Goal: Task Accomplishment & Management: Manage account settings

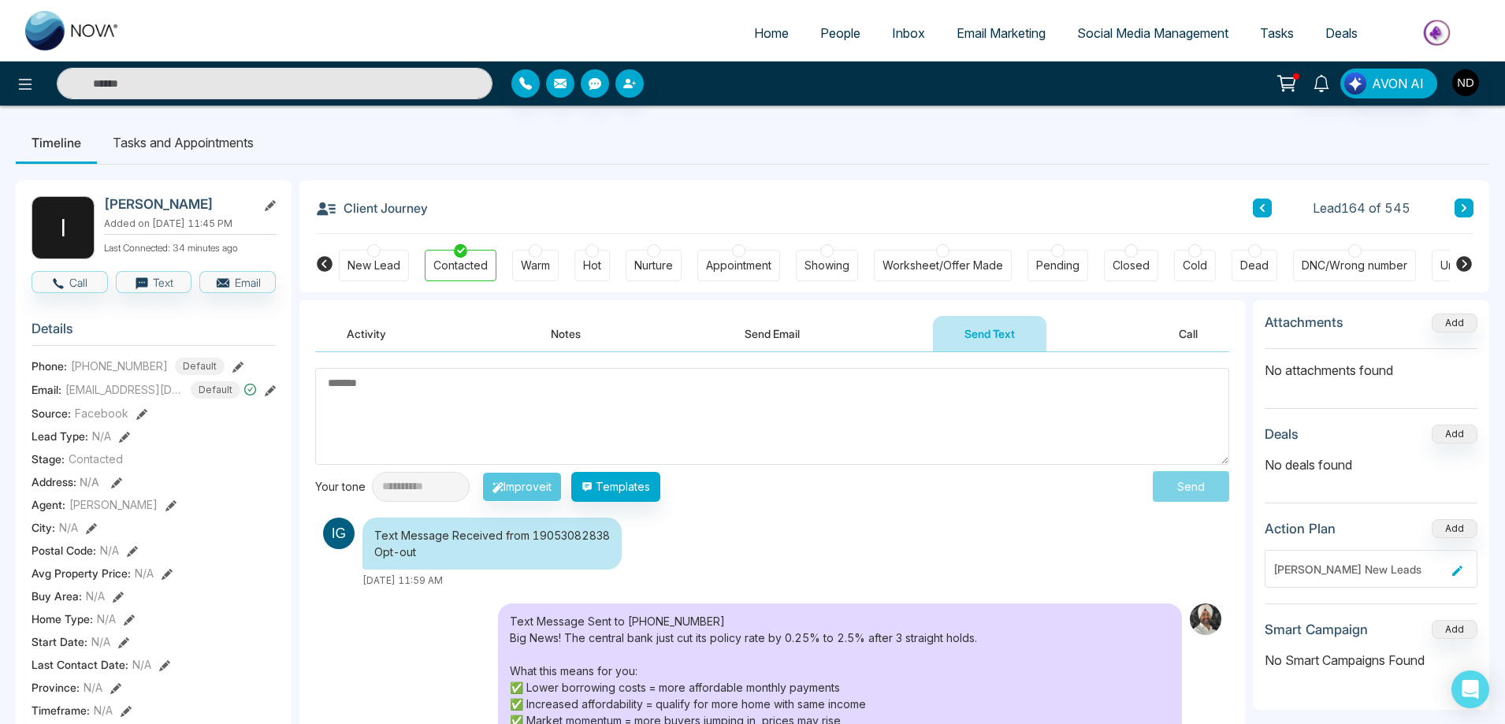
click at [1365, 264] on div "DNC/Wrong number" at bounding box center [1355, 266] width 106 height 16
click at [1325, 83] on icon at bounding box center [1321, 83] width 17 height 17
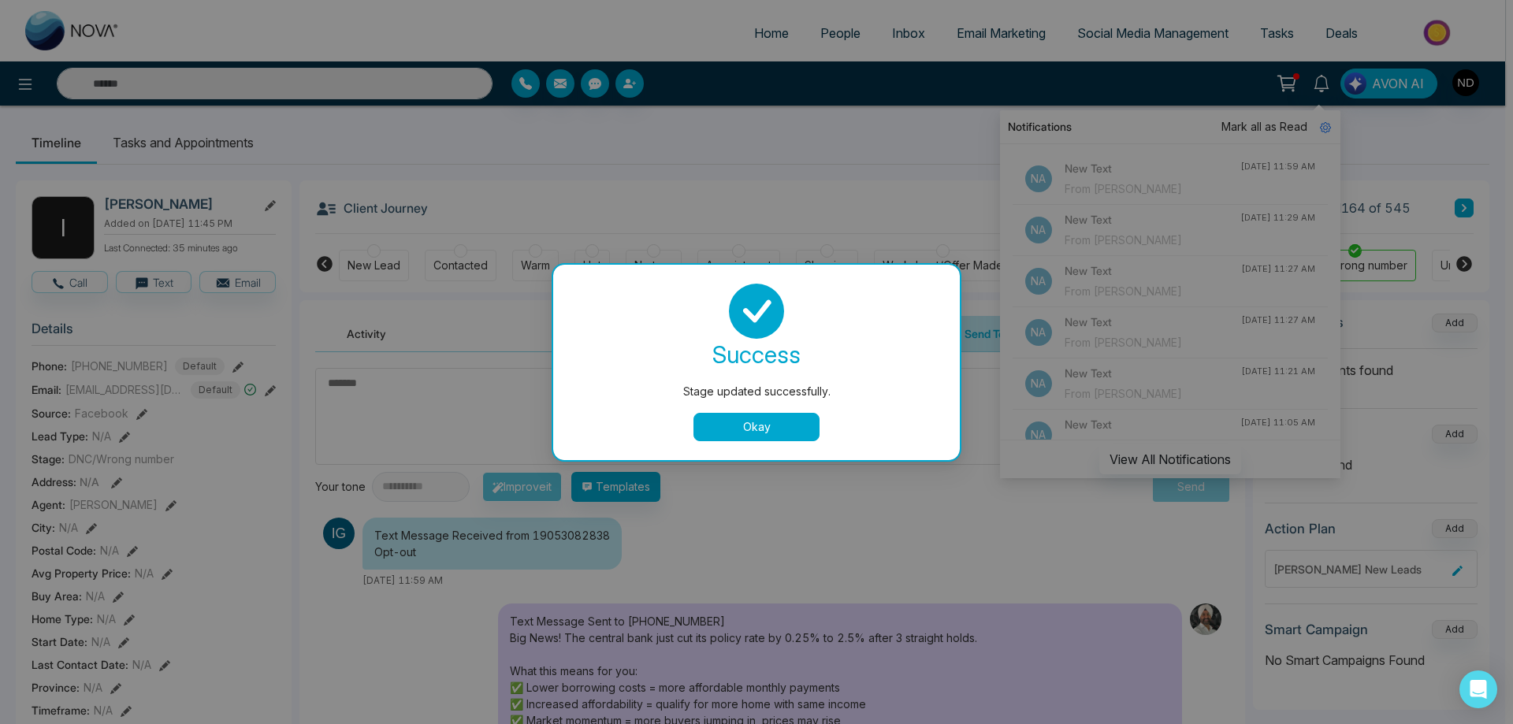
click at [758, 433] on button "Okay" at bounding box center [756, 427] width 126 height 28
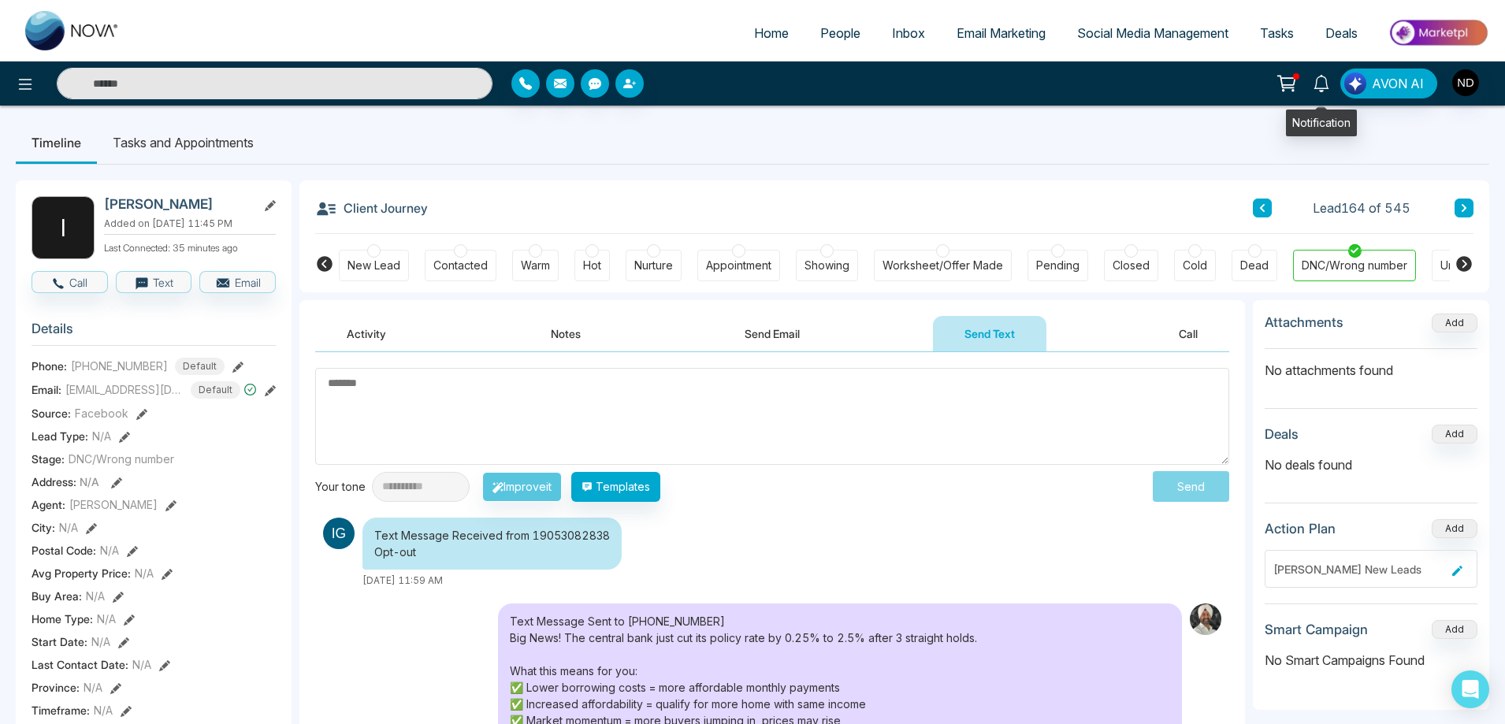
click at [1322, 80] on icon at bounding box center [1321, 83] width 17 height 17
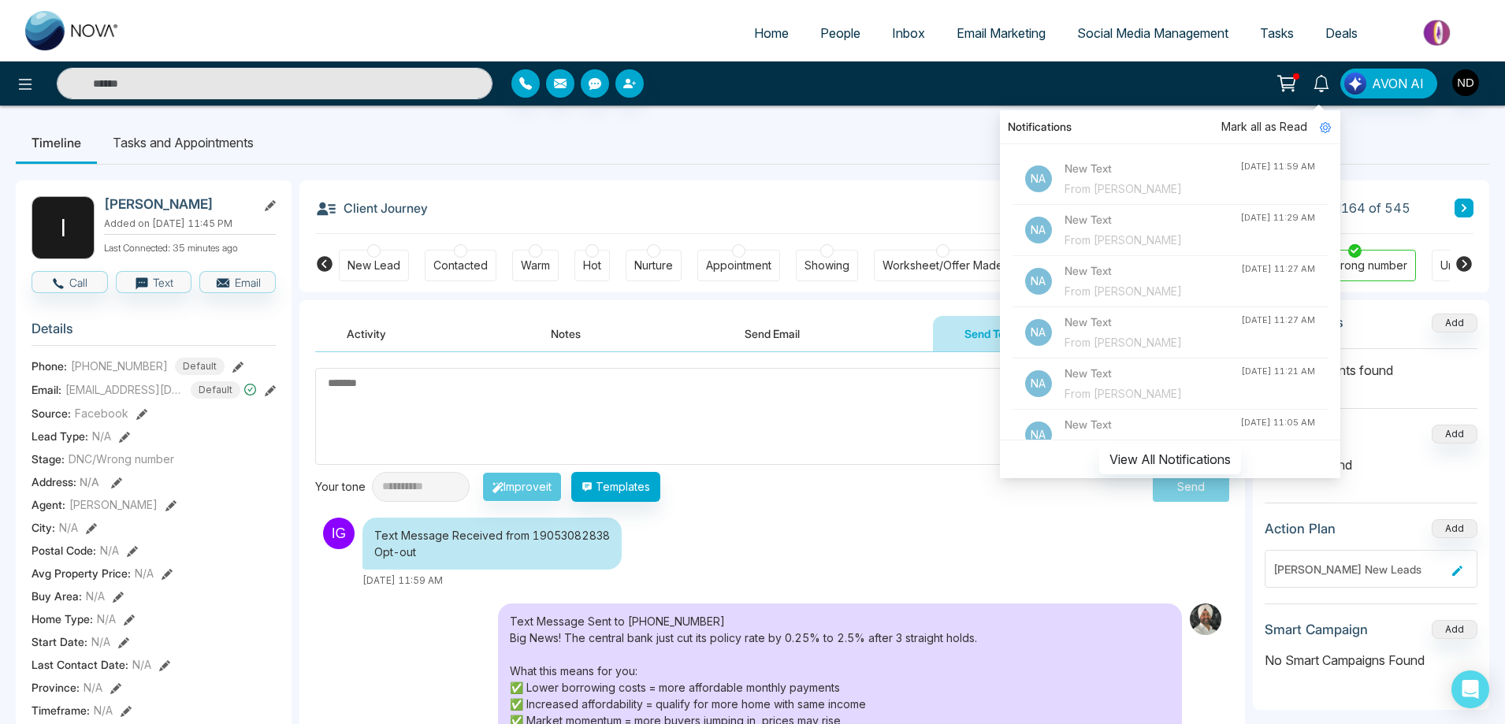
click at [1178, 237] on div "From [PERSON_NAME]" at bounding box center [1153, 240] width 176 height 17
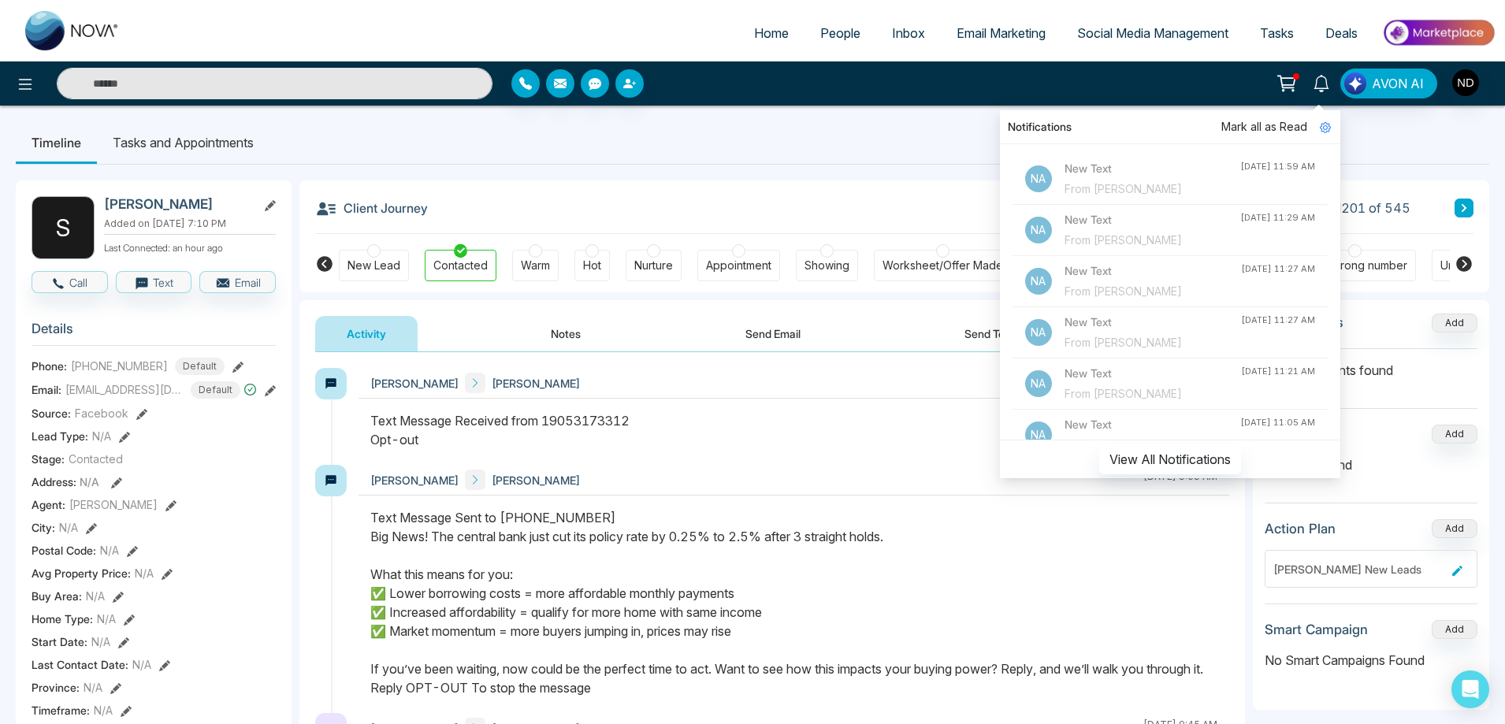
click at [860, 427] on div "Text Message Received from 19053173312 Opt-out" at bounding box center [793, 430] width 847 height 38
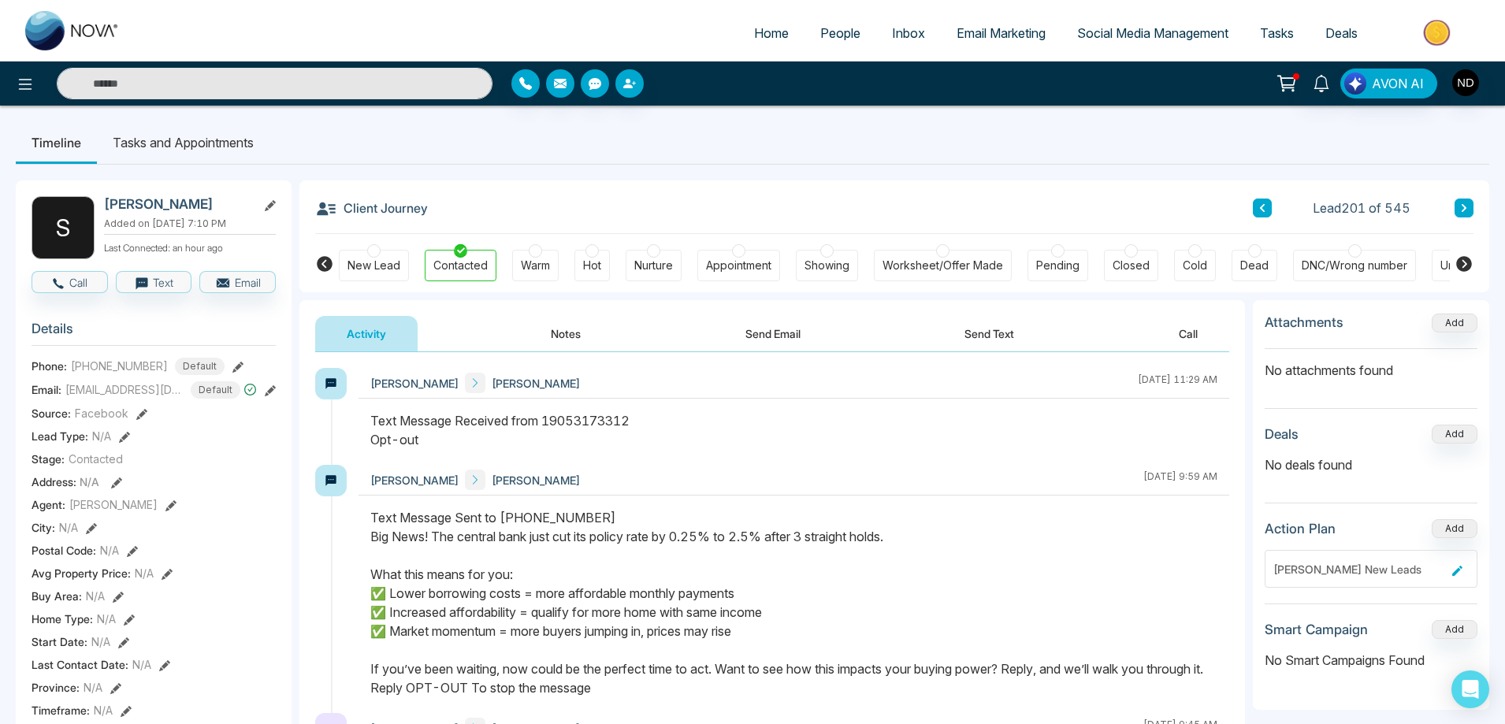
click at [1336, 268] on div "DNC/Wrong number" at bounding box center [1355, 266] width 106 height 16
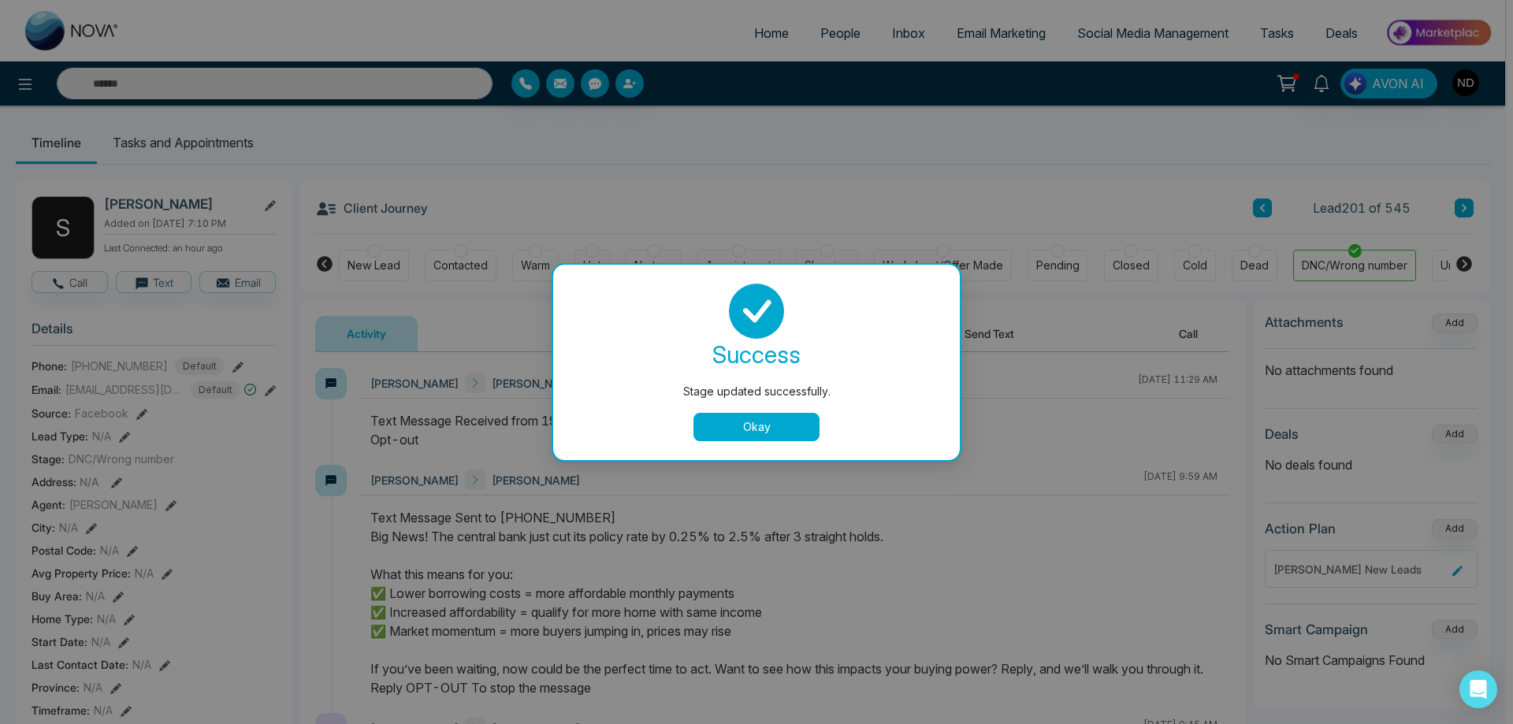
click at [762, 429] on button "Okay" at bounding box center [756, 427] width 126 height 28
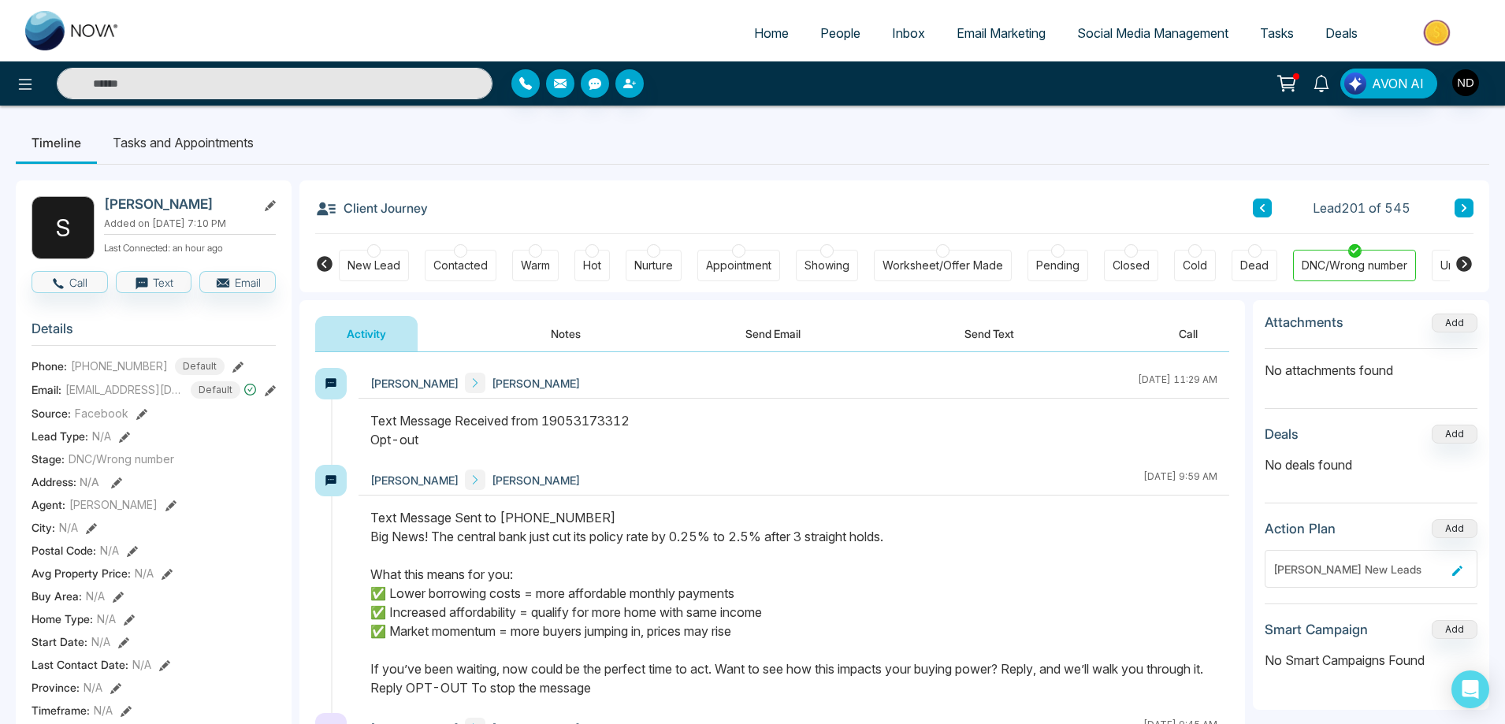
click at [1320, 89] on icon at bounding box center [1321, 83] width 17 height 17
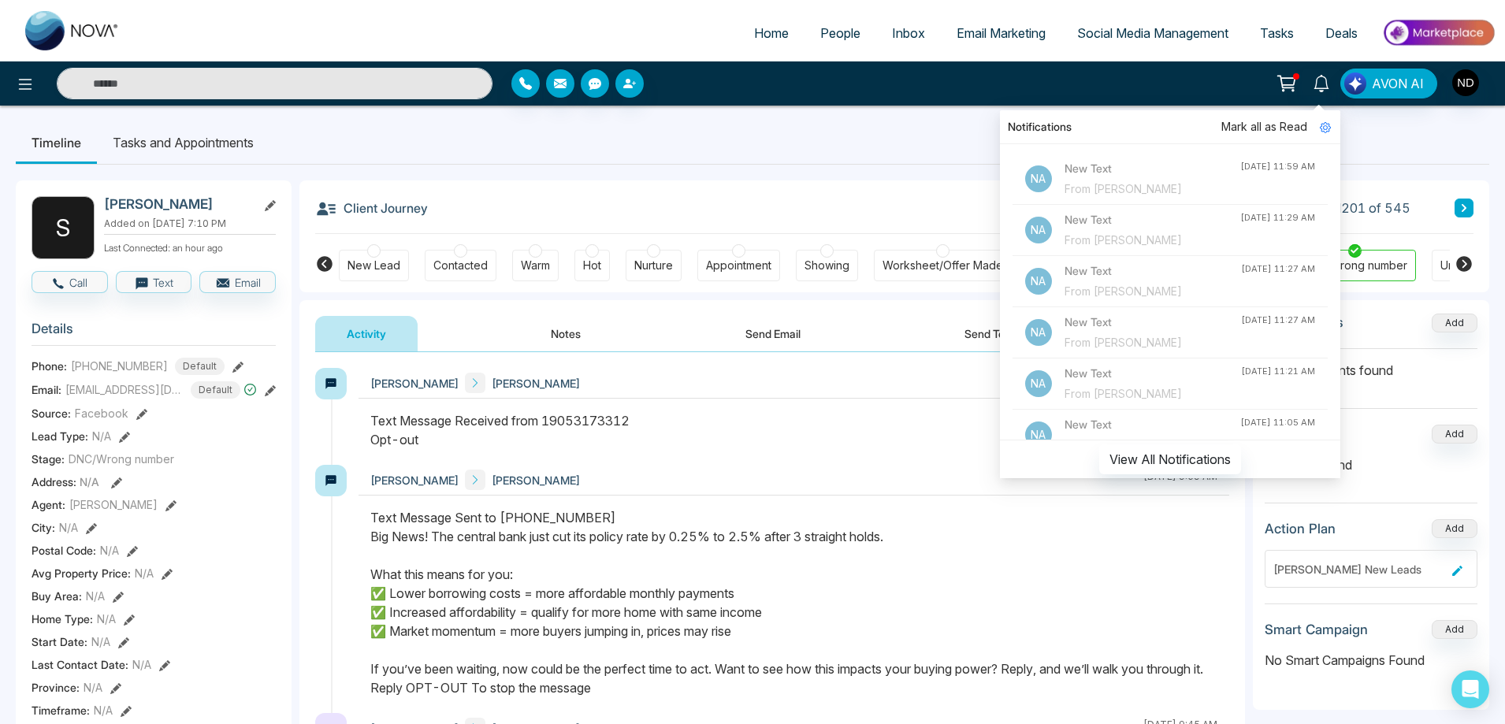
click at [1181, 281] on div "New Text From [PERSON_NAME]" at bounding box center [1153, 281] width 177 height 38
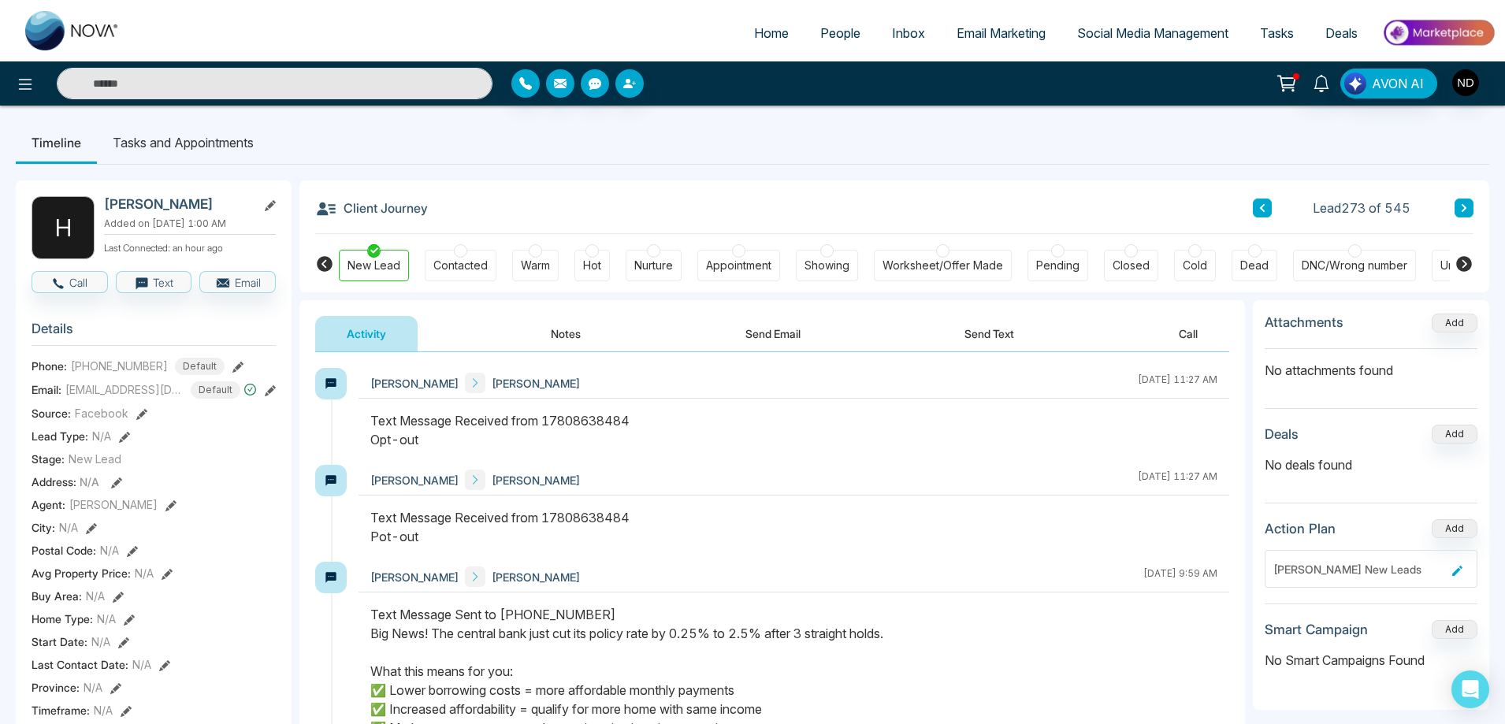
click at [1355, 252] on div at bounding box center [1354, 250] width 13 height 13
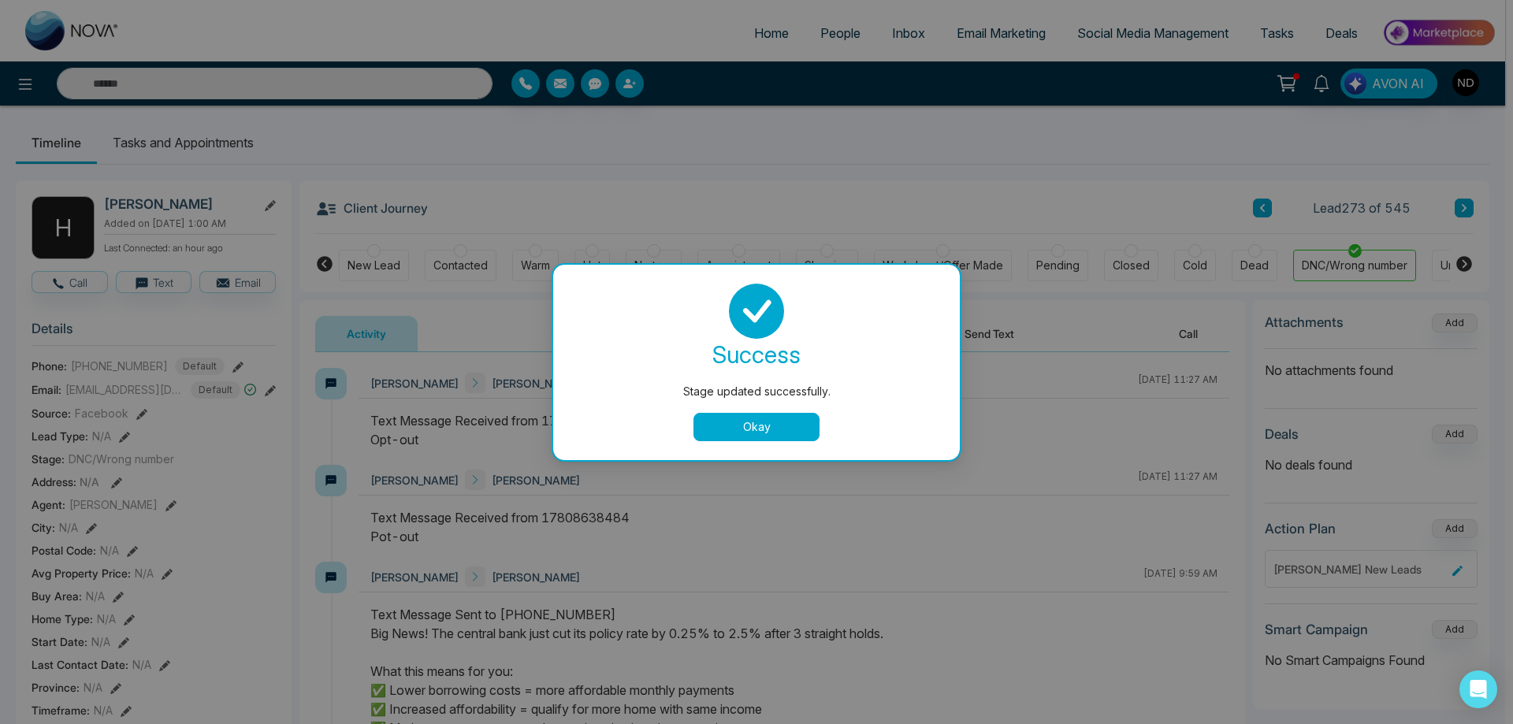
click at [784, 441] on div "success Stage updated successfully. Okay" at bounding box center [756, 362] width 407 height 195
click at [1324, 86] on div "Stage updated successfully. success Stage updated successfully. Okay" at bounding box center [756, 362] width 1513 height 724
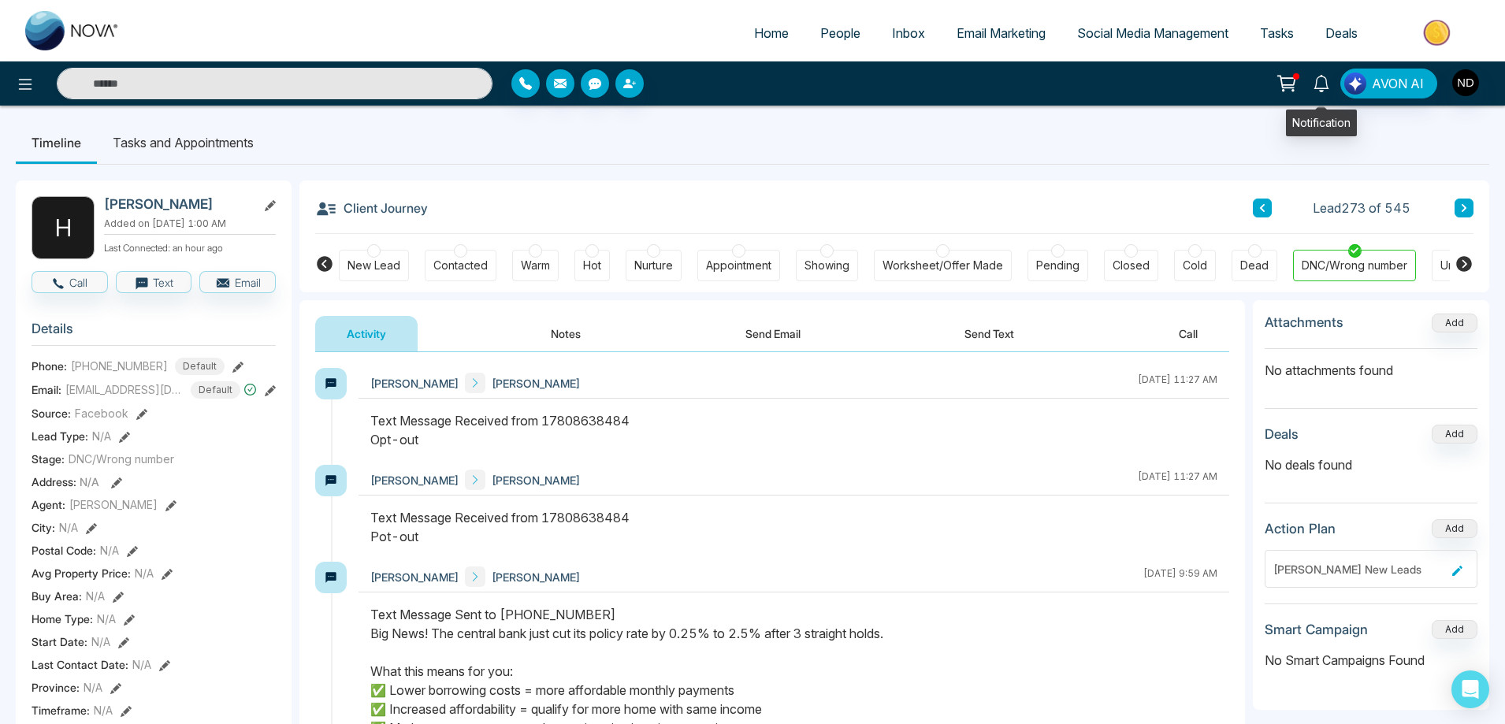
click at [1324, 86] on icon at bounding box center [1321, 83] width 17 height 17
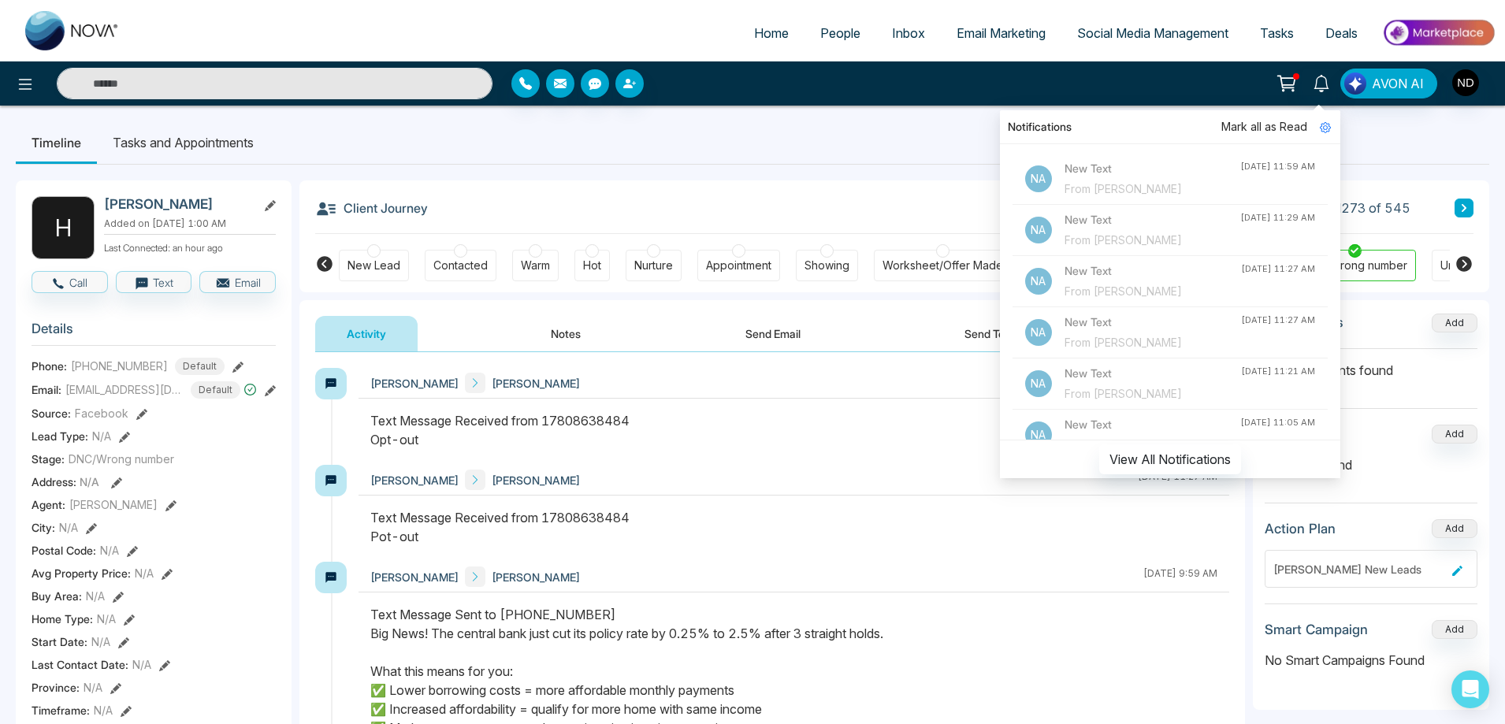
click at [1134, 391] on div "From [PERSON_NAME]" at bounding box center [1153, 393] width 177 height 17
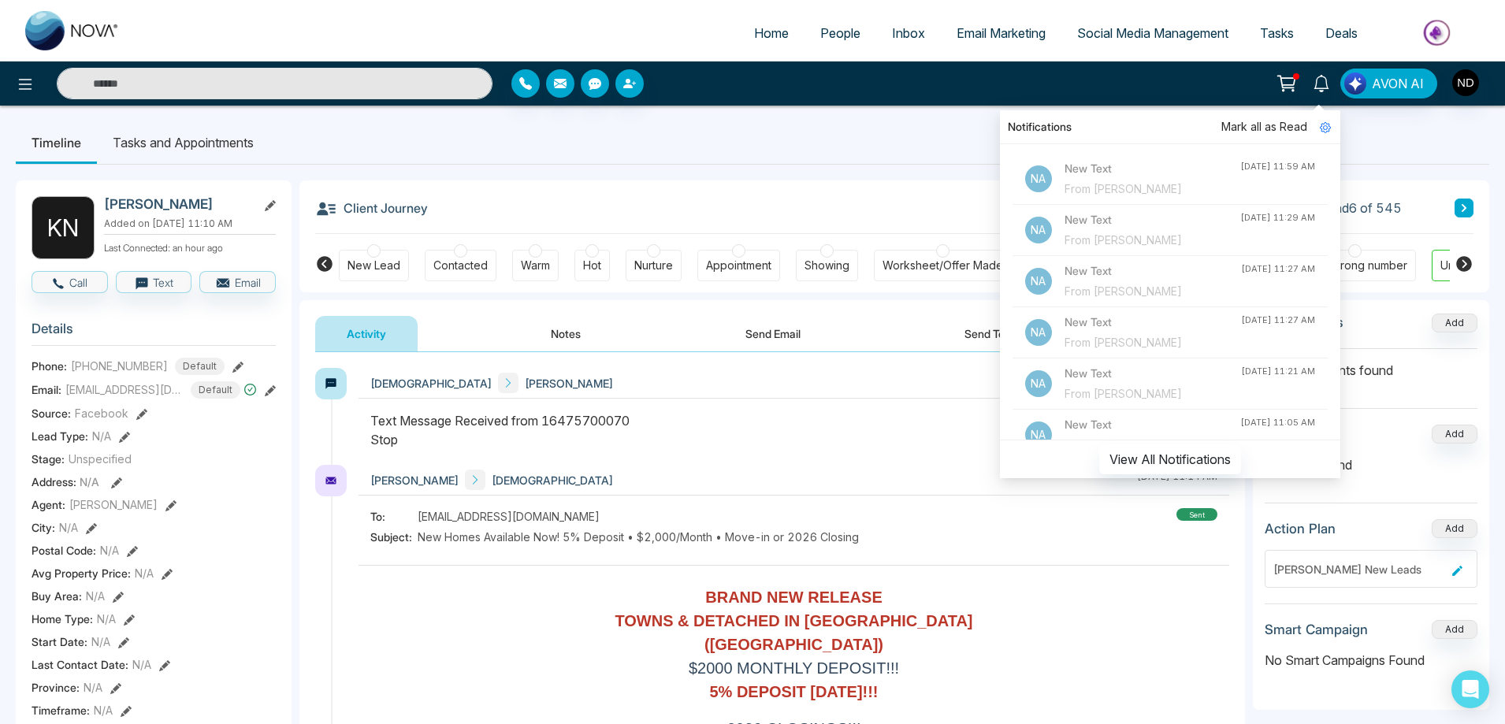
click at [734, 437] on div "Text Message Received from 16475700070 Stop" at bounding box center [793, 430] width 847 height 38
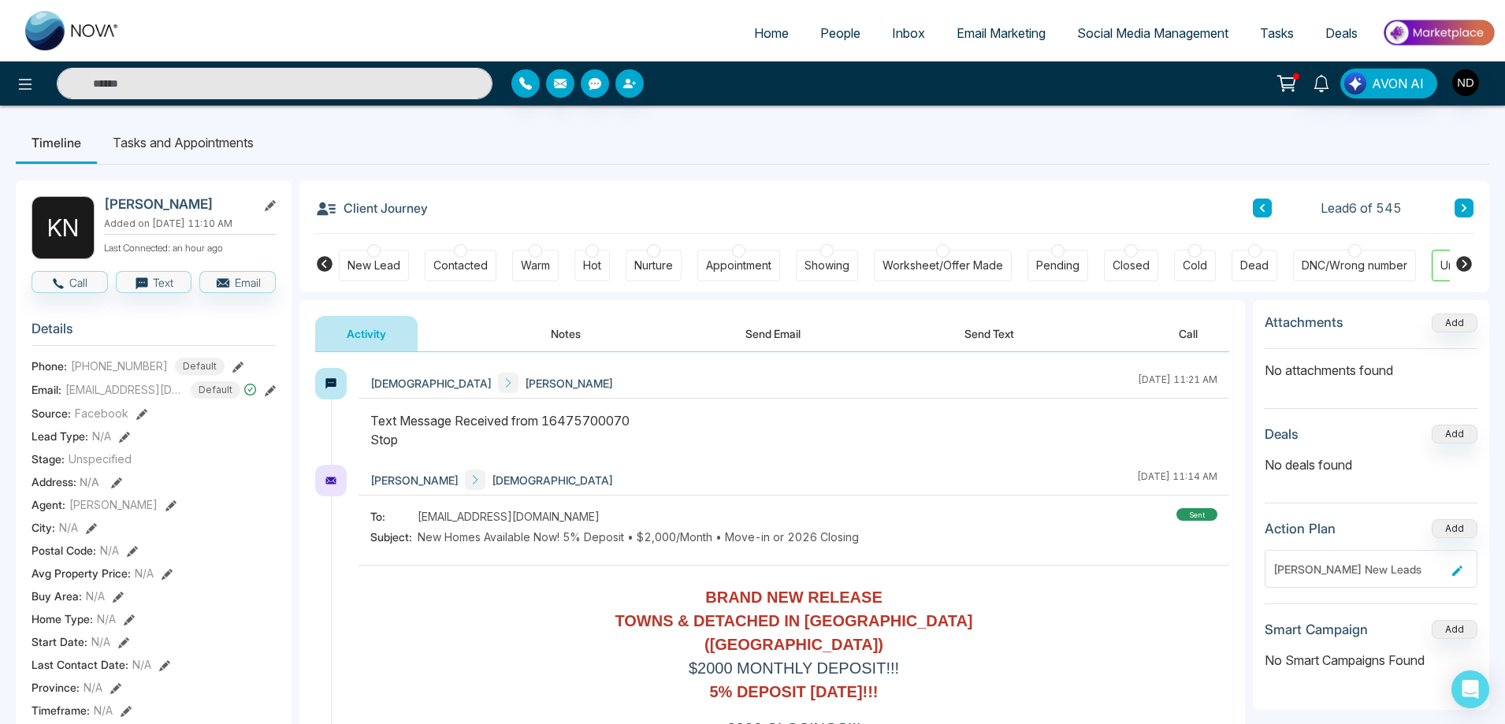
click at [1355, 261] on div "DNC/Wrong number" at bounding box center [1355, 266] width 106 height 16
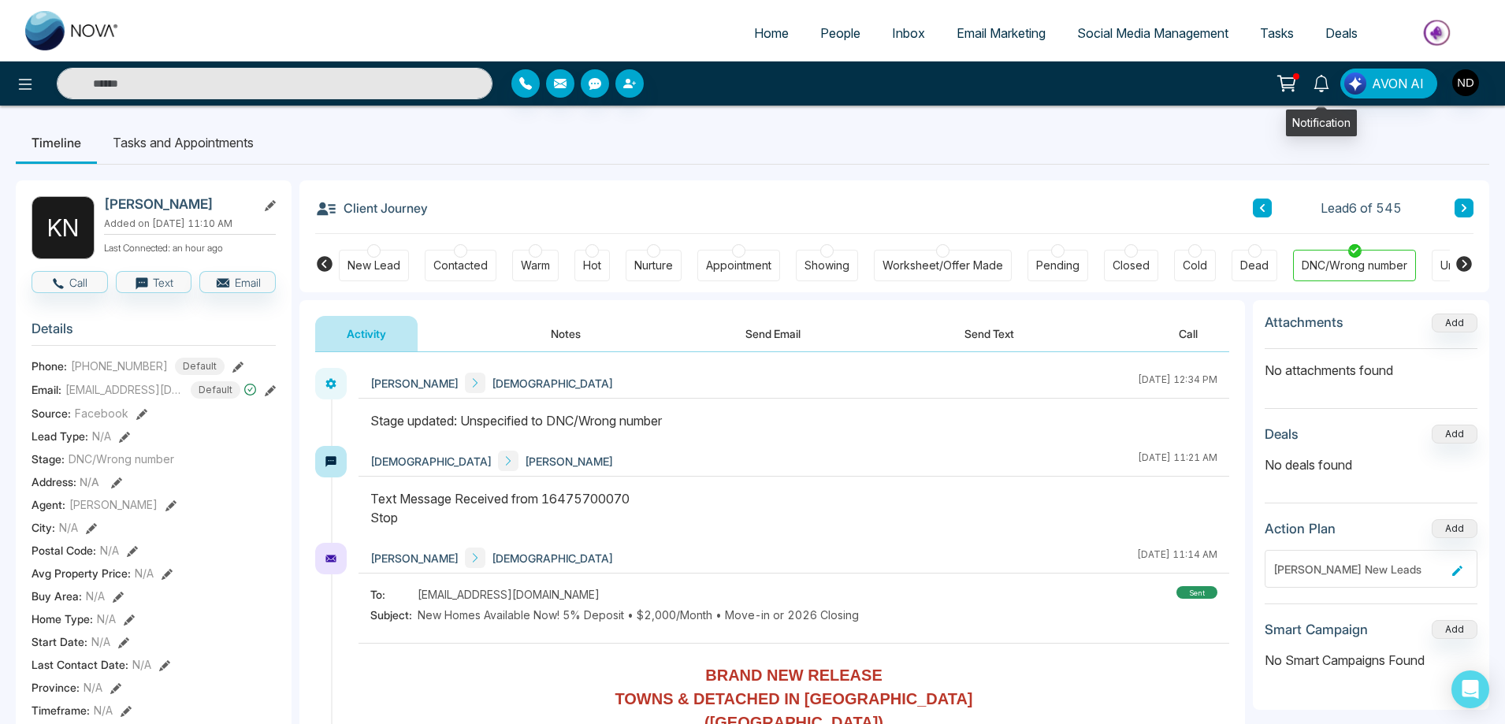
click at [1322, 83] on icon at bounding box center [1321, 83] width 17 height 17
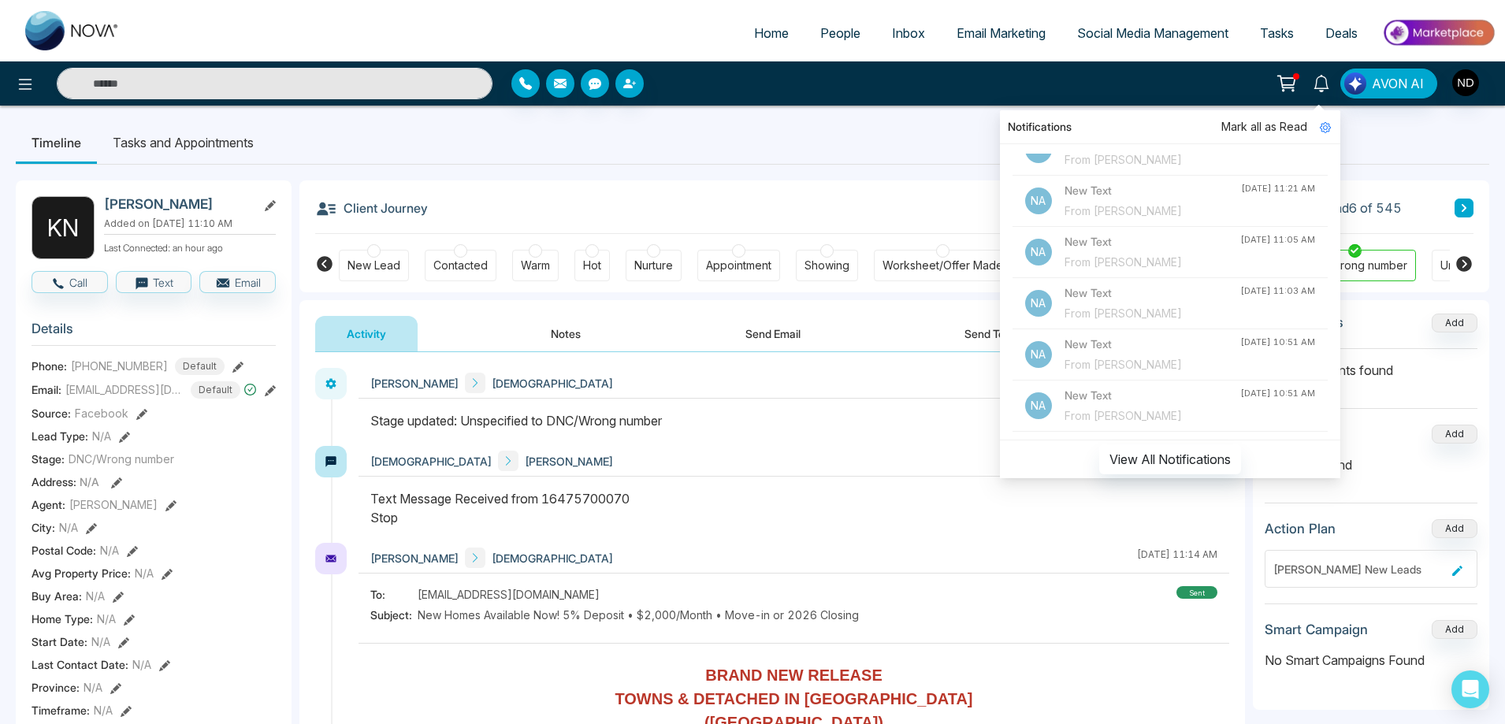
scroll to position [236, 0]
click at [1140, 255] on div "From [PERSON_NAME]" at bounding box center [1153, 259] width 176 height 17
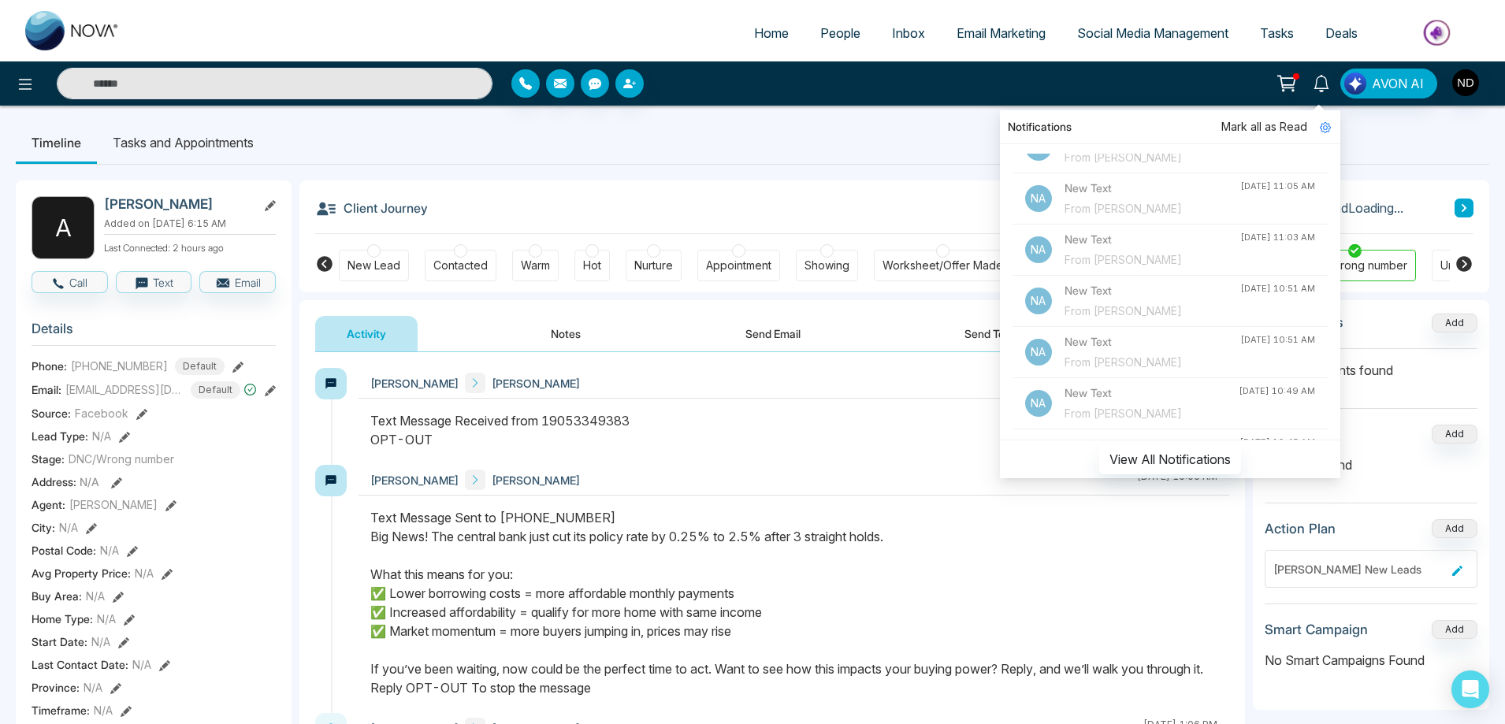
click at [825, 422] on div "Text Message Received from 19053349383 OPT-OUT" at bounding box center [793, 430] width 847 height 38
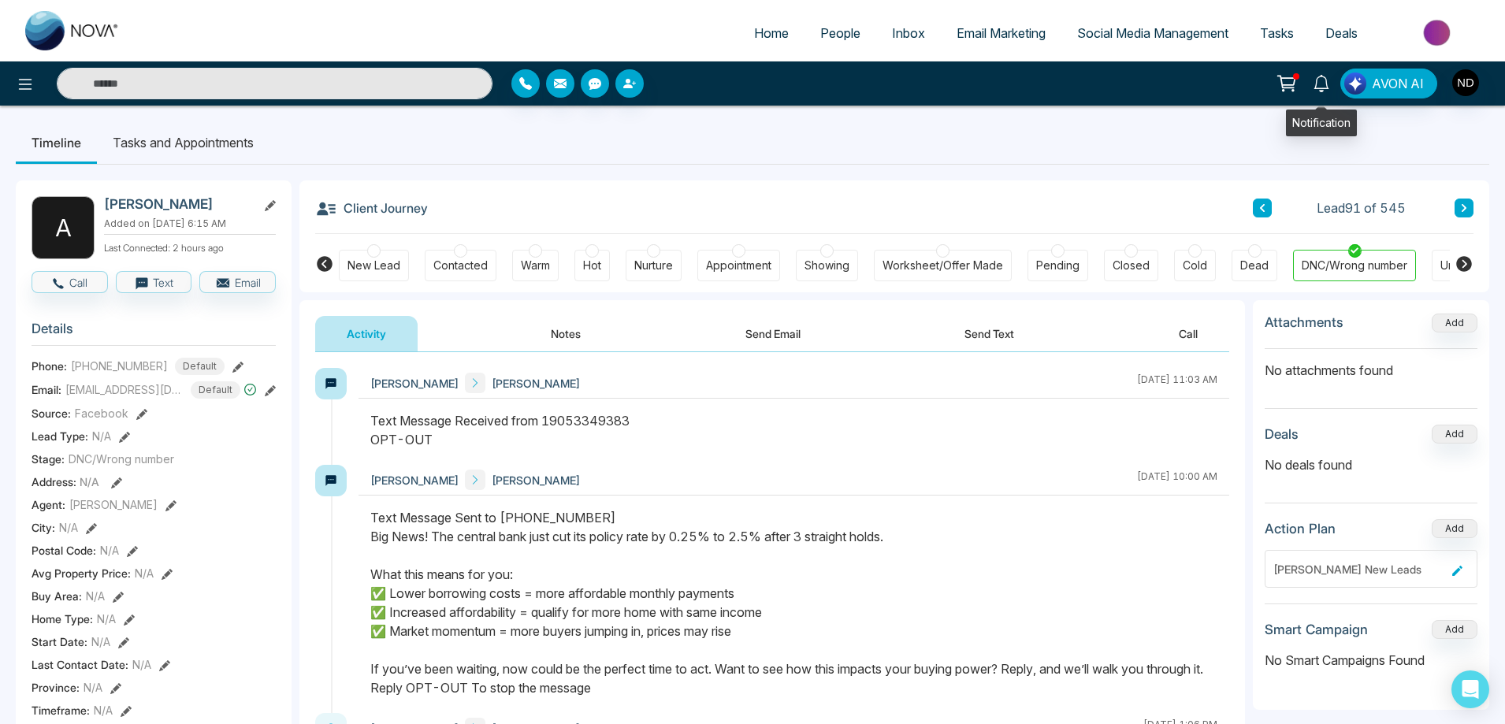
click at [1320, 82] on icon at bounding box center [1321, 83] width 17 height 17
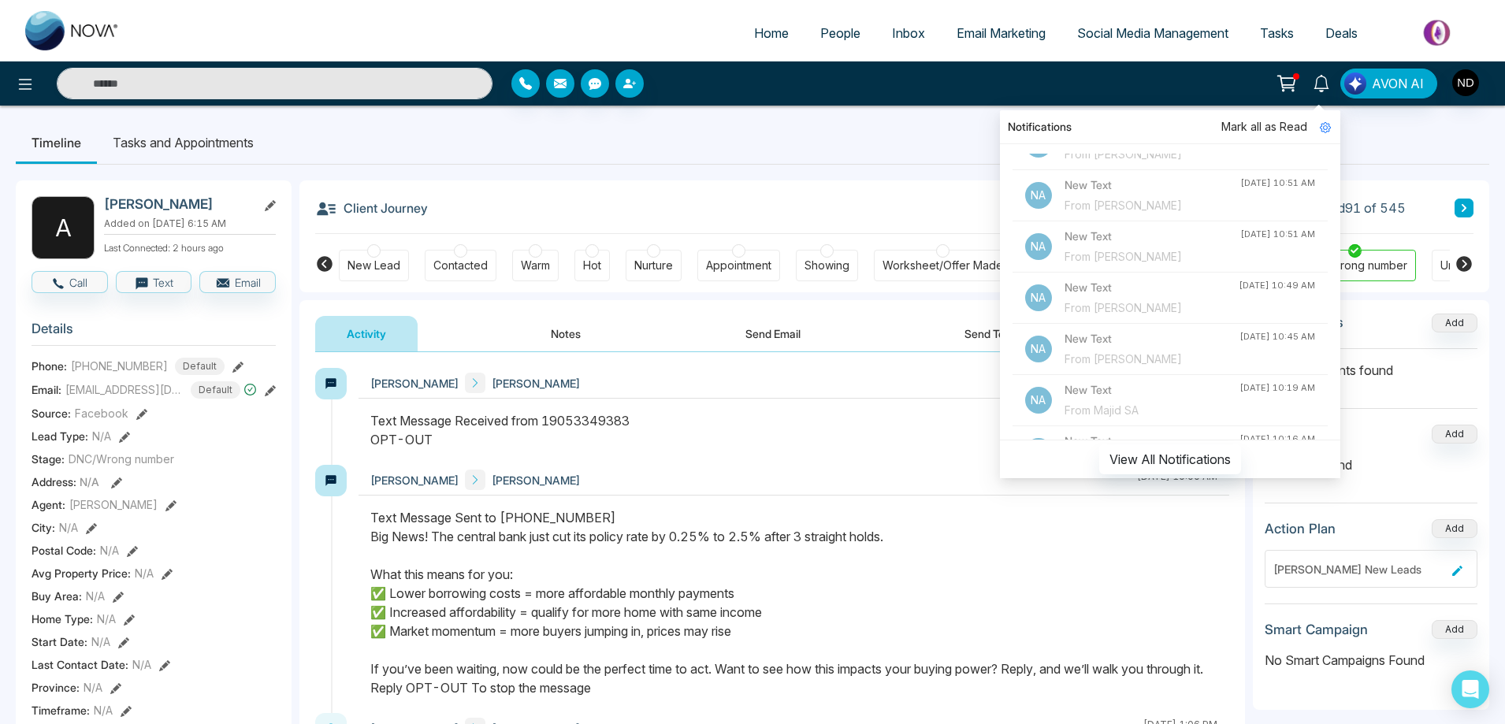
scroll to position [394, 0]
click at [1177, 254] on div "From [PERSON_NAME]" at bounding box center [1152, 255] width 174 height 17
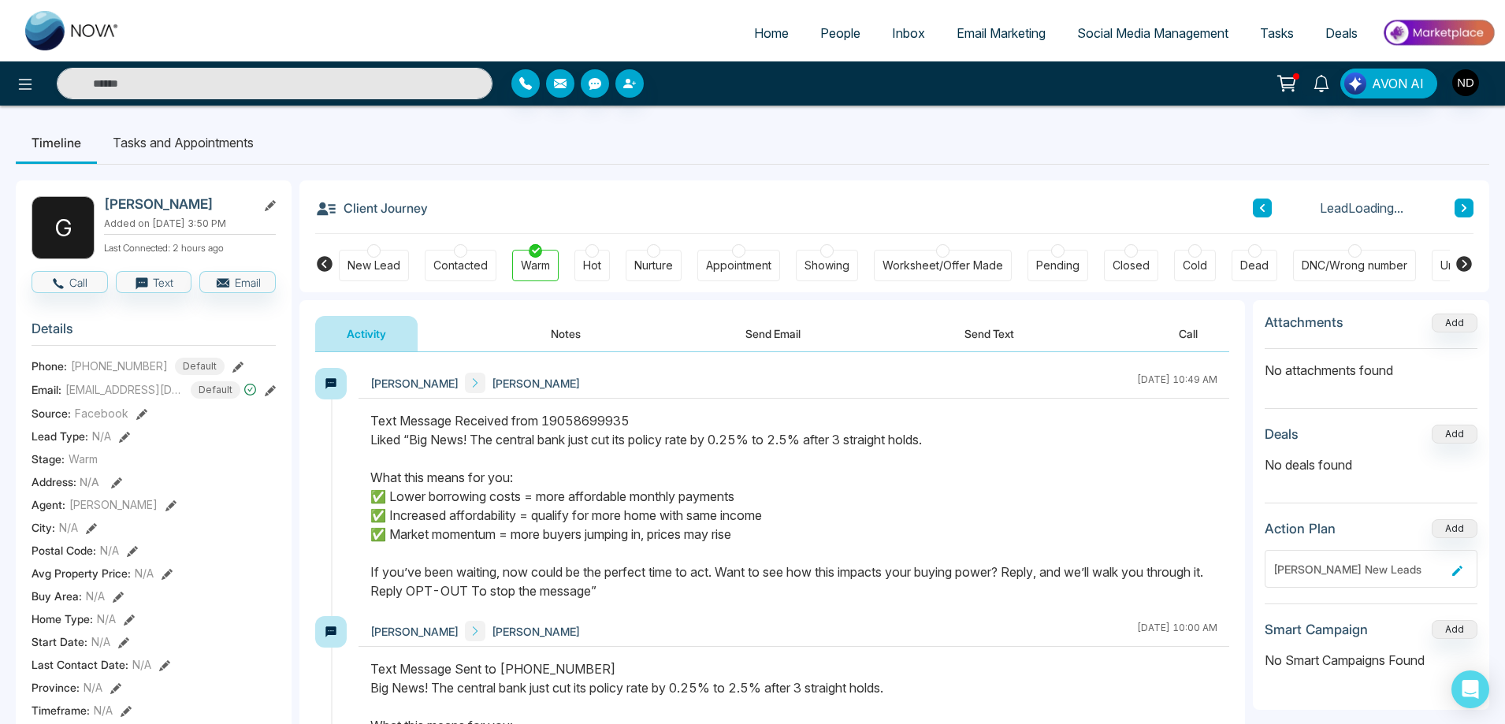
click at [800, 525] on div "Text Message Received from 19058699935 Liked “Big News! The central bank just c…" at bounding box center [793, 505] width 847 height 189
click at [1319, 86] on icon at bounding box center [1321, 83] width 17 height 17
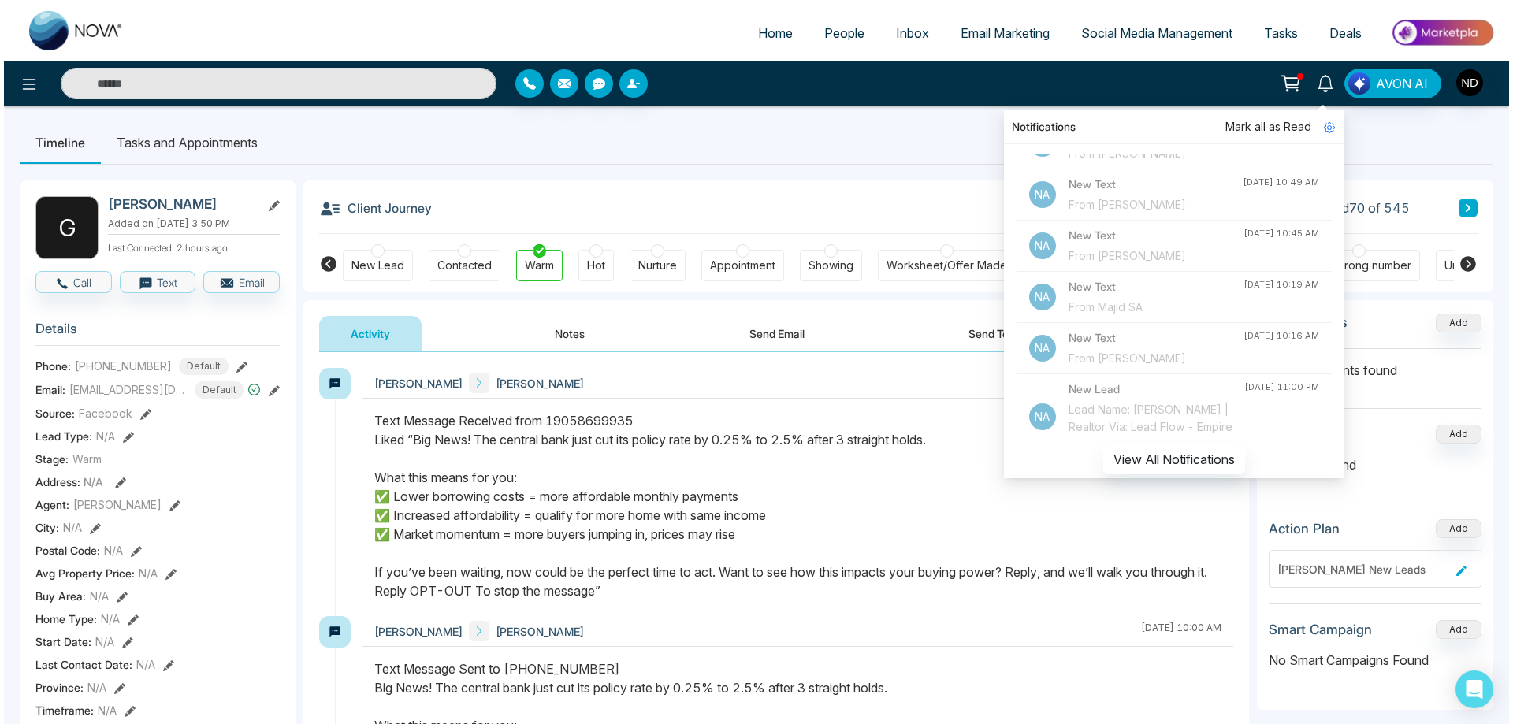
scroll to position [473, 0]
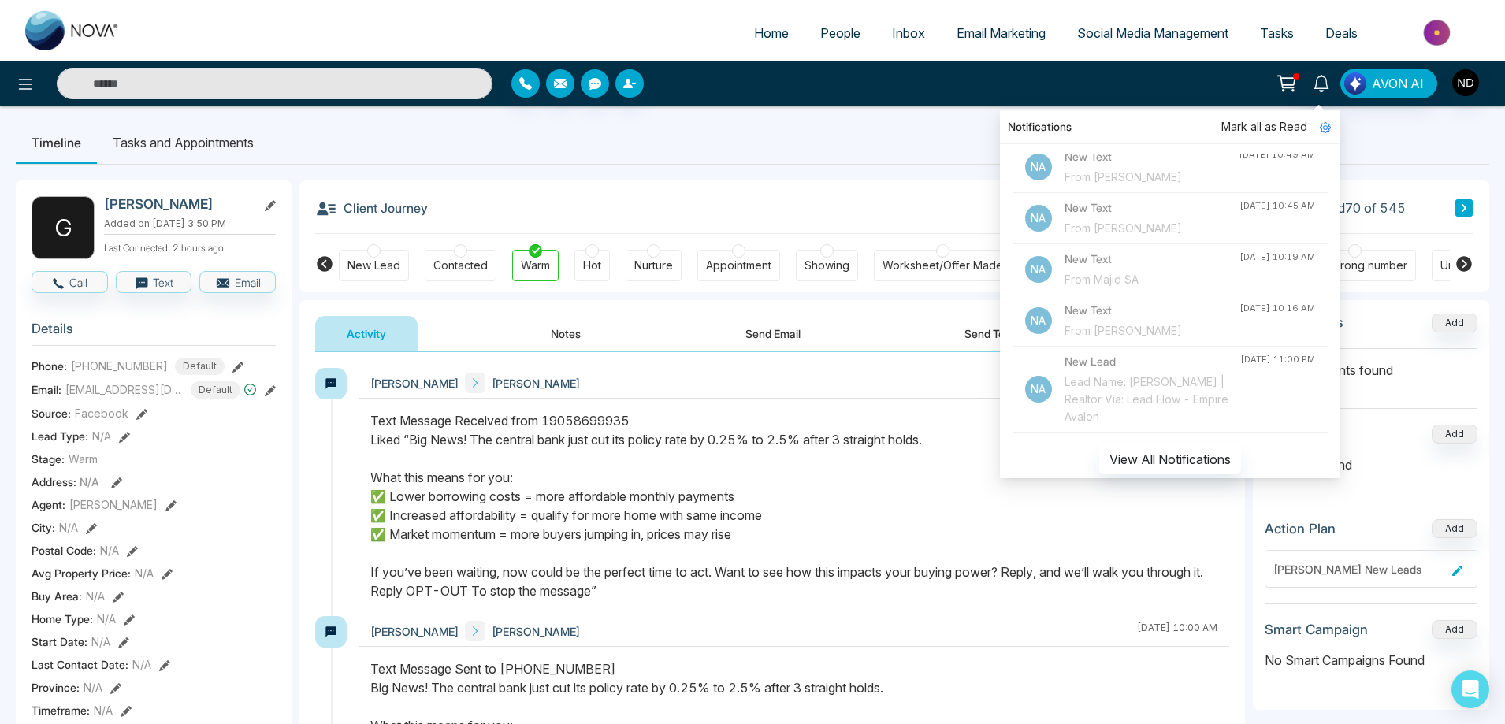
click at [1159, 319] on h4 "New Text" at bounding box center [1152, 310] width 175 height 17
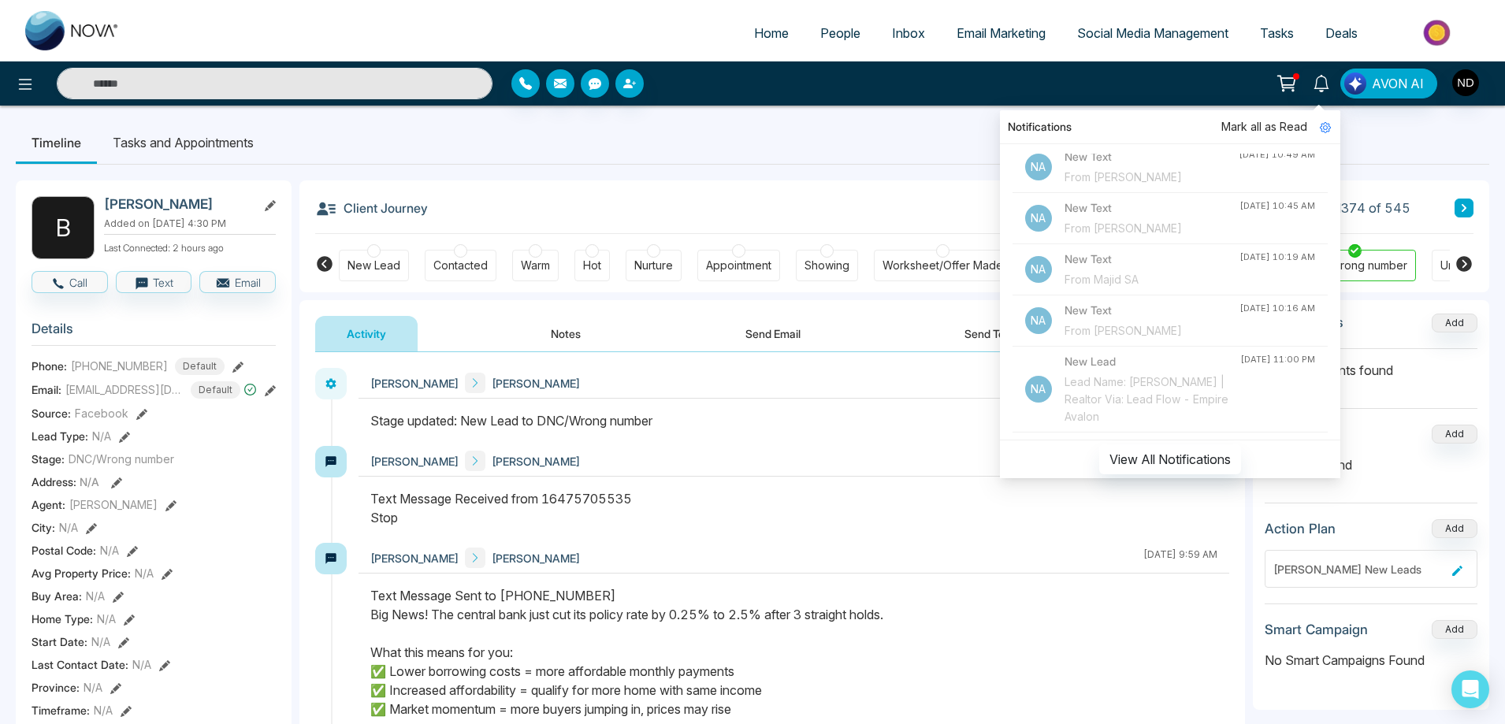
click at [927, 436] on div at bounding box center [794, 428] width 871 height 35
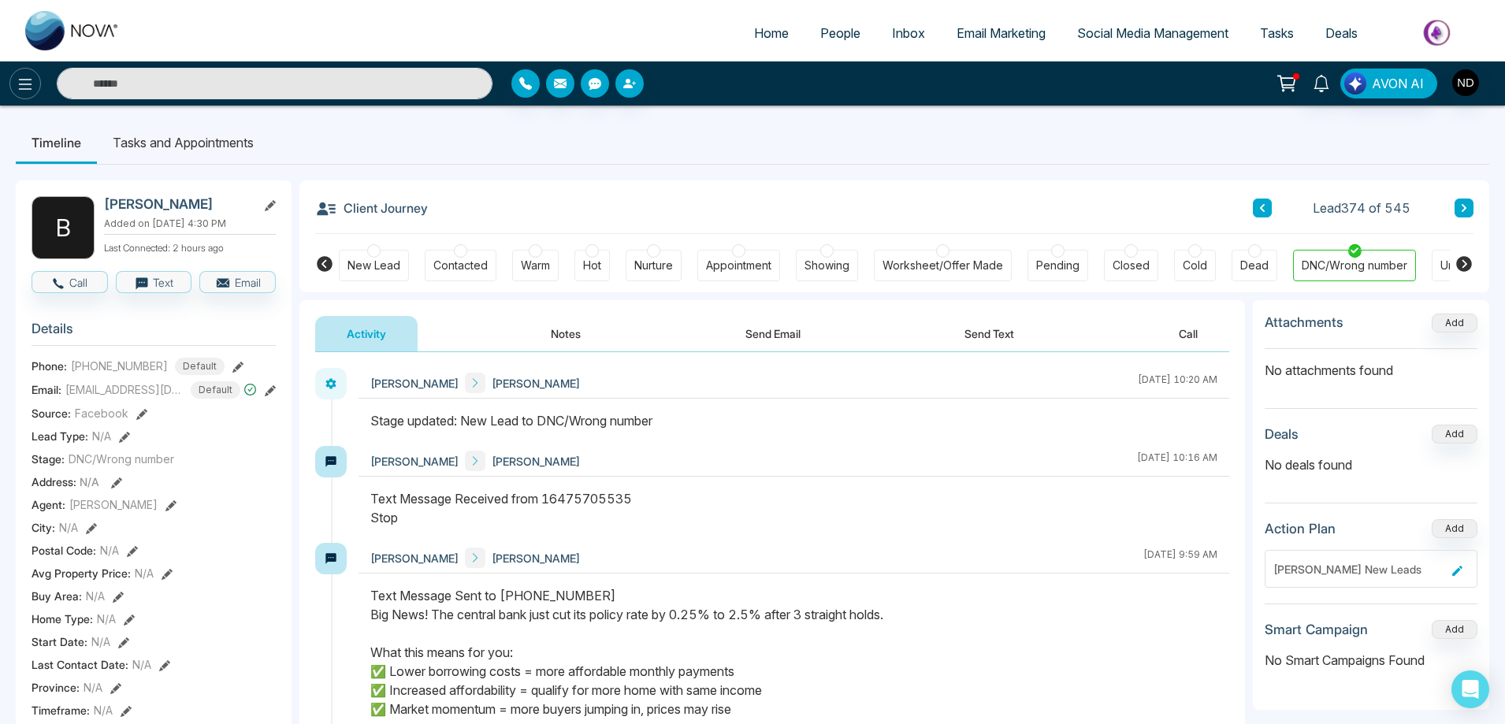
click at [25, 87] on icon at bounding box center [25, 84] width 19 height 19
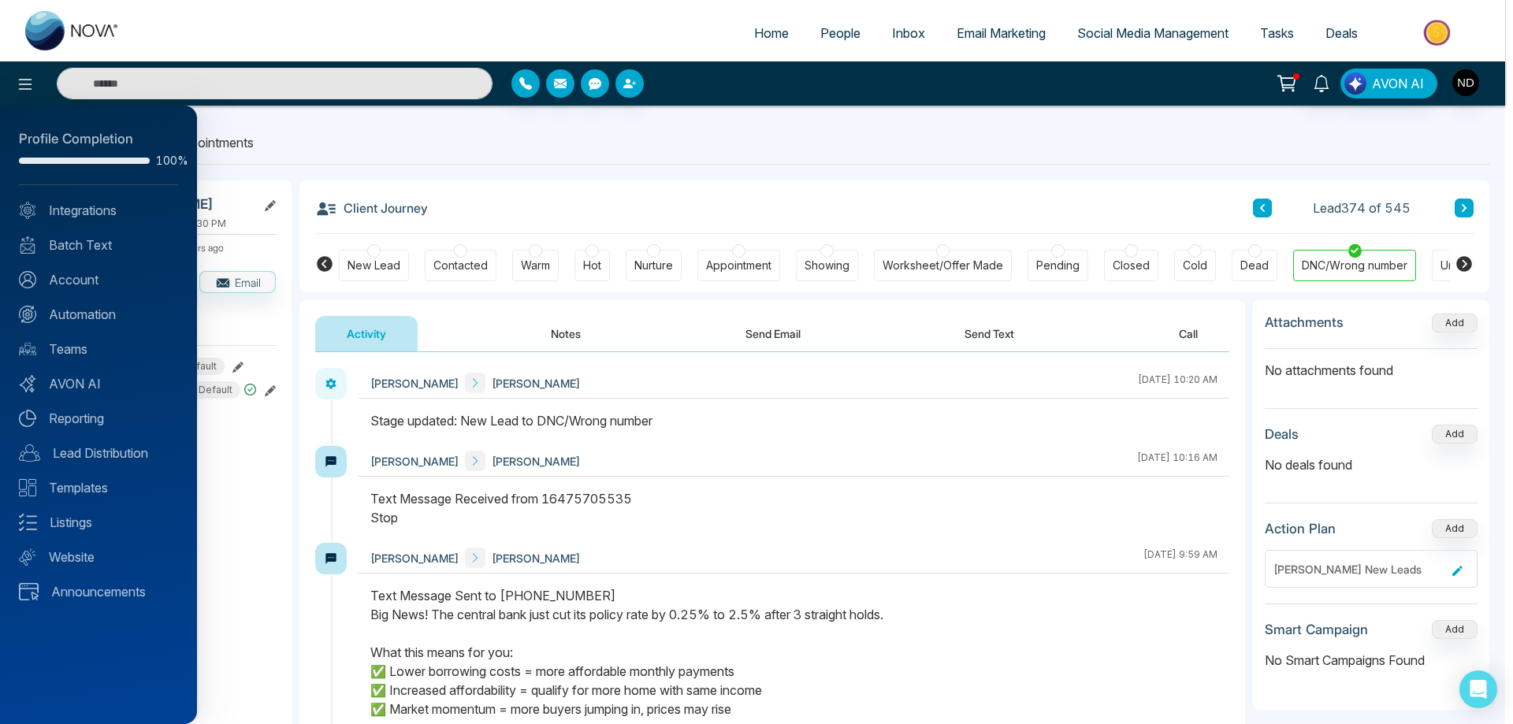
click at [642, 106] on div at bounding box center [756, 362] width 1513 height 724
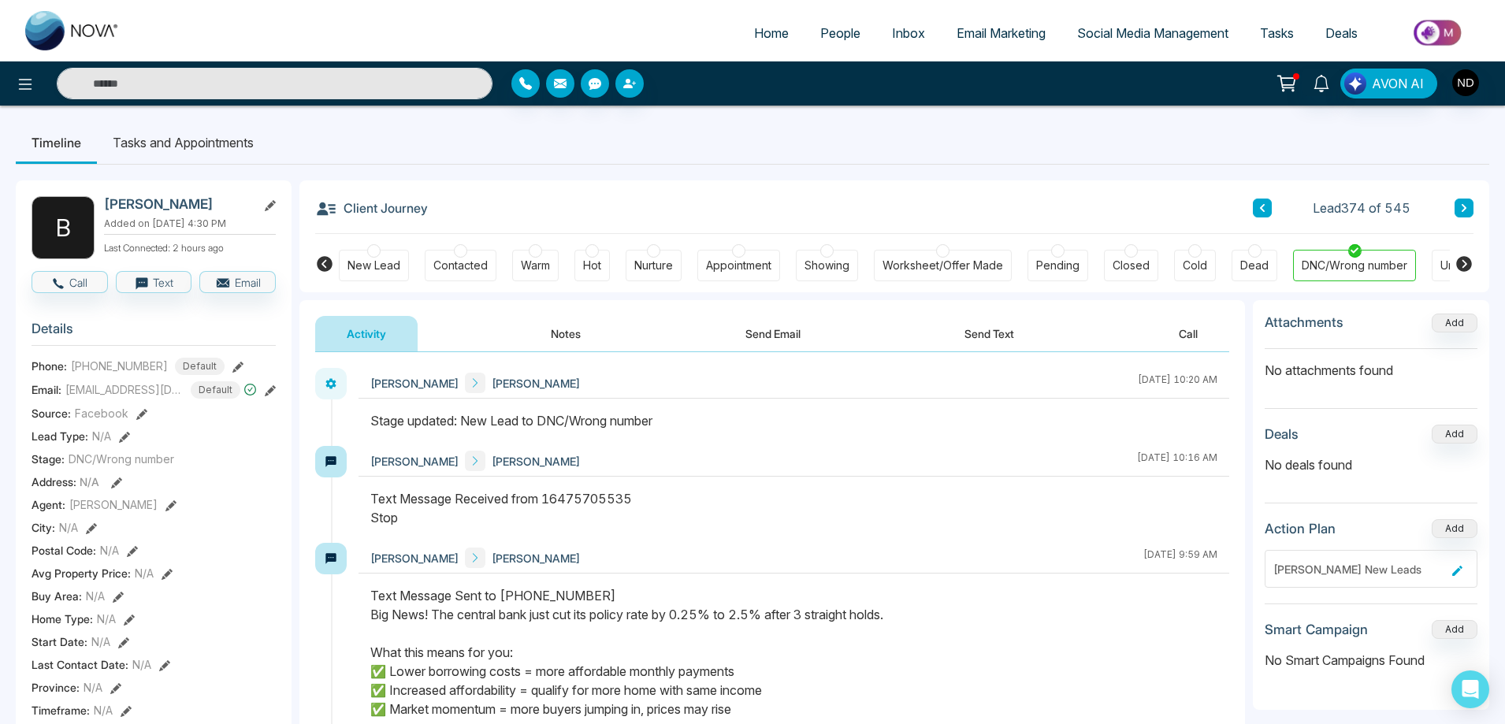
click at [838, 35] on span "People" at bounding box center [840, 33] width 40 height 16
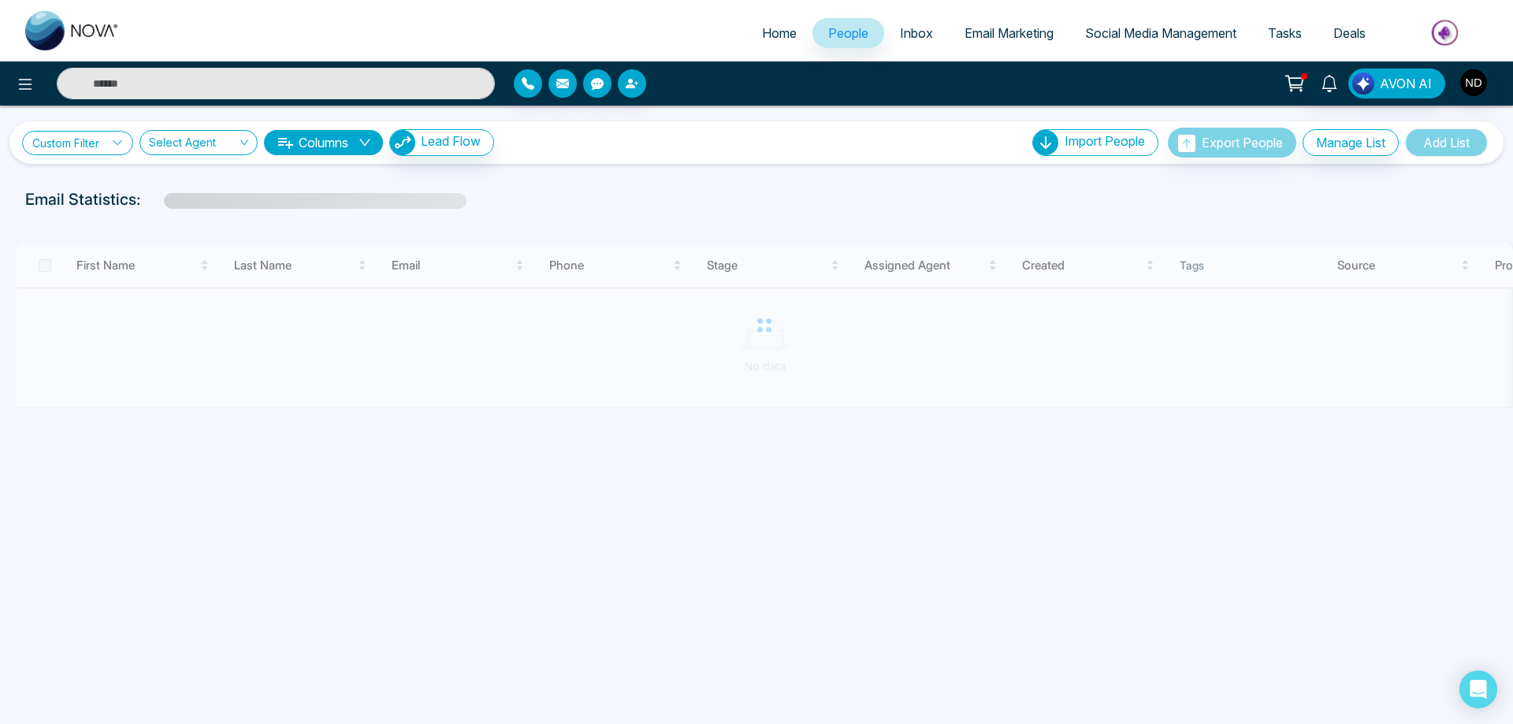
click at [92, 145] on link "Custom Filter" at bounding box center [77, 143] width 111 height 24
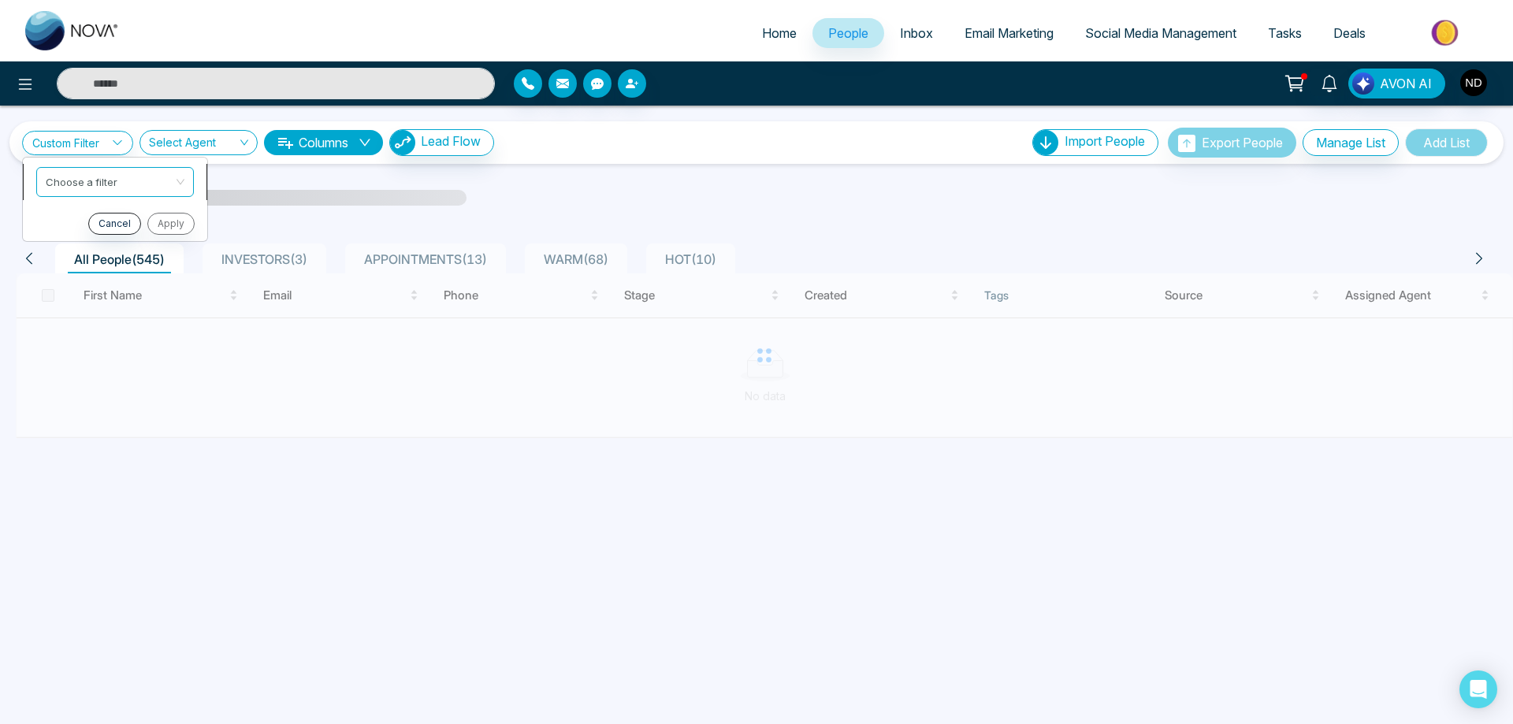
click at [125, 184] on input "search" at bounding box center [110, 180] width 128 height 24
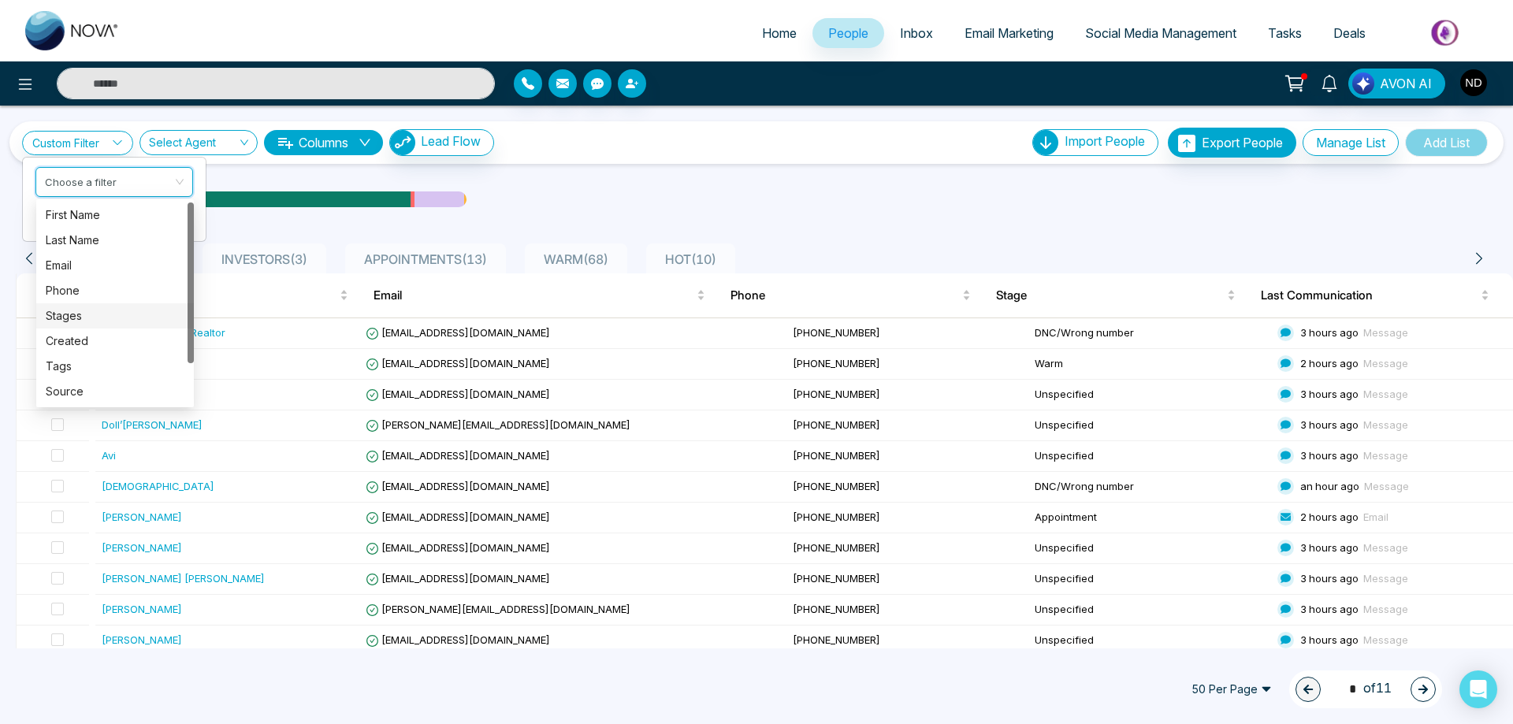
click at [62, 314] on div "Stages" at bounding box center [115, 315] width 139 height 17
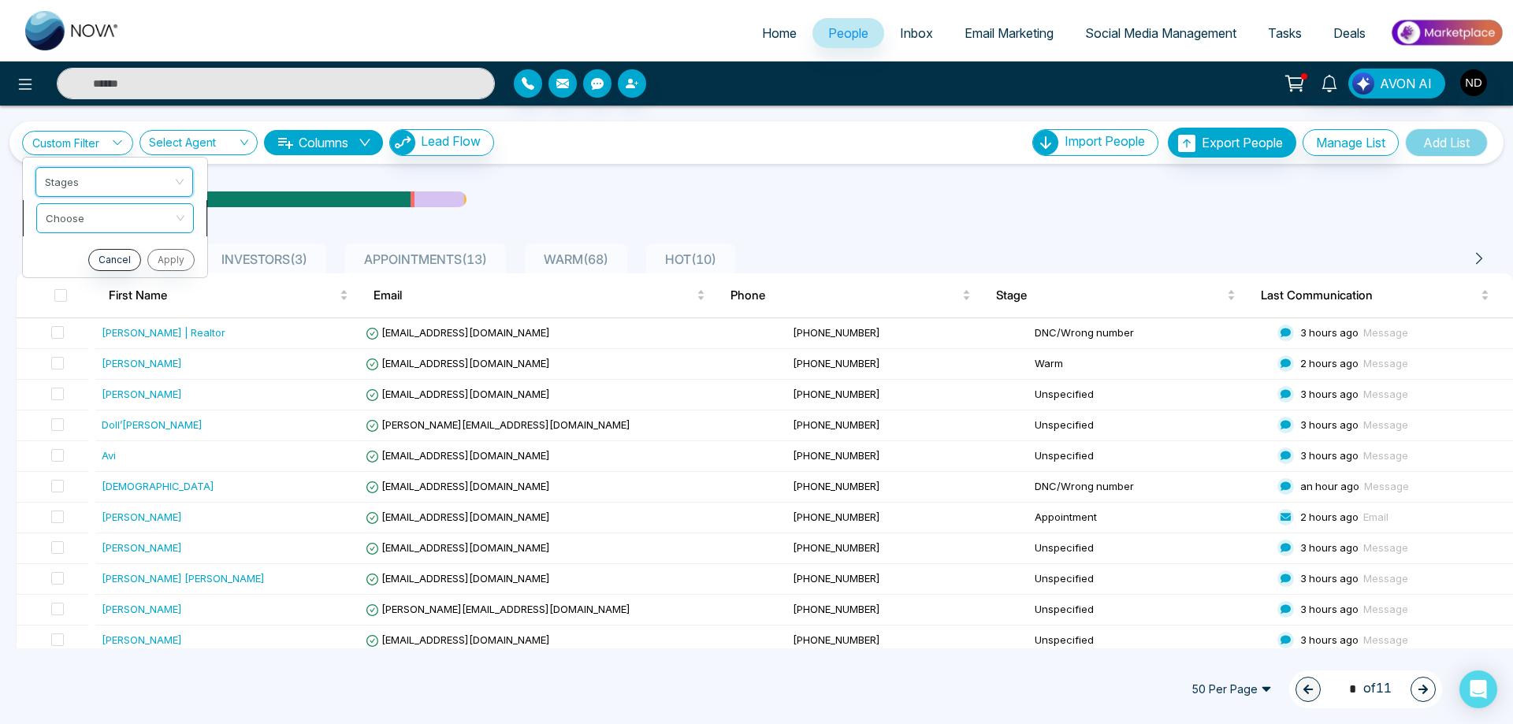
click at [95, 223] on input "search" at bounding box center [110, 216] width 128 height 24
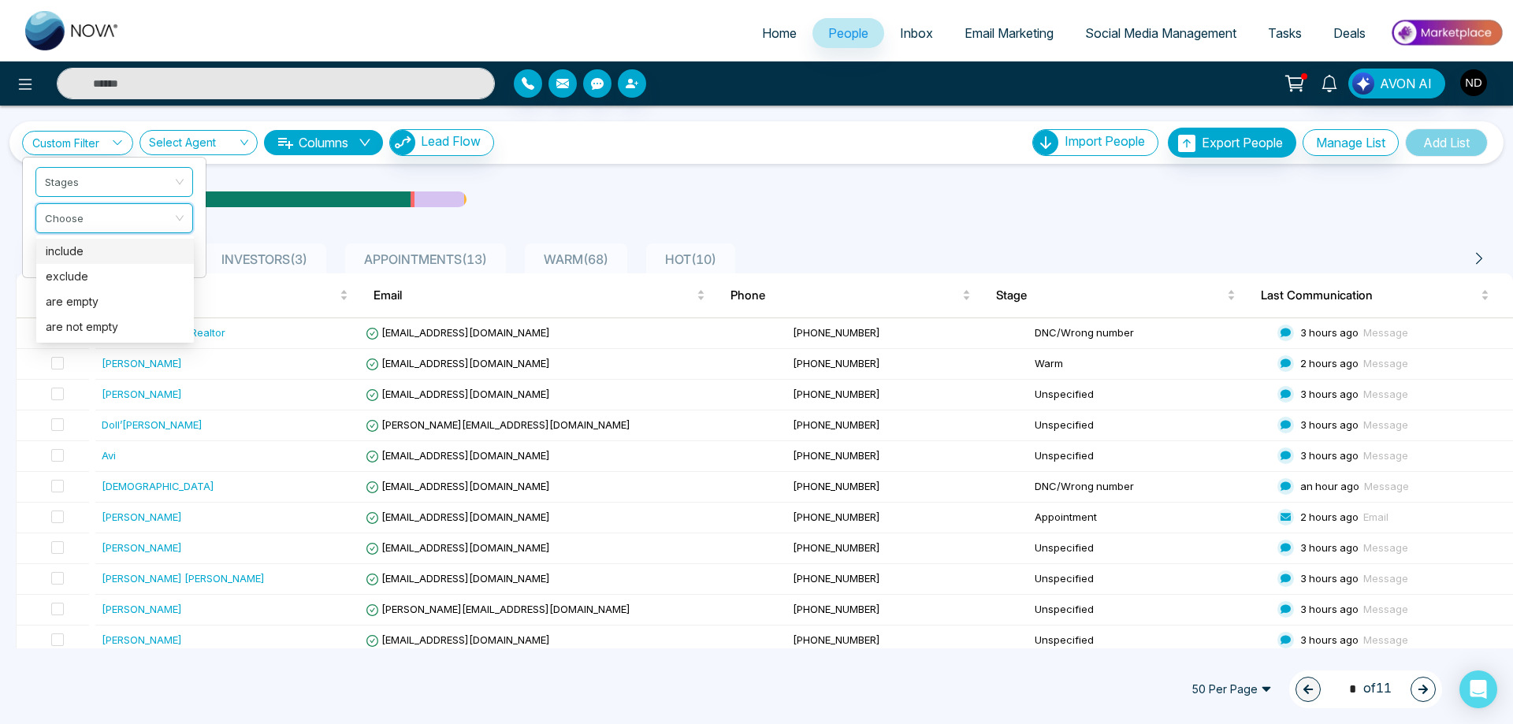
click at [68, 246] on div "include" at bounding box center [115, 251] width 139 height 17
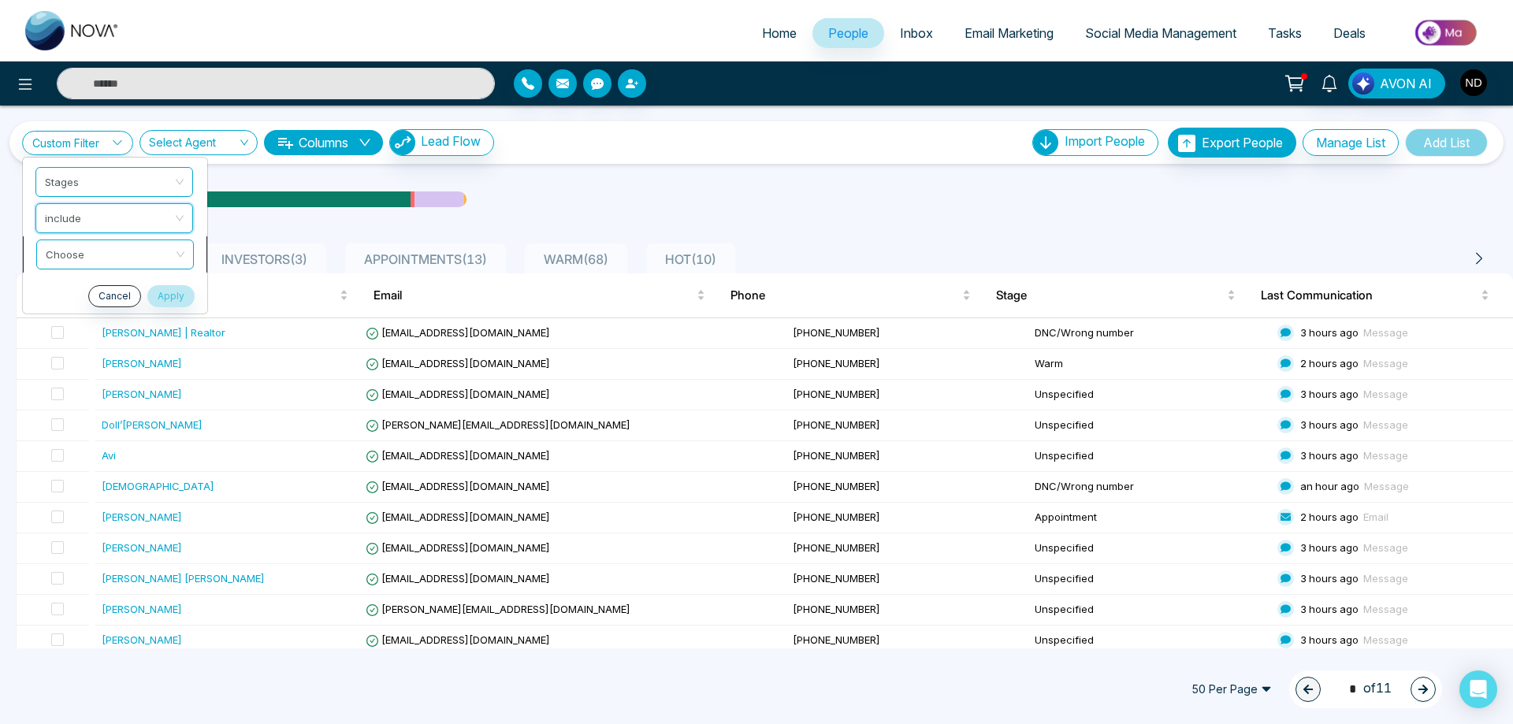
click at [97, 255] on input "search" at bounding box center [110, 252] width 128 height 24
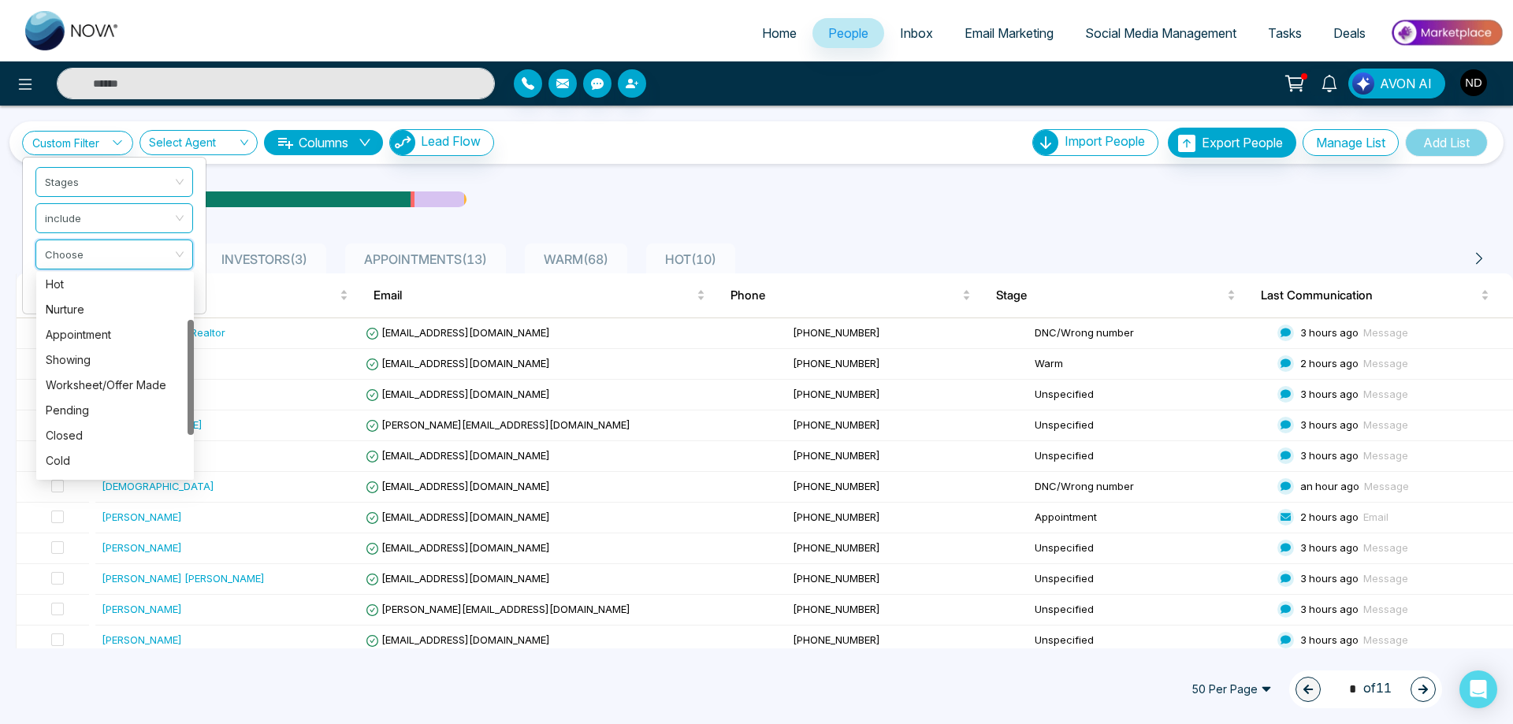
scroll to position [151, 0]
click at [106, 438] on div "DNC/Wrong number" at bounding box center [115, 438] width 139 height 17
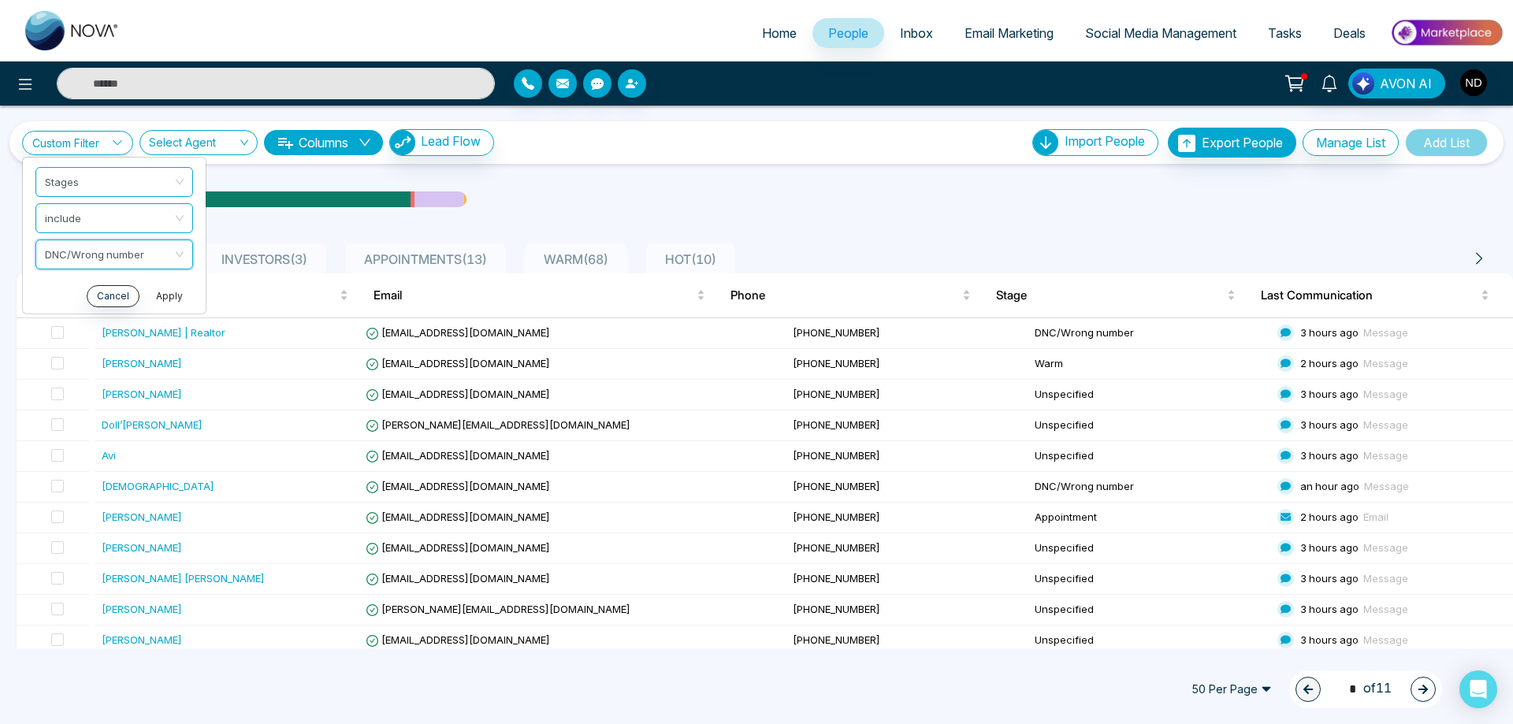
click at [163, 296] on button "Apply" at bounding box center [169, 296] width 47 height 22
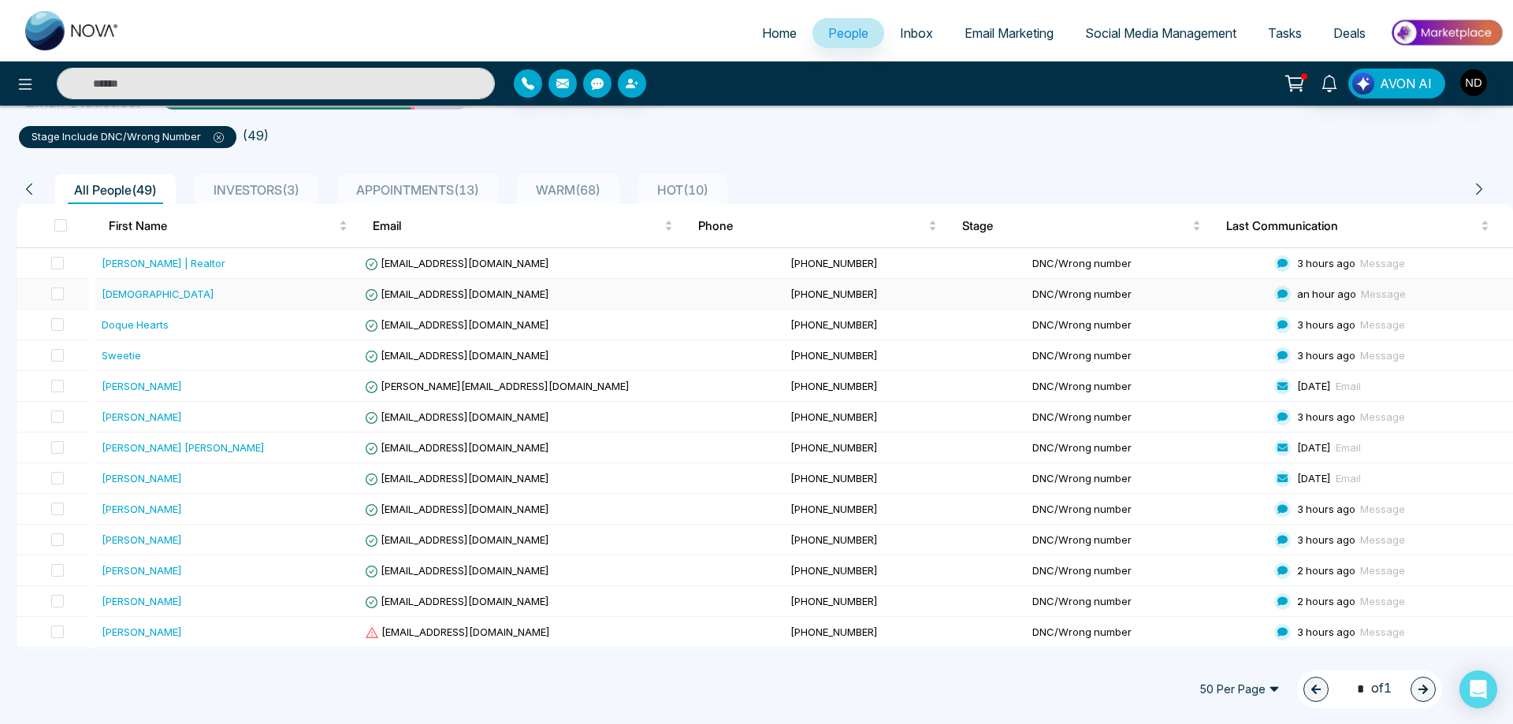
scroll to position [0, 0]
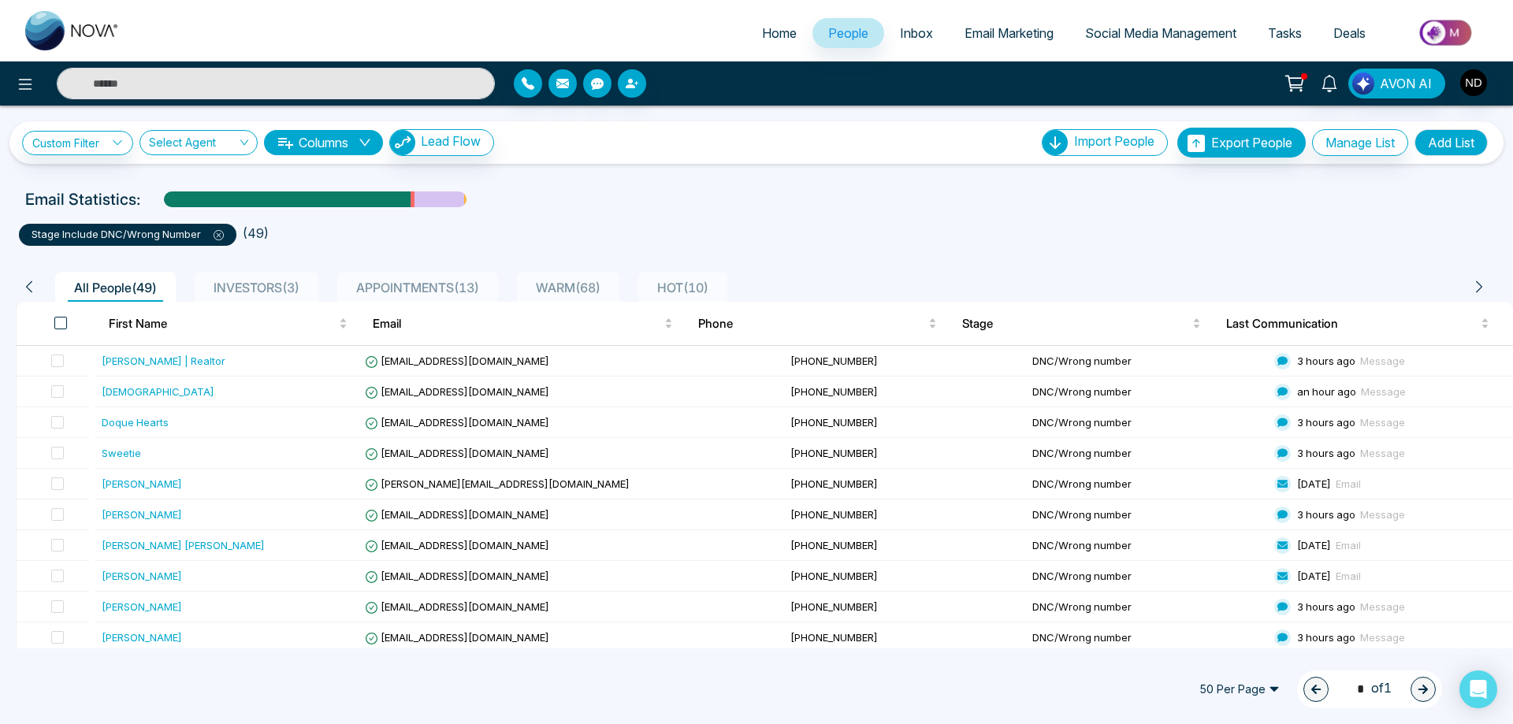
click at [62, 325] on span at bounding box center [60, 323] width 13 height 13
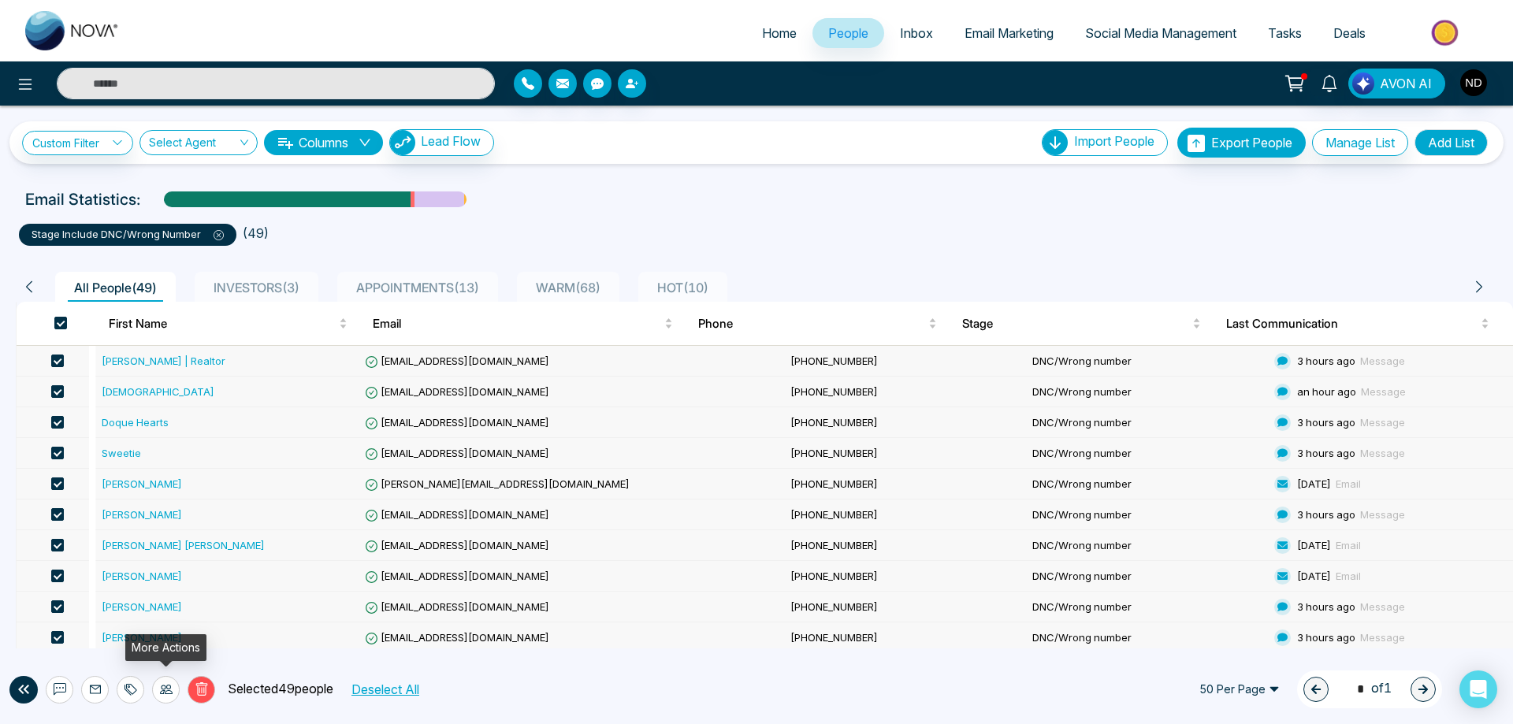
click at [162, 688] on icon at bounding box center [166, 689] width 13 height 9
click at [614, 686] on div "Delete Selected 49 people Deselect All 50 Per Page 1 * of 1" at bounding box center [756, 689] width 1513 height 69
click at [178, 358] on div "[PERSON_NAME] | Realtor" at bounding box center [164, 361] width 124 height 16
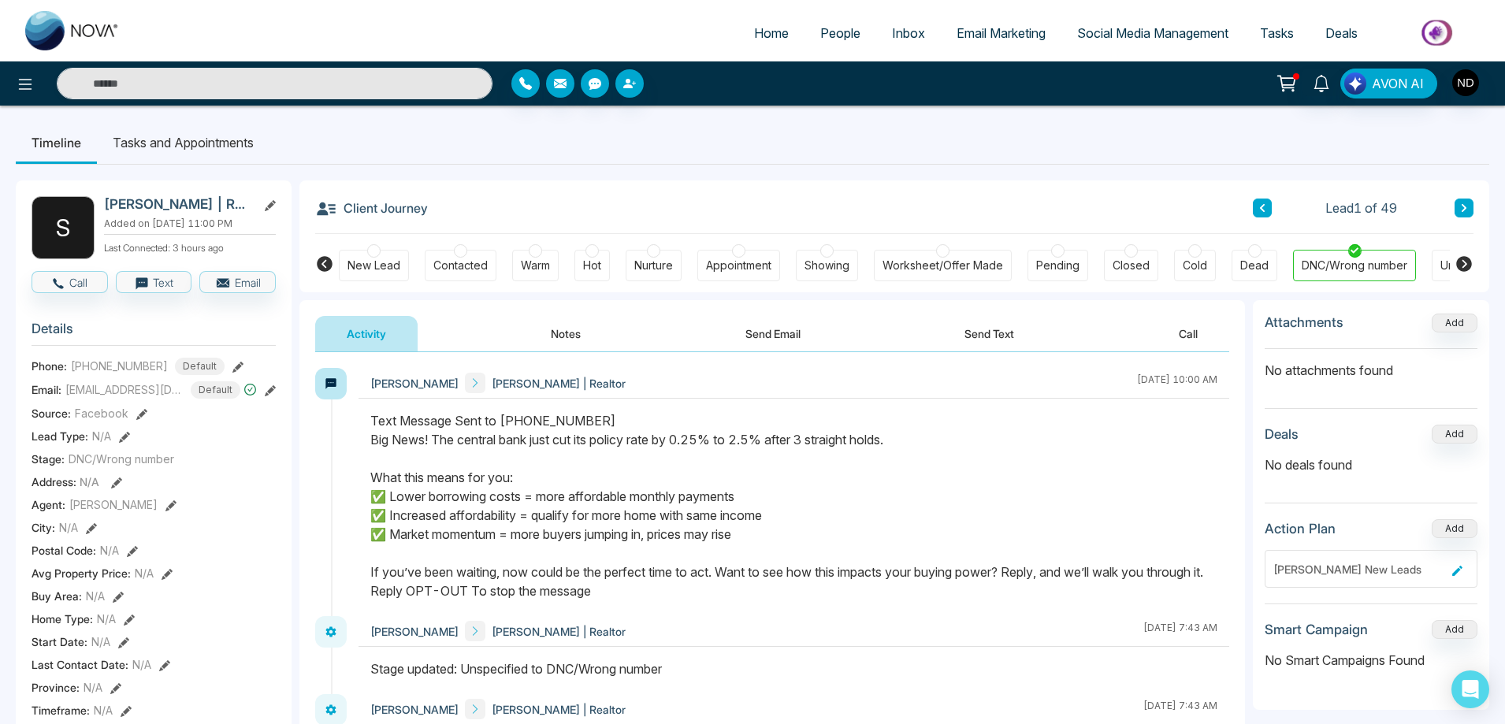
click at [918, 196] on div "Client Journey Lead 1 of 49" at bounding box center [894, 207] width 1158 height 54
click at [821, 178] on div "S [PERSON_NAME] | Realtor Added on [DATE] 11:00 PM Last Connected: 3 hours ago …" at bounding box center [753, 725] width 1474 height 1121
click at [836, 220] on div "Client Journey Lead 1 of 49" at bounding box center [894, 207] width 1158 height 54
click at [765, 195] on div "Client Journey Lead 1 of 49" at bounding box center [894, 207] width 1158 height 54
click at [221, 86] on input "text" at bounding box center [275, 84] width 436 height 32
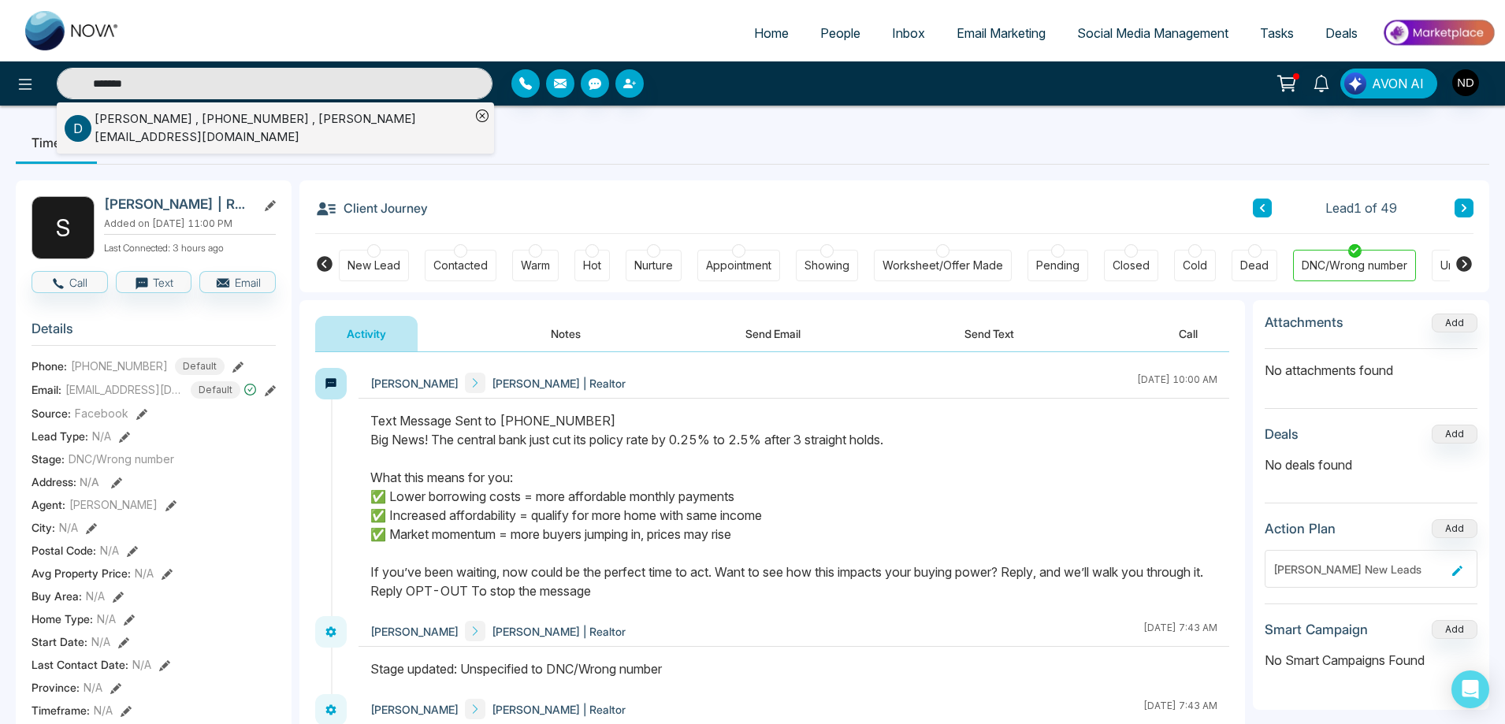
type input "*******"
click at [219, 113] on div "[PERSON_NAME] , [PHONE_NUMBER] , [PERSON_NAME][EMAIL_ADDRESS][DOMAIN_NAME]" at bounding box center [268, 127] width 406 height 35
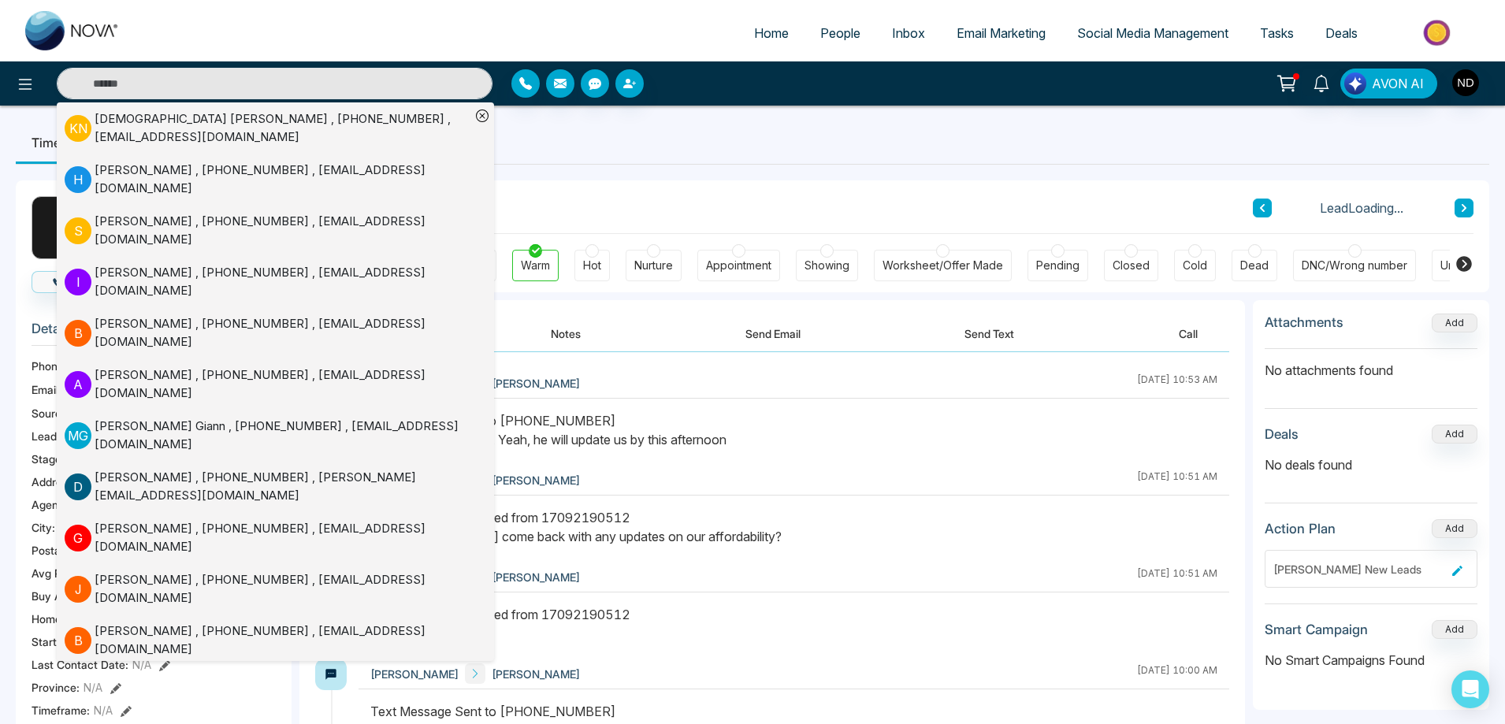
click at [868, 420] on div "Text Message Sent to [PHONE_NUMBER] Hi [PERSON_NAME], Yeah, he will update us b…" at bounding box center [793, 430] width 847 height 38
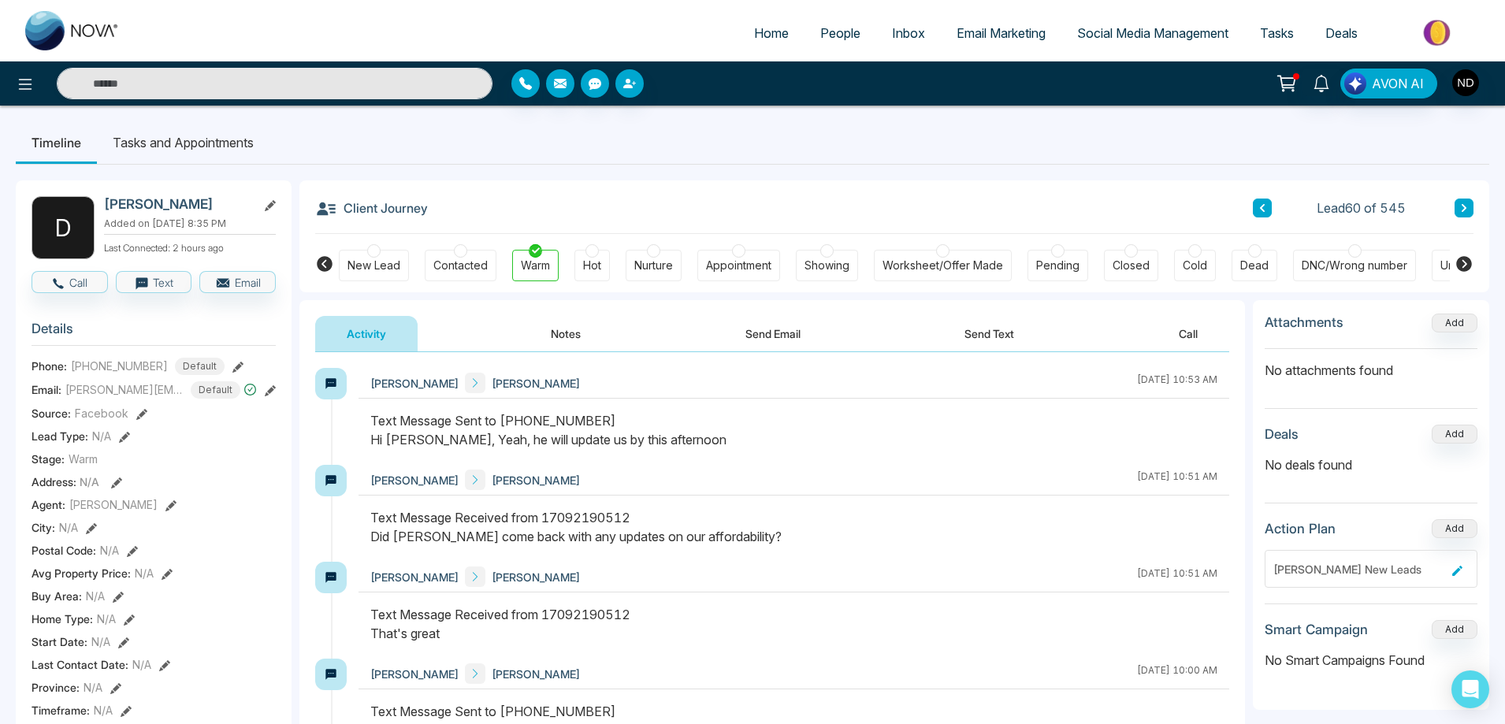
click at [1009, 334] on button "Send Text" at bounding box center [989, 333] width 113 height 35
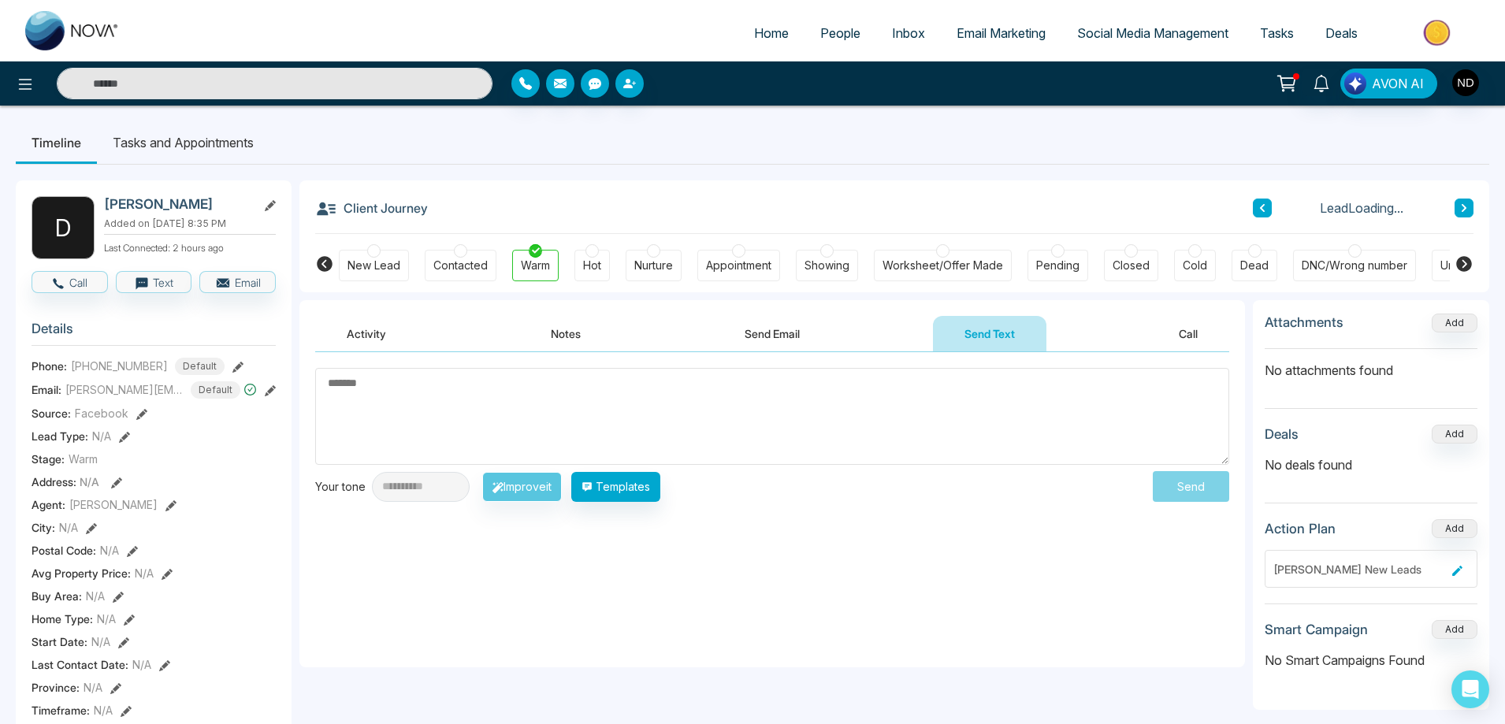
click at [788, 410] on textarea at bounding box center [772, 416] width 914 height 97
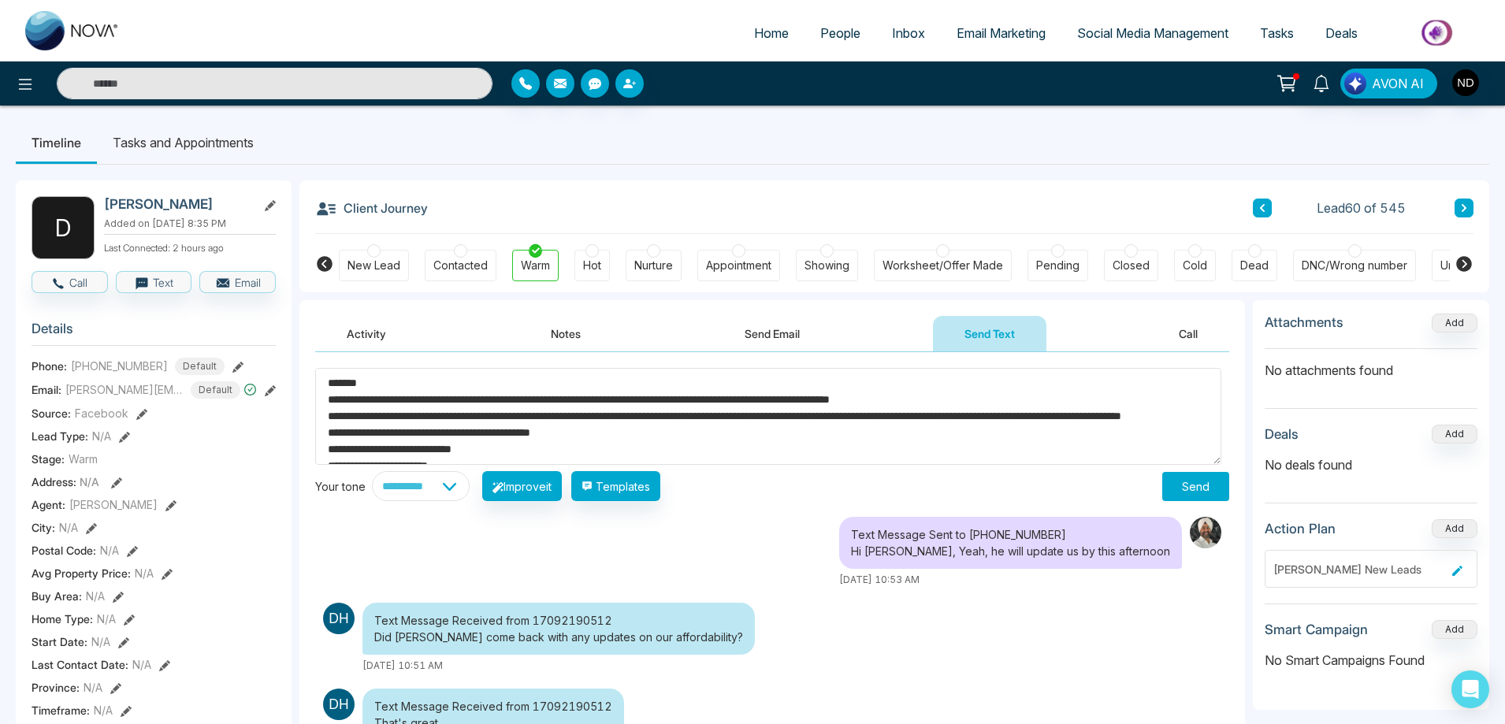
type textarea "**********"
click at [1181, 485] on button "Send" at bounding box center [1195, 486] width 67 height 29
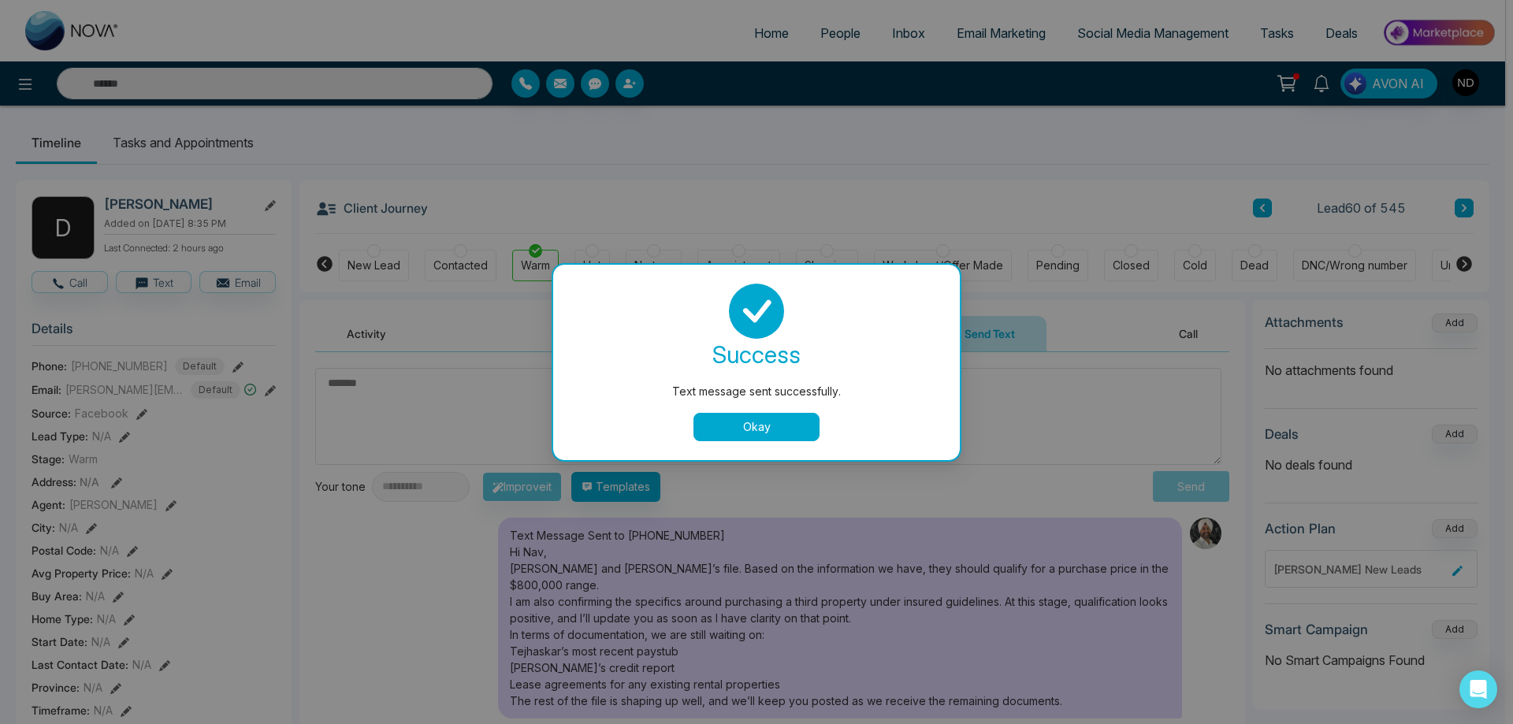
click at [745, 434] on button "Okay" at bounding box center [756, 427] width 126 height 28
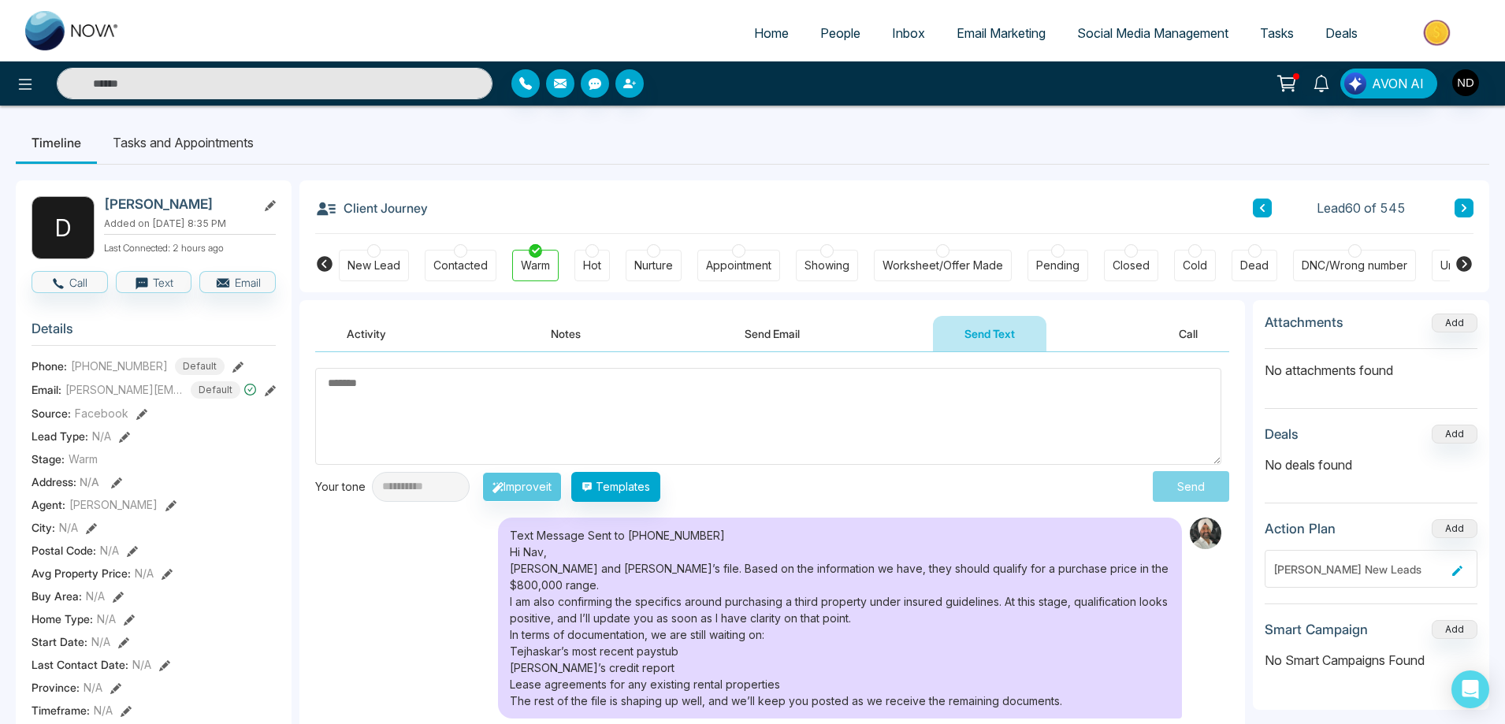
click at [838, 418] on textarea at bounding box center [768, 416] width 906 height 97
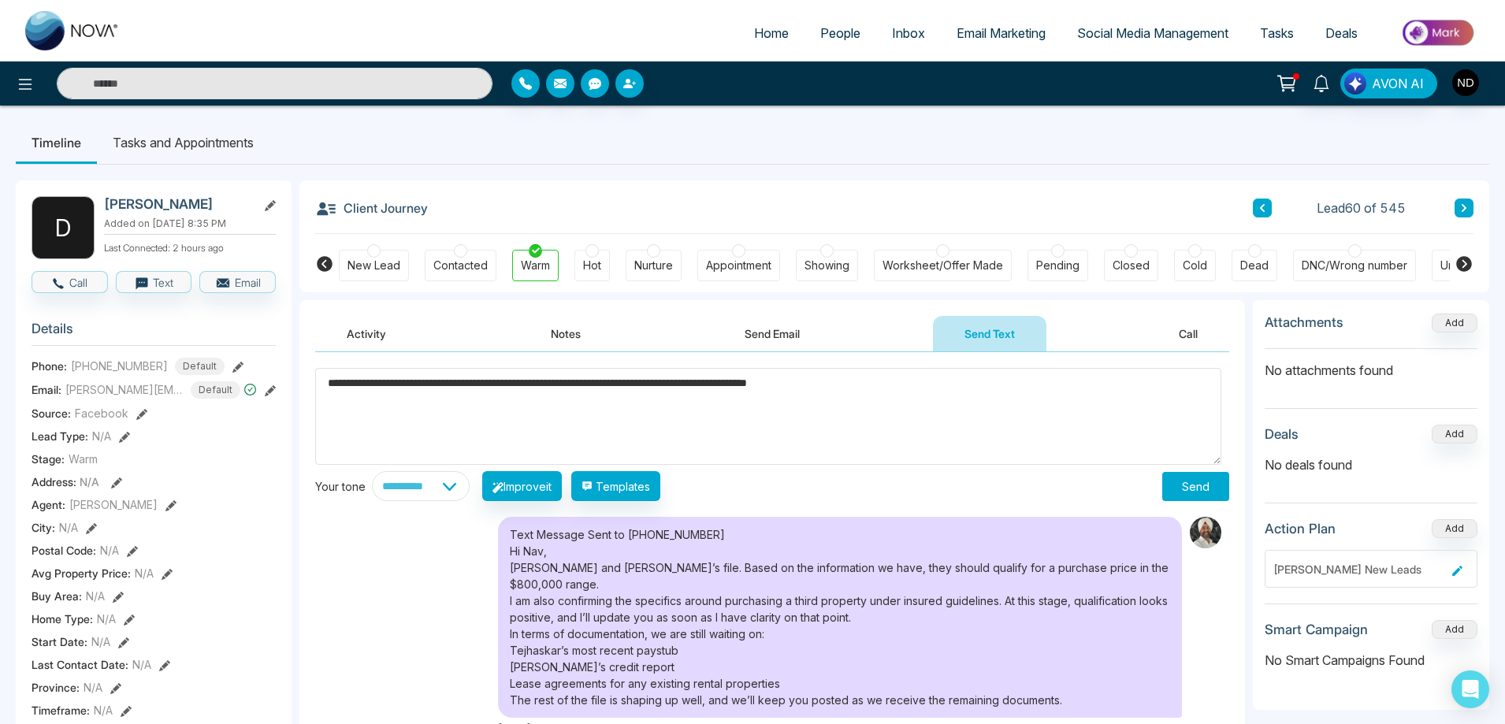
click at [0, 0] on span "****" at bounding box center [0, 0] width 0 height 0
drag, startPoint x: 908, startPoint y: 392, endPoint x: 288, endPoint y: 388, distance: 620.2
type textarea "**********"
click at [443, 491] on select "**********" at bounding box center [421, 486] width 98 height 30
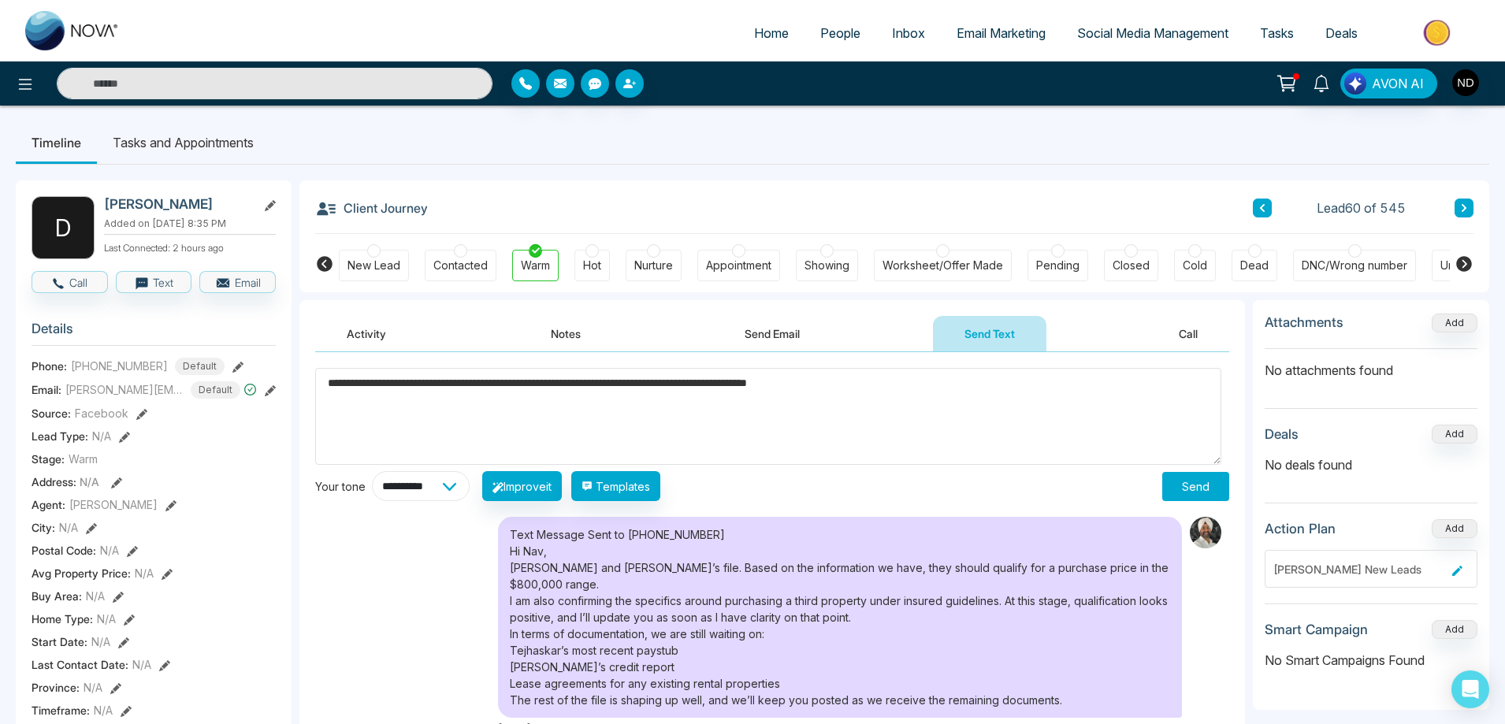
select select "**********"
click at [372, 471] on select "**********" at bounding box center [421, 486] width 98 height 30
click at [545, 496] on button "Improve it" at bounding box center [522, 486] width 80 height 30
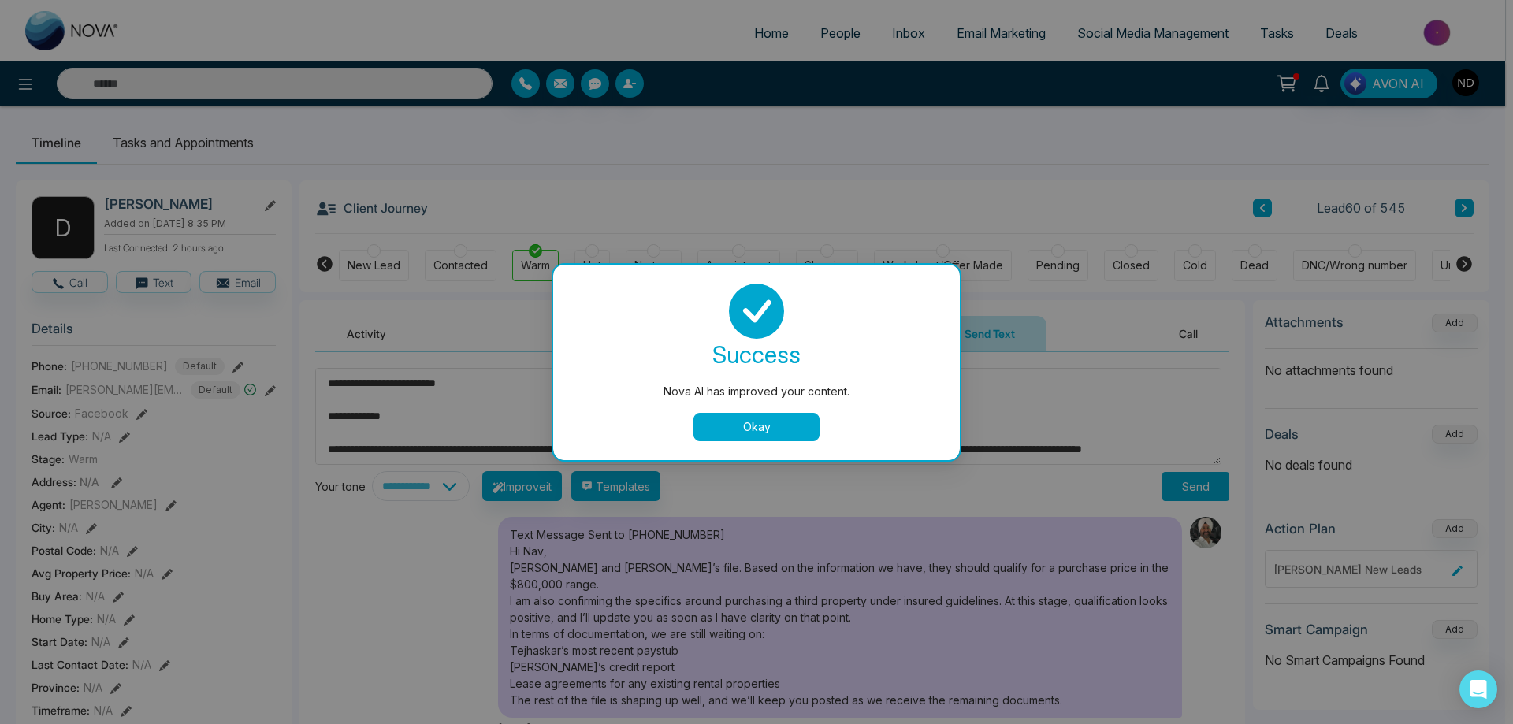
click at [766, 434] on button "Okay" at bounding box center [756, 427] width 126 height 28
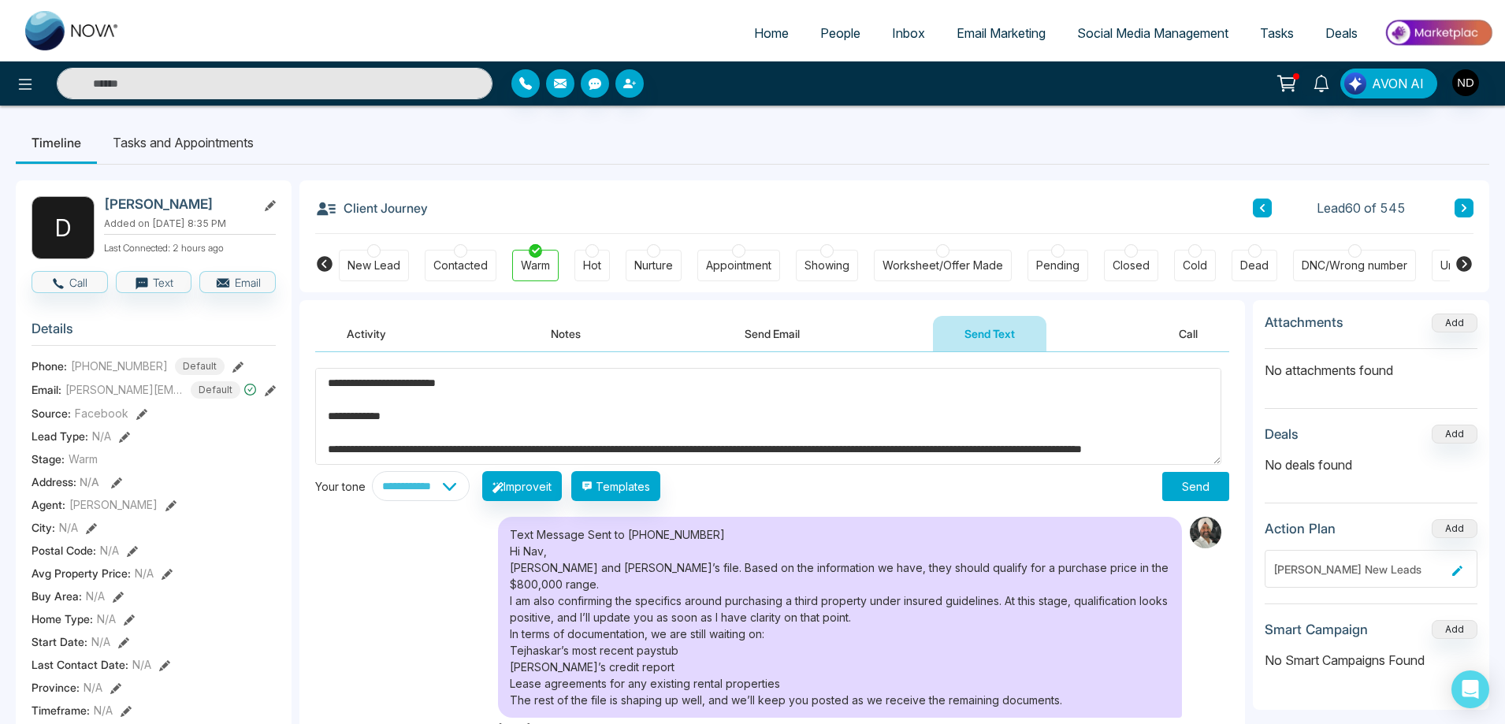
drag, startPoint x: 356, startPoint y: 415, endPoint x: 313, endPoint y: 379, distance: 56.5
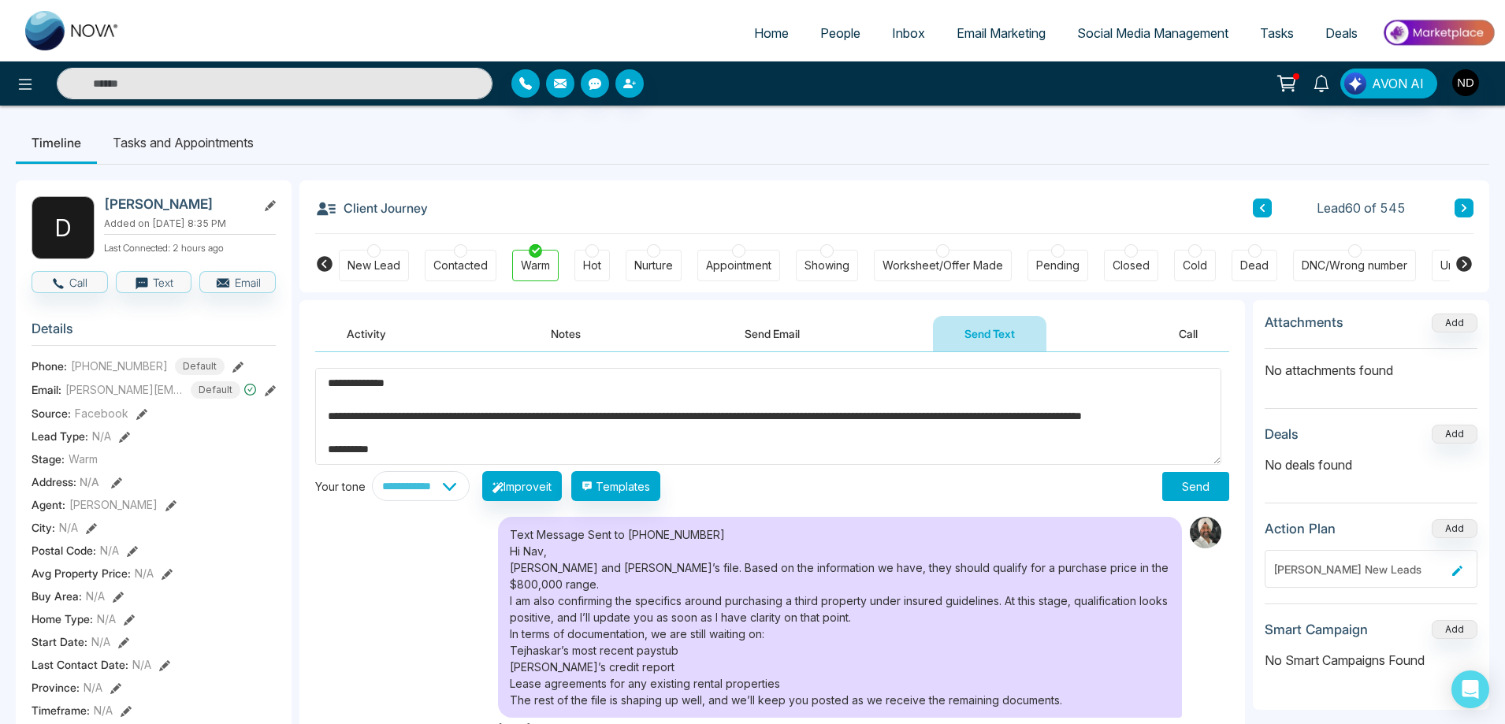
click at [471, 396] on textarea "**********" at bounding box center [768, 416] width 906 height 97
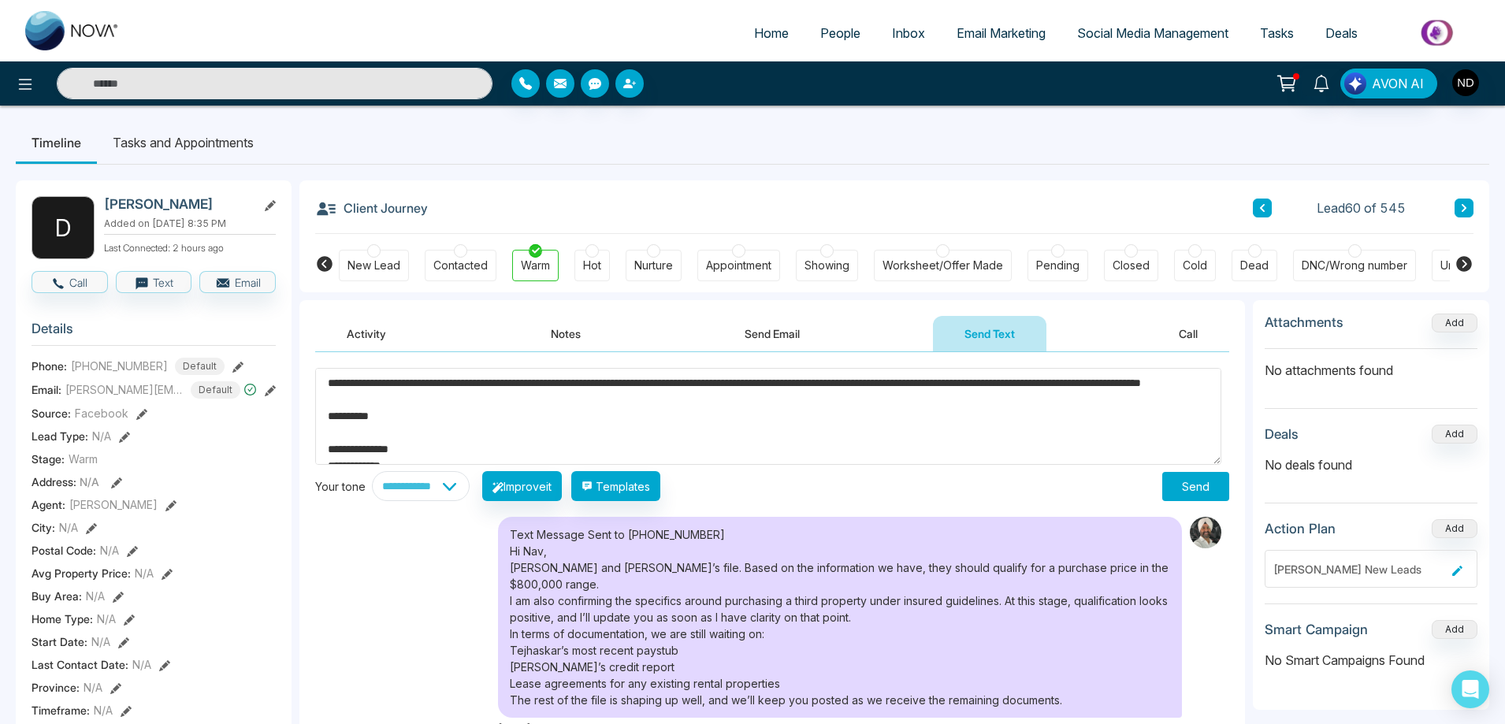
drag, startPoint x: 777, startPoint y: 386, endPoint x: 701, endPoint y: 381, distance: 75.9
click at [701, 381] on textarea "**********" at bounding box center [768, 416] width 906 height 97
click at [533, 403] on textarea "**********" at bounding box center [768, 416] width 906 height 97
click at [553, 402] on textarea "**********" at bounding box center [768, 416] width 906 height 97
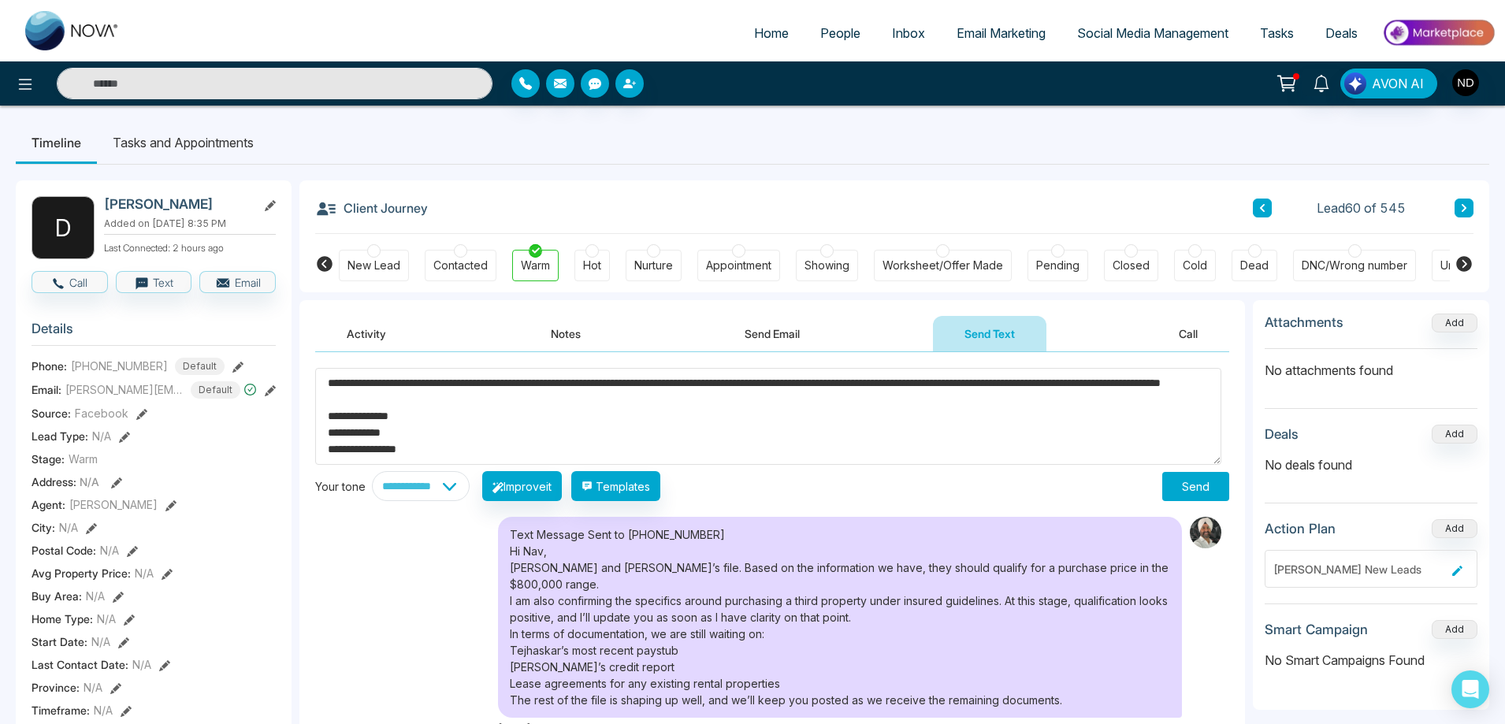
drag, startPoint x: 553, startPoint y: 402, endPoint x: 572, endPoint y: 459, distance: 60.6
click at [572, 459] on textarea "**********" at bounding box center [768, 416] width 906 height 97
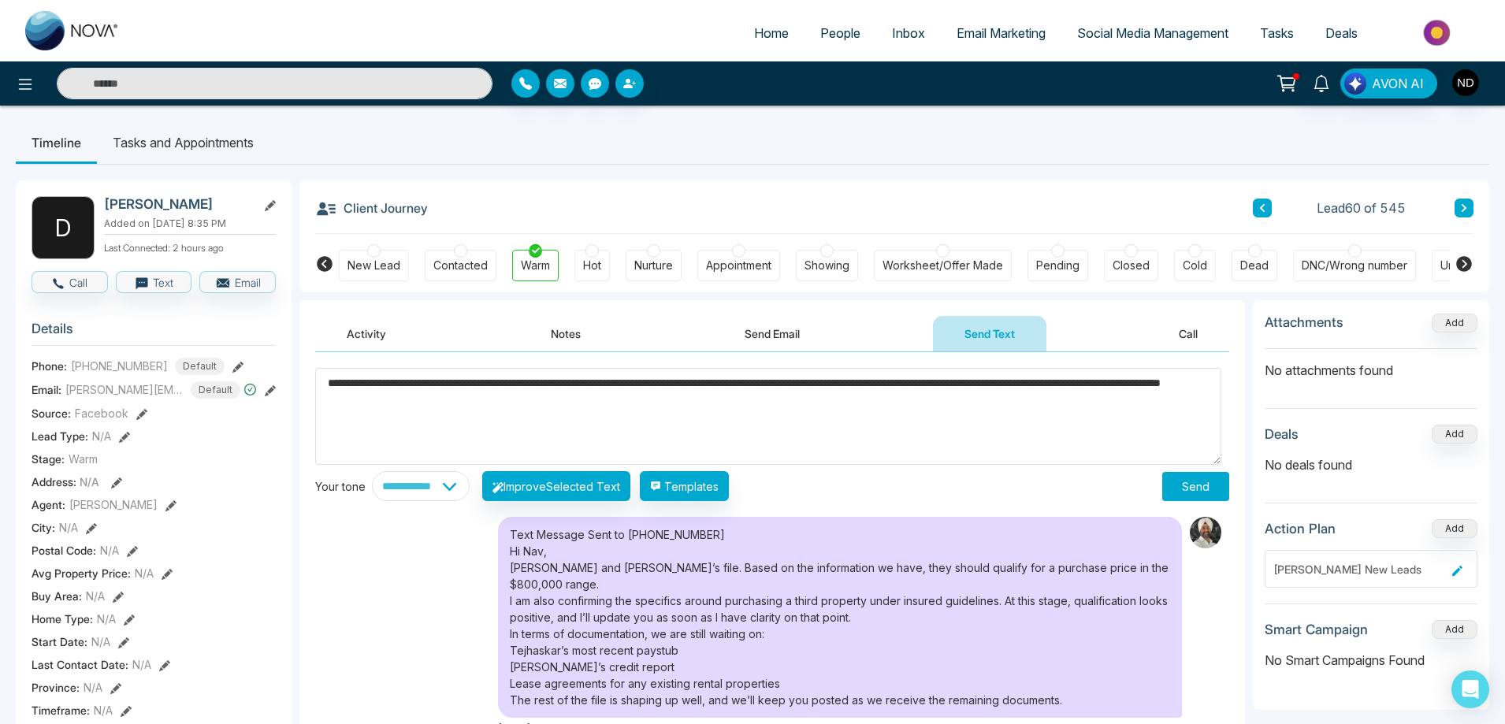
scroll to position [0, 0]
type textarea "**********"
click at [1193, 486] on button "Send" at bounding box center [1195, 486] width 67 height 29
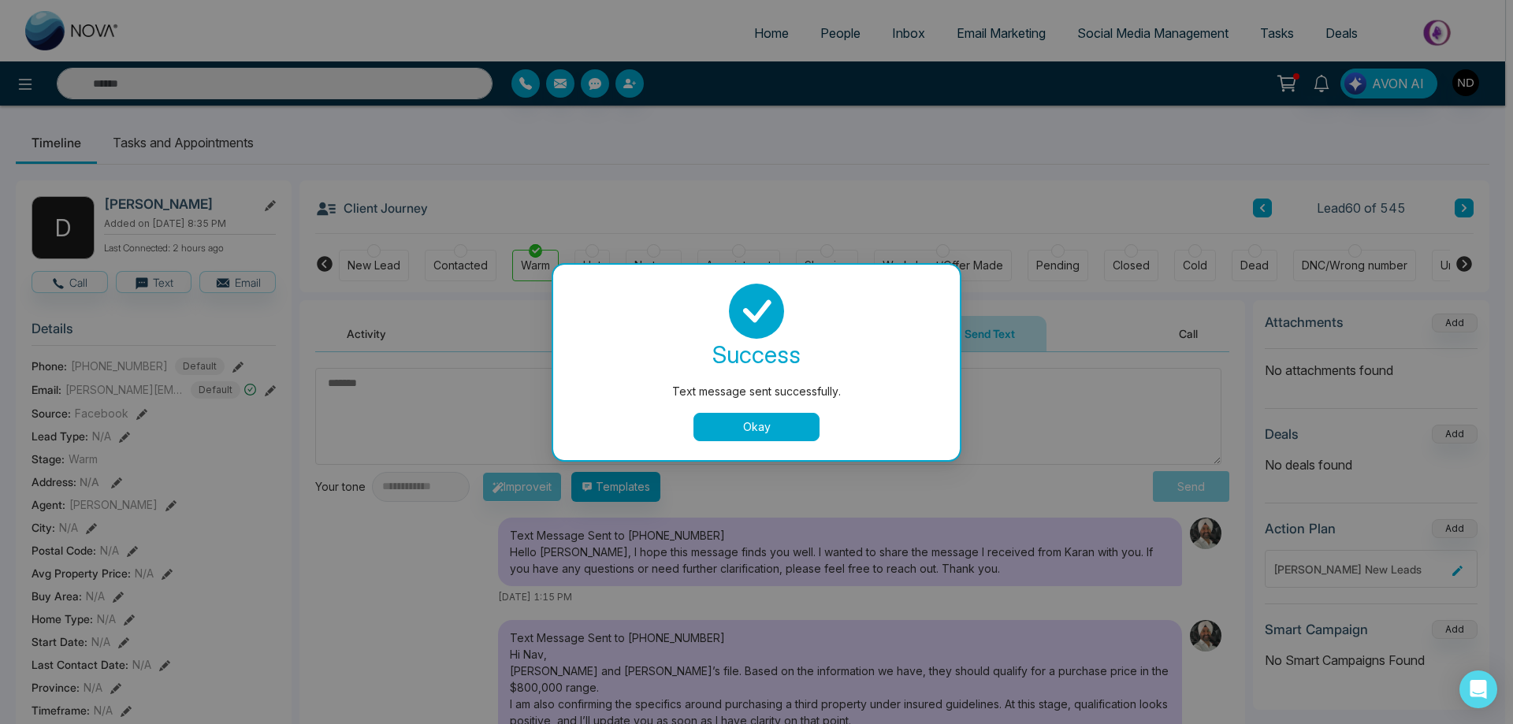
click at [396, 588] on div "Text message sent successfully. success Text message sent successfully. Okay" at bounding box center [756, 362] width 1513 height 724
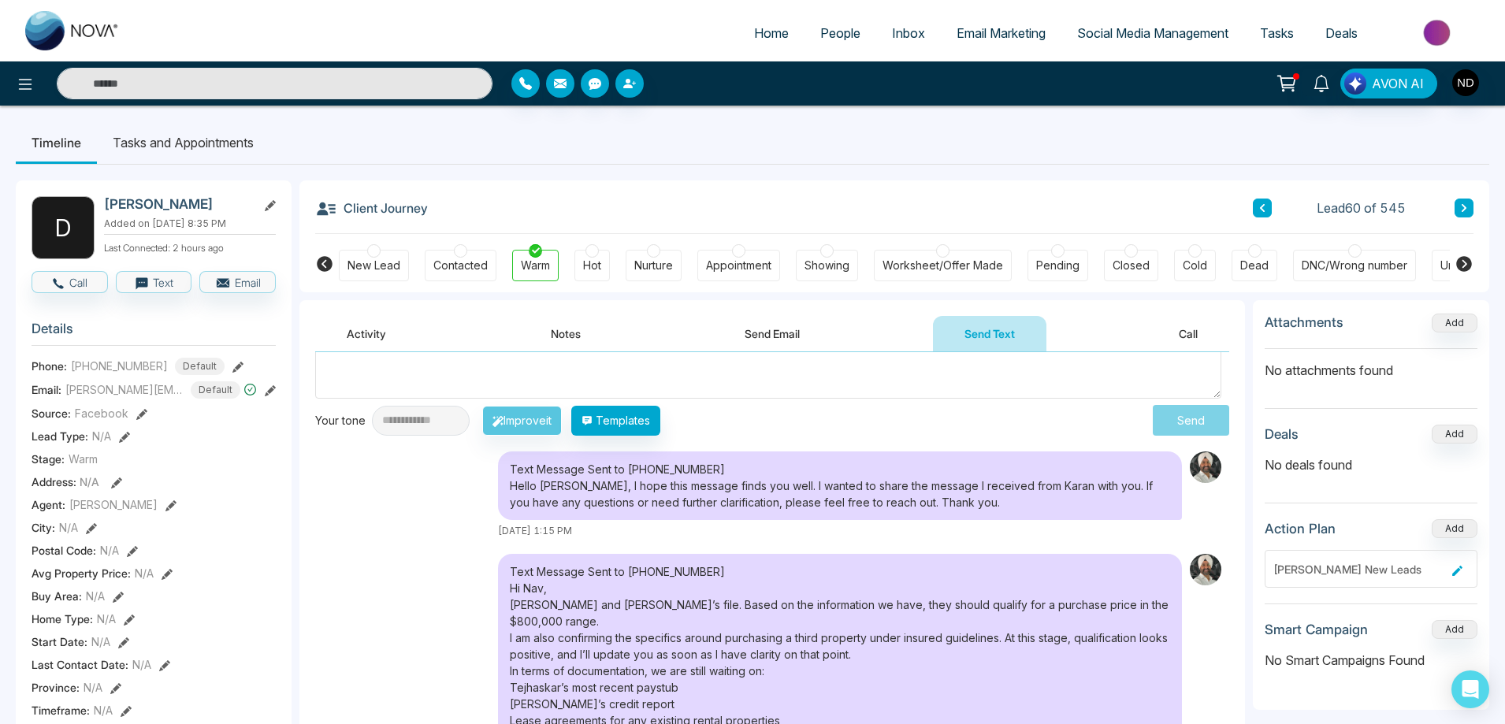
scroll to position [158, 0]
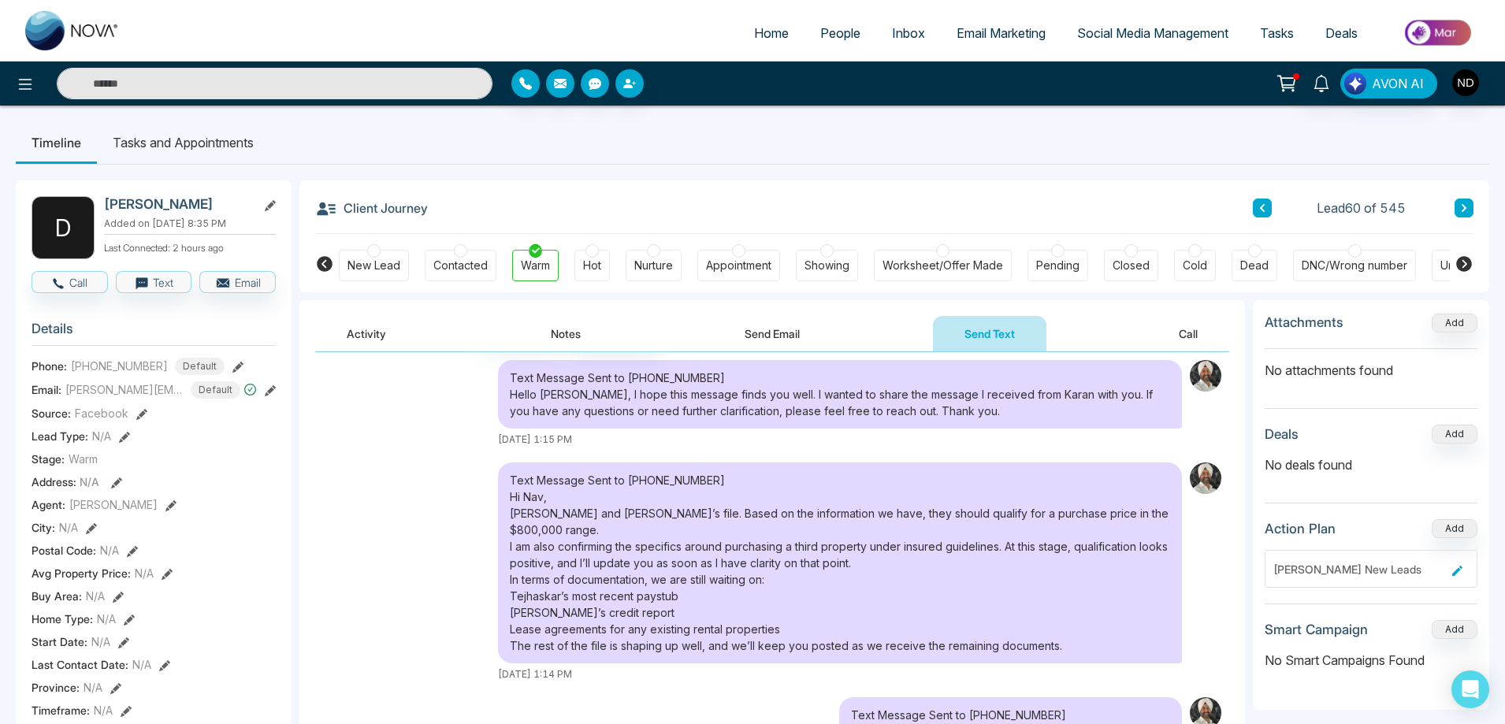
click at [392, 514] on div "Text Message Sent to [PHONE_NUMBER] Hi Nav, [PERSON_NAME] and Tejhaskar’s file.…" at bounding box center [772, 572] width 914 height 219
click at [1320, 77] on icon at bounding box center [1321, 83] width 15 height 17
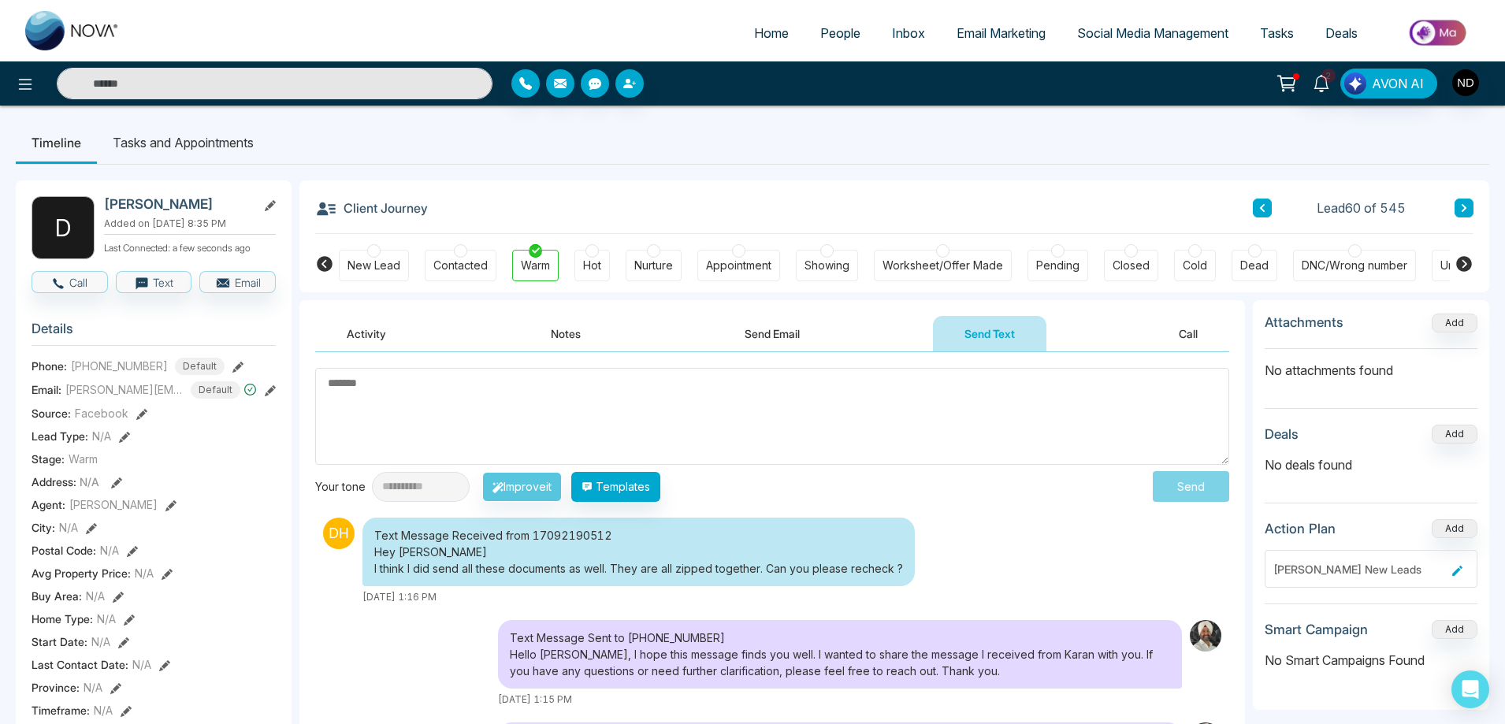
click at [929, 414] on textarea at bounding box center [772, 416] width 914 height 97
type textarea "****"
click at [1198, 496] on button "Send" at bounding box center [1195, 486] width 67 height 29
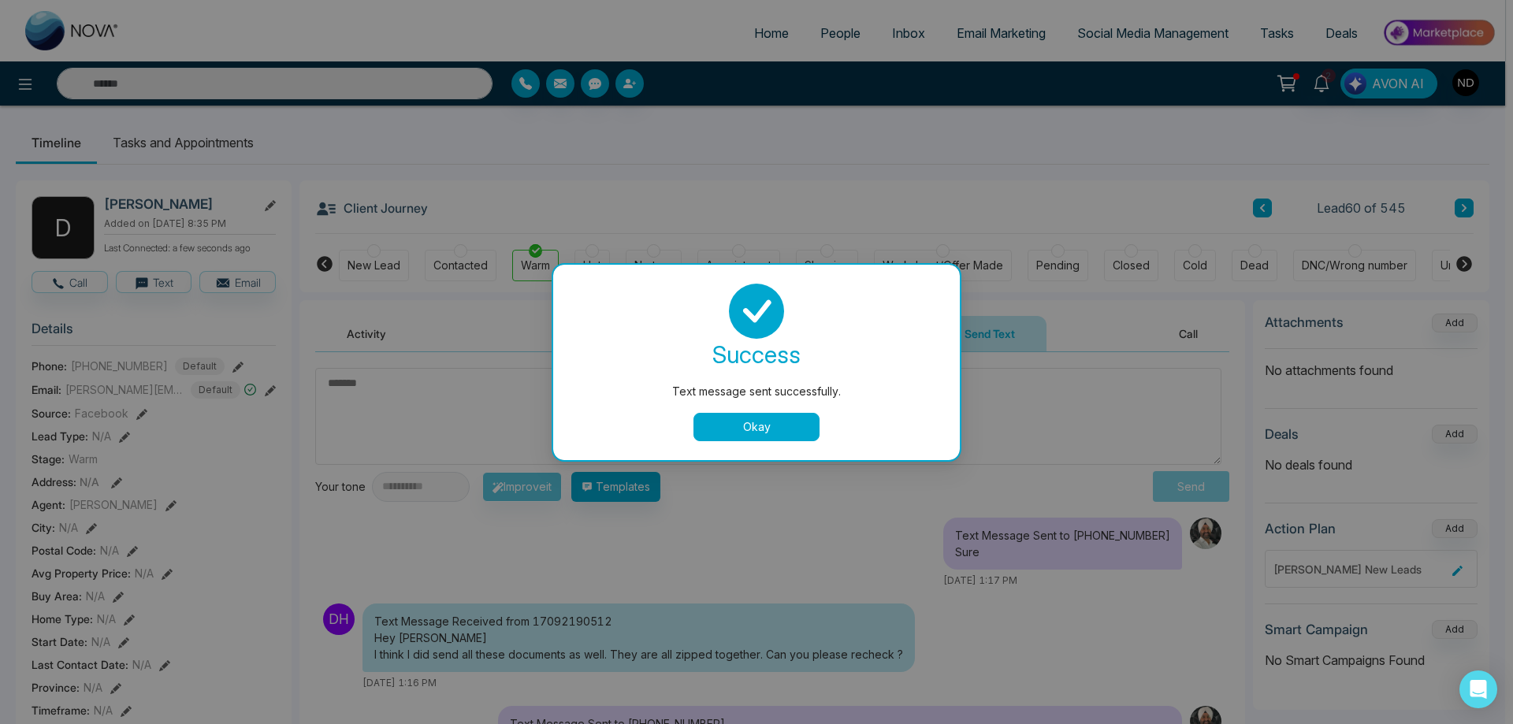
click at [753, 434] on button "Okay" at bounding box center [756, 427] width 126 height 28
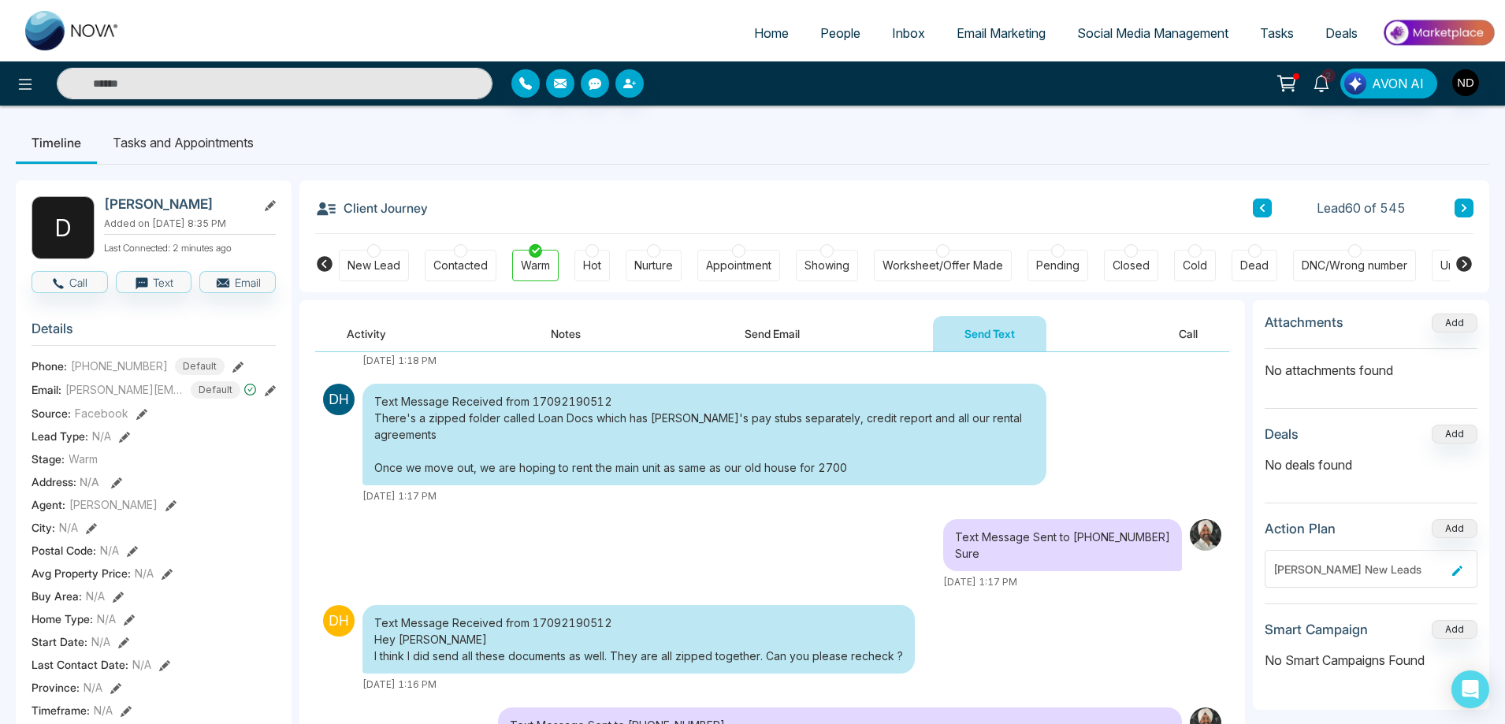
scroll to position [458, 0]
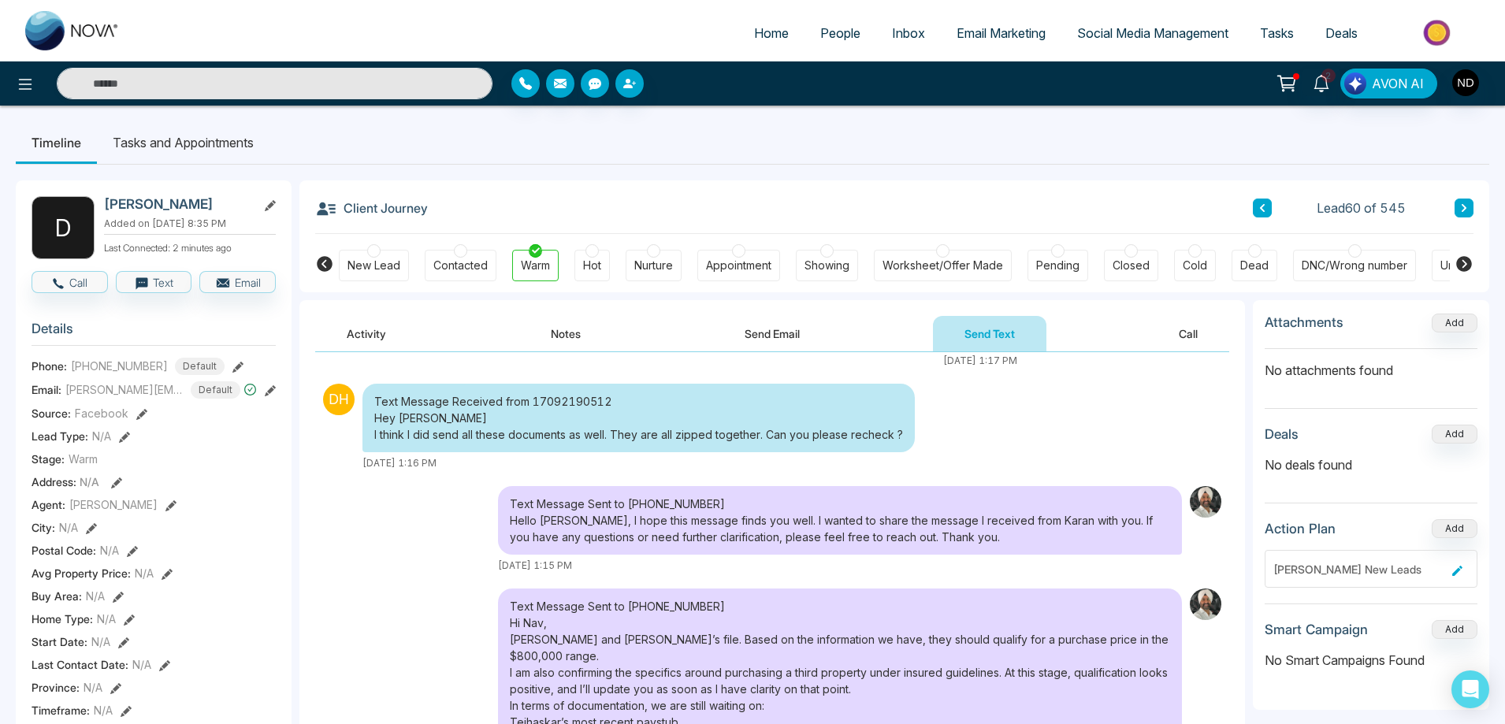
click at [366, 527] on div "Text Message Sent to +17092190512 Hello Dharini, I hope this message finds you …" at bounding box center [772, 529] width 914 height 87
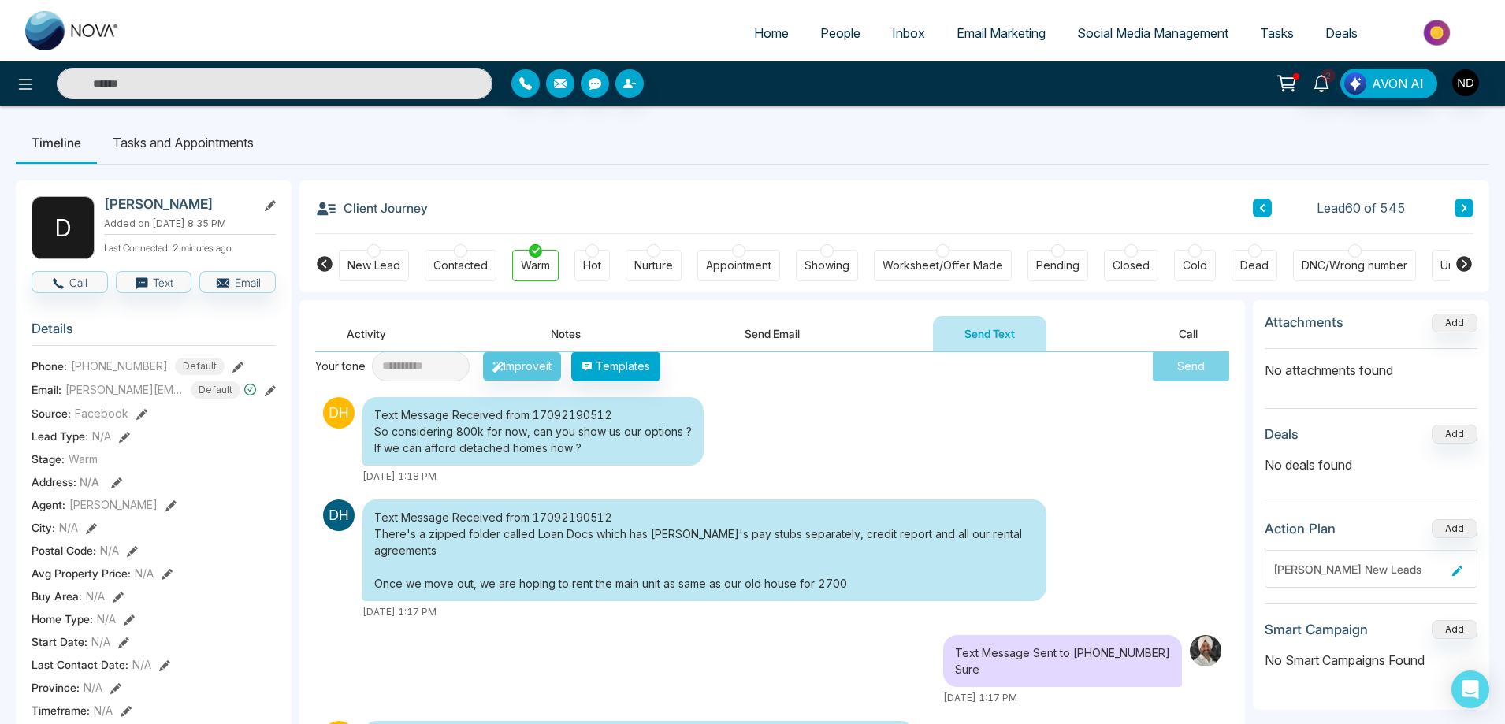
scroll to position [158, 0]
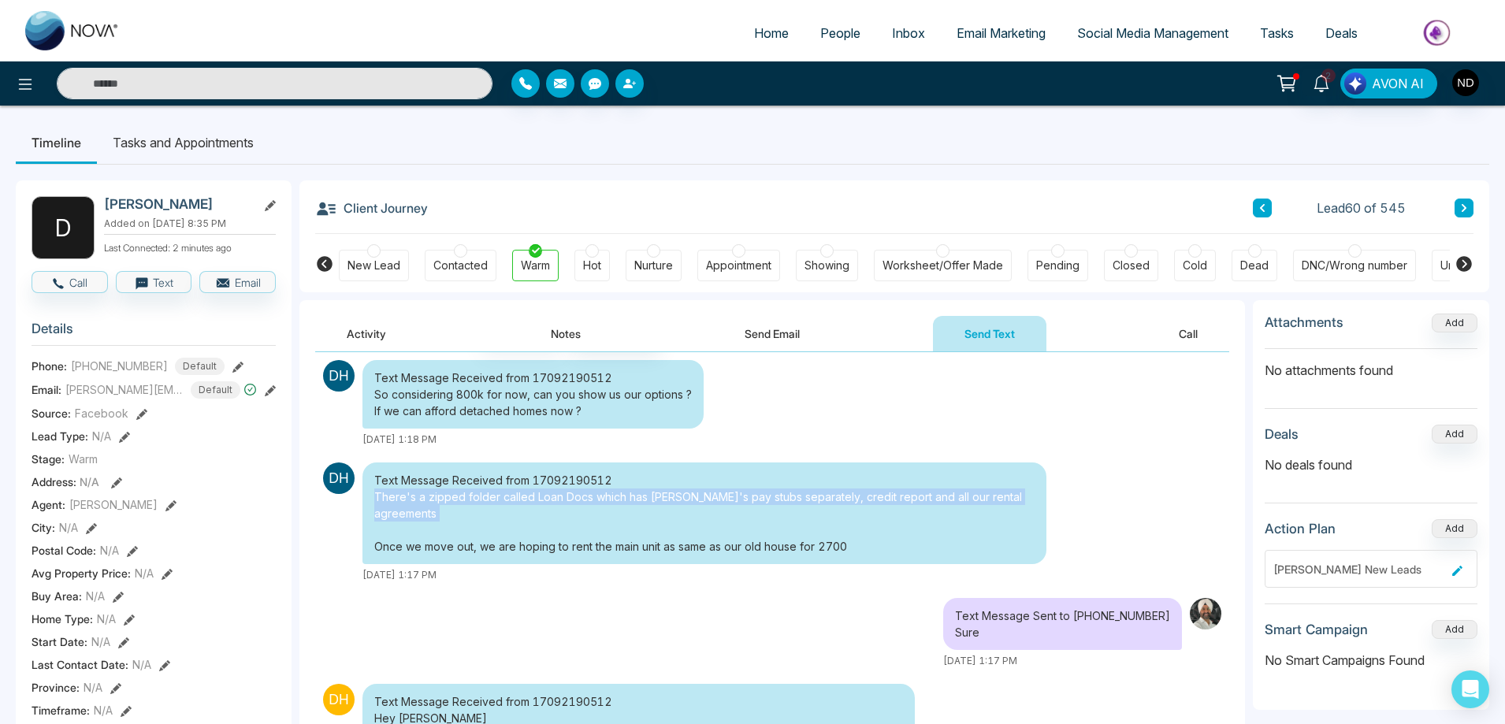
drag, startPoint x: 375, startPoint y: 500, endPoint x: 1031, endPoint y: 508, distance: 655.7
click at [1031, 508] on div "Text Message Received from 17092190512 There's a zipped folder called Loan Docs…" at bounding box center [680, 523] width 731 height 120
click at [862, 531] on div "Text Message Received from 17092190512 There's a zipped folder called Loan Docs…" at bounding box center [704, 514] width 684 height 102
drag, startPoint x: 861, startPoint y: 533, endPoint x: 382, endPoint y: 498, distance: 480.4
click at [382, 498] on div "Text Message Received from 17092190512 There's a zipped folder called Loan Docs…" at bounding box center [704, 514] width 684 height 102
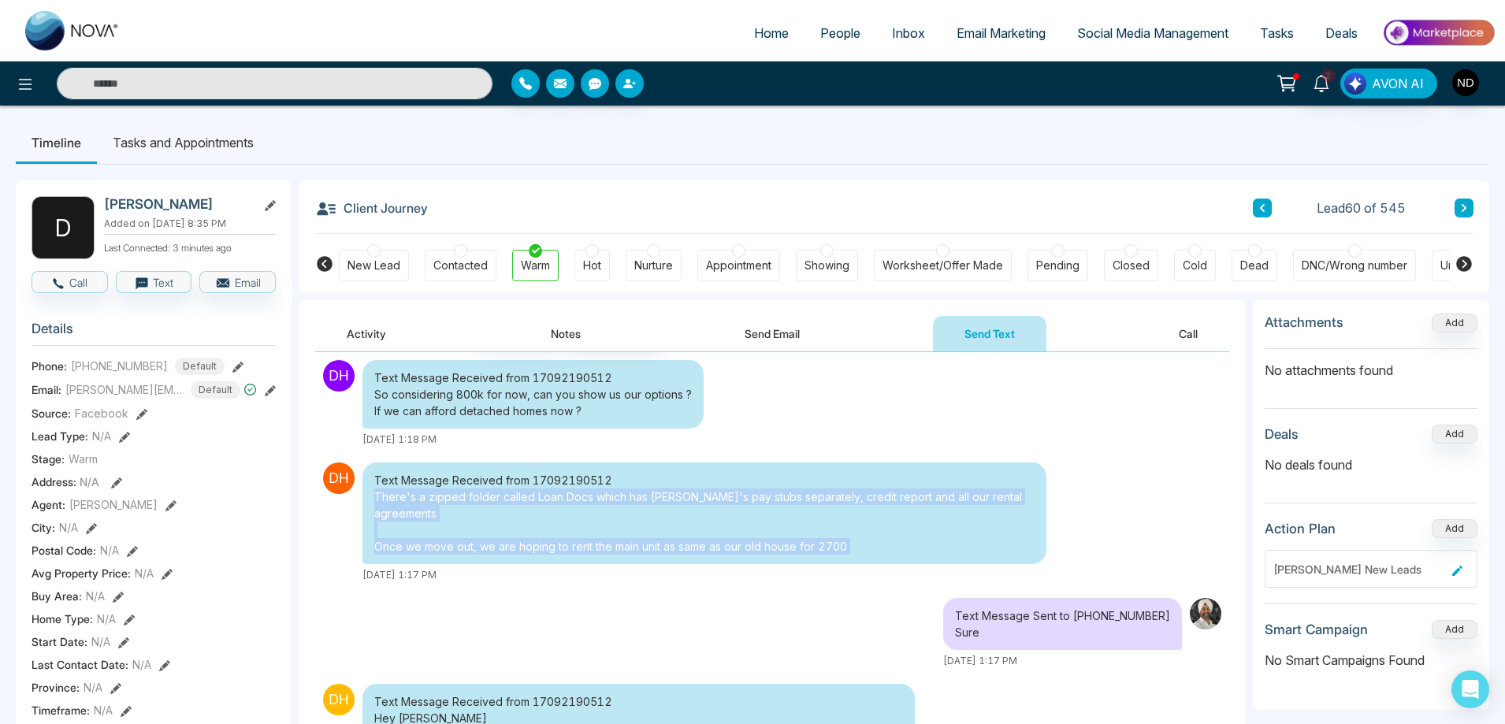
copy div "There's a zipped folder called Loan Docs which has Teja's pay stubs separately,…"
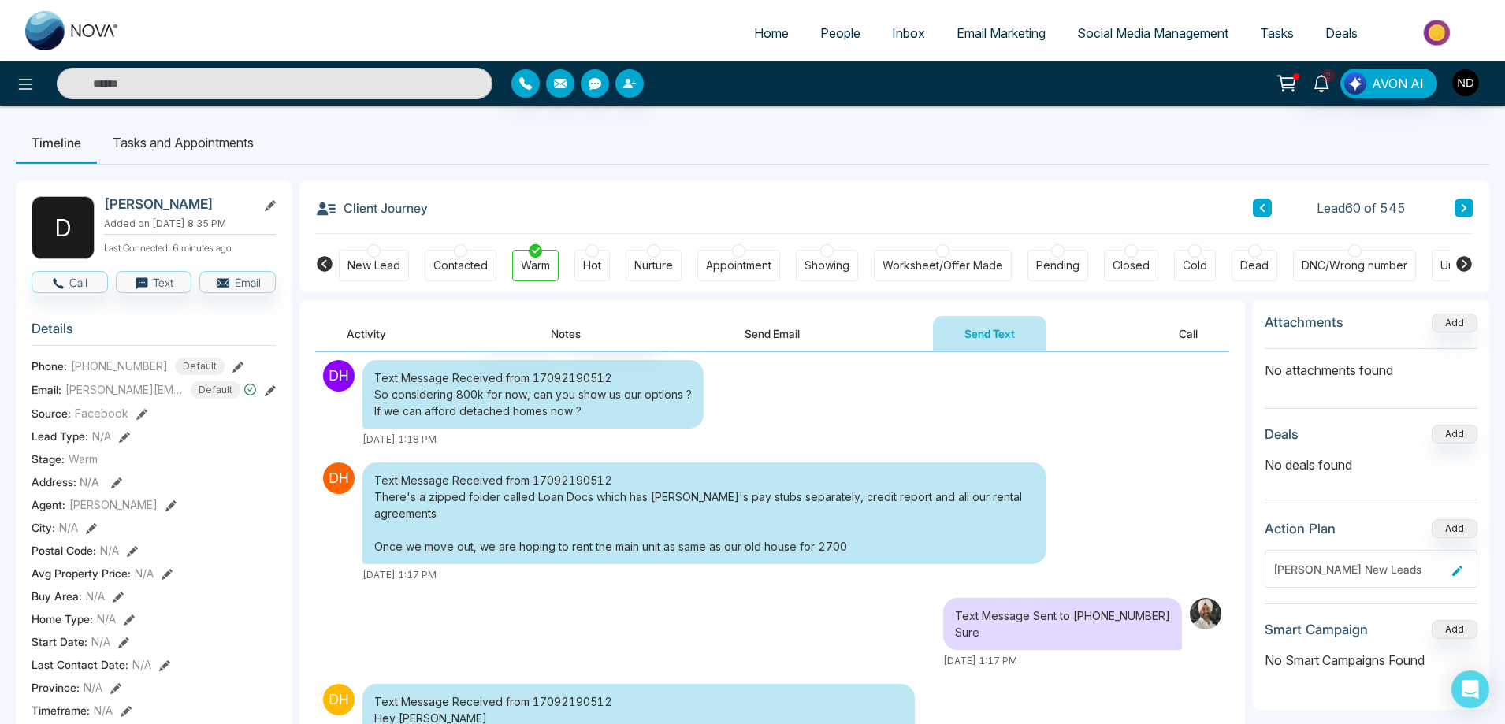
click at [861, 406] on div "Text Message Received from 17092190512 So considering 800k for now, can you sho…" at bounding box center [680, 403] width 731 height 87
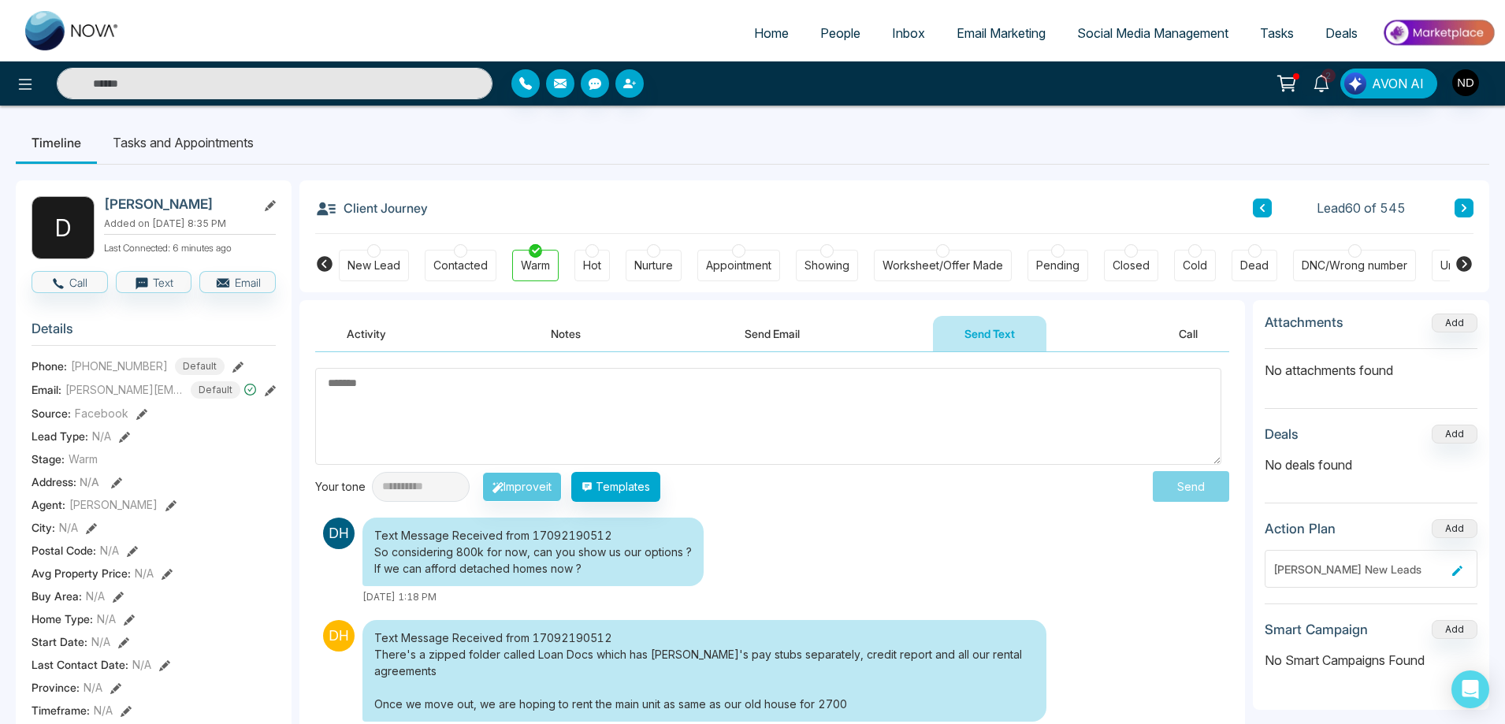
click at [852, 400] on textarea at bounding box center [768, 416] width 906 height 97
click at [0, 0] on span "****" at bounding box center [0, 0] width 0 height 0
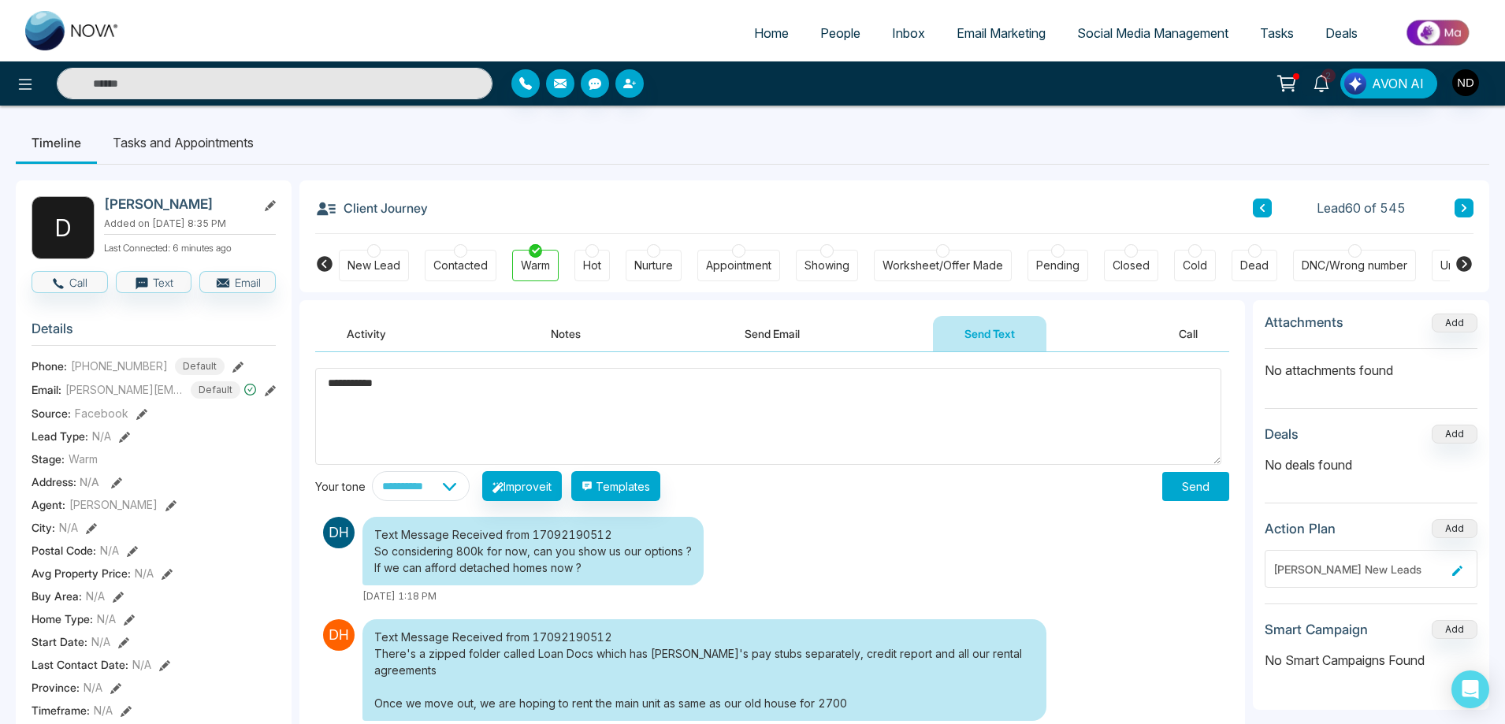
type textarea "**********"
click at [1171, 488] on button "Send" at bounding box center [1195, 486] width 67 height 29
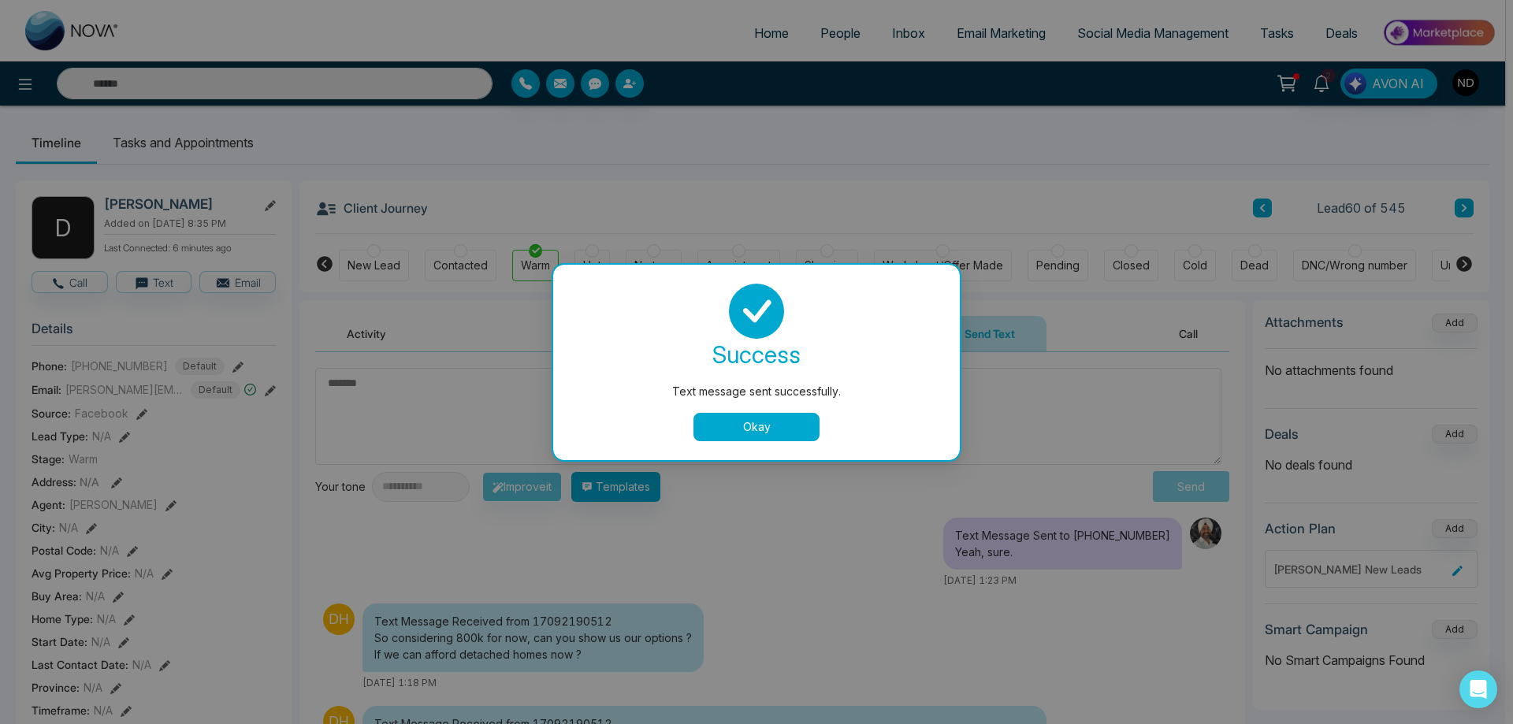
click at [772, 429] on button "Okay" at bounding box center [756, 427] width 126 height 28
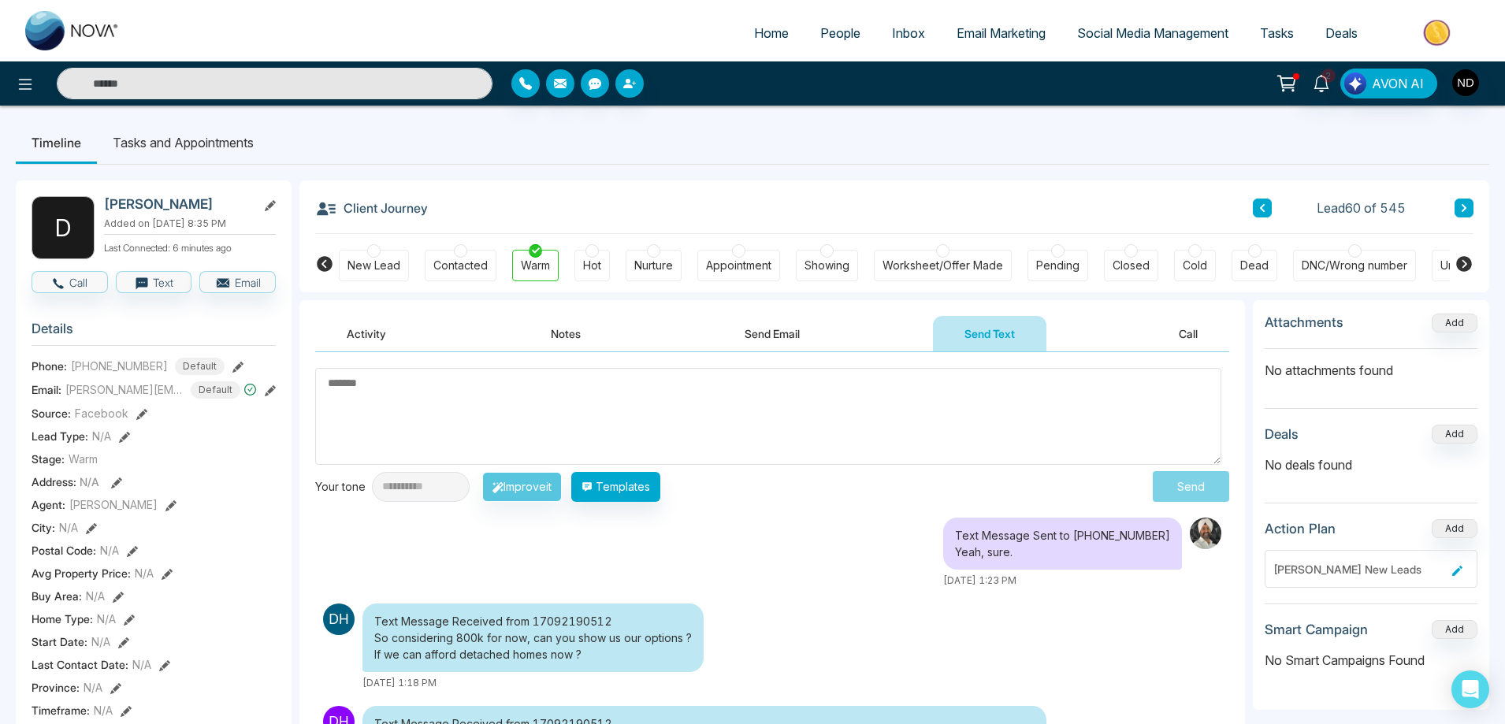
click at [816, 581] on div "Text Message Sent to +17092190512 Yeah, sure. September 17 2025 | 1:23 PM" at bounding box center [772, 553] width 914 height 70
click at [608, 407] on textarea at bounding box center [768, 416] width 906 height 97
type textarea "*"
click at [786, 158] on ul "Timeline Tasks and Appointments" at bounding box center [753, 142] width 1474 height 43
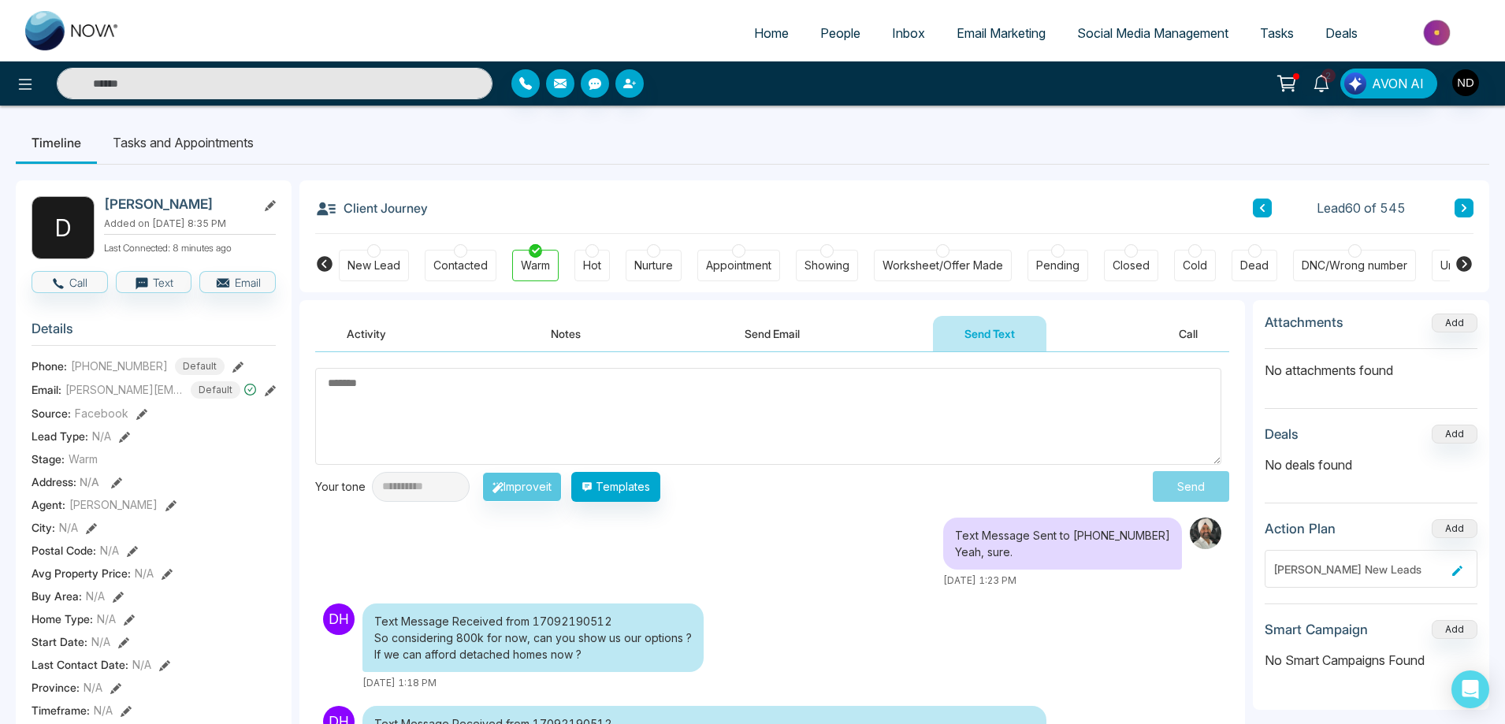
click at [786, 155] on ul "Timeline Tasks and Appointments" at bounding box center [753, 142] width 1474 height 43
click at [753, 410] on textarea at bounding box center [768, 416] width 906 height 97
click at [1322, 87] on icon at bounding box center [1321, 83] width 17 height 17
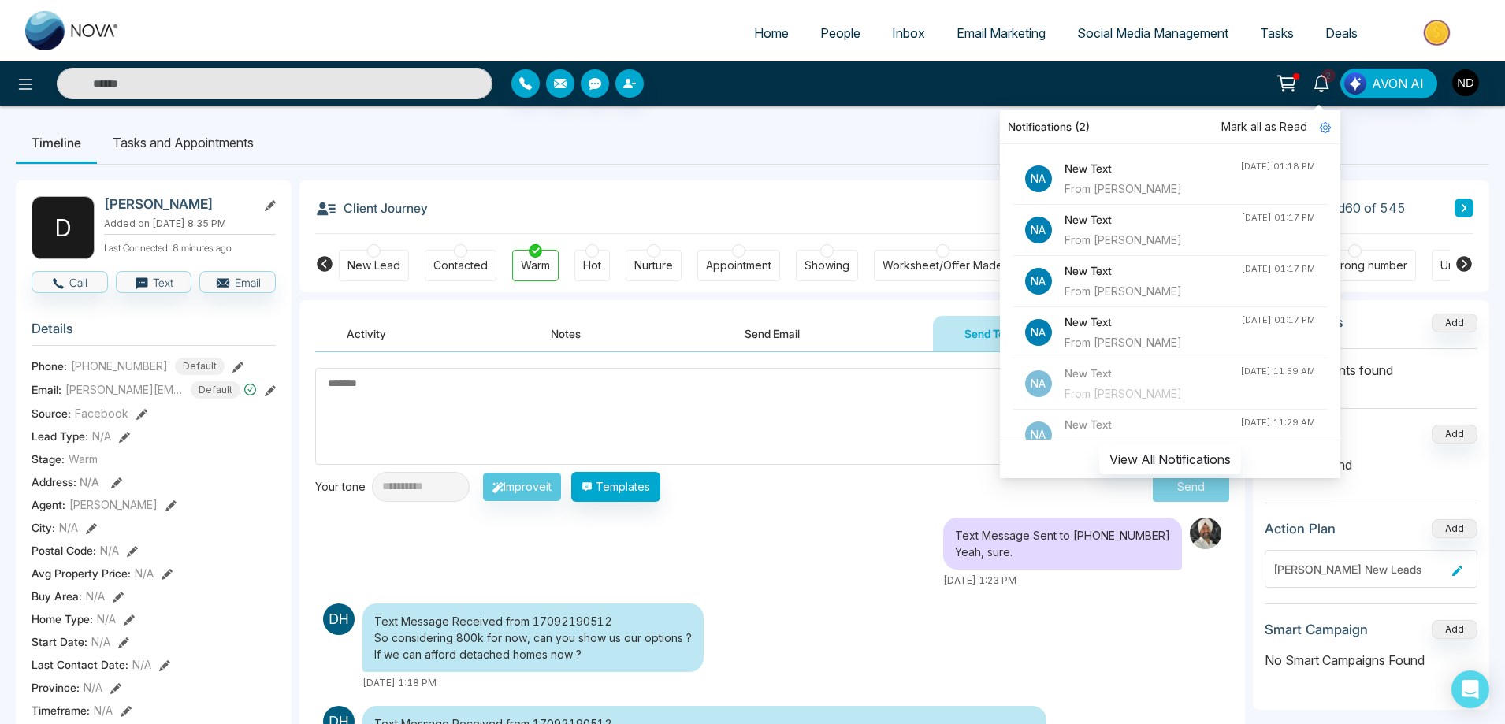
click at [1240, 125] on span "Mark all as Read" at bounding box center [1264, 126] width 86 height 17
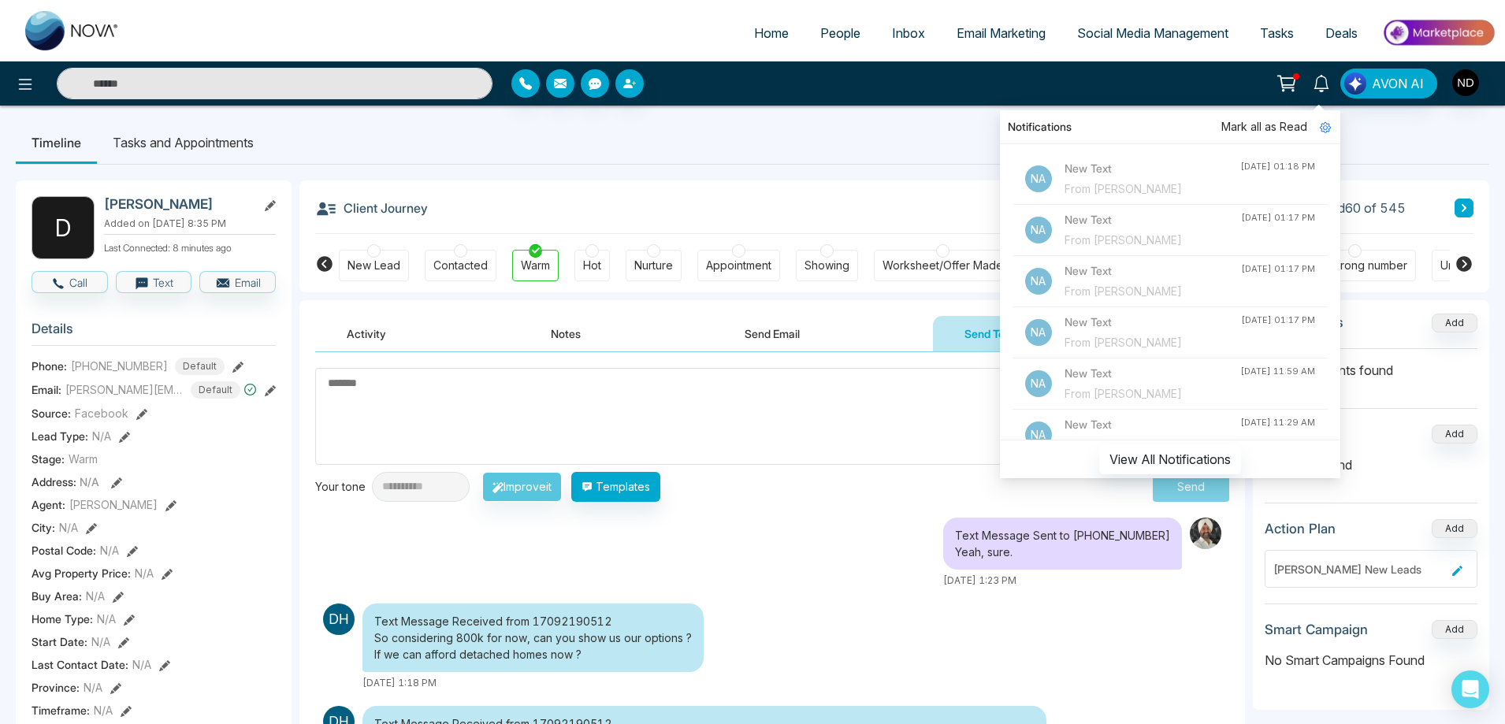
click at [1188, 285] on div "From Christopher Williams" at bounding box center [1153, 291] width 177 height 17
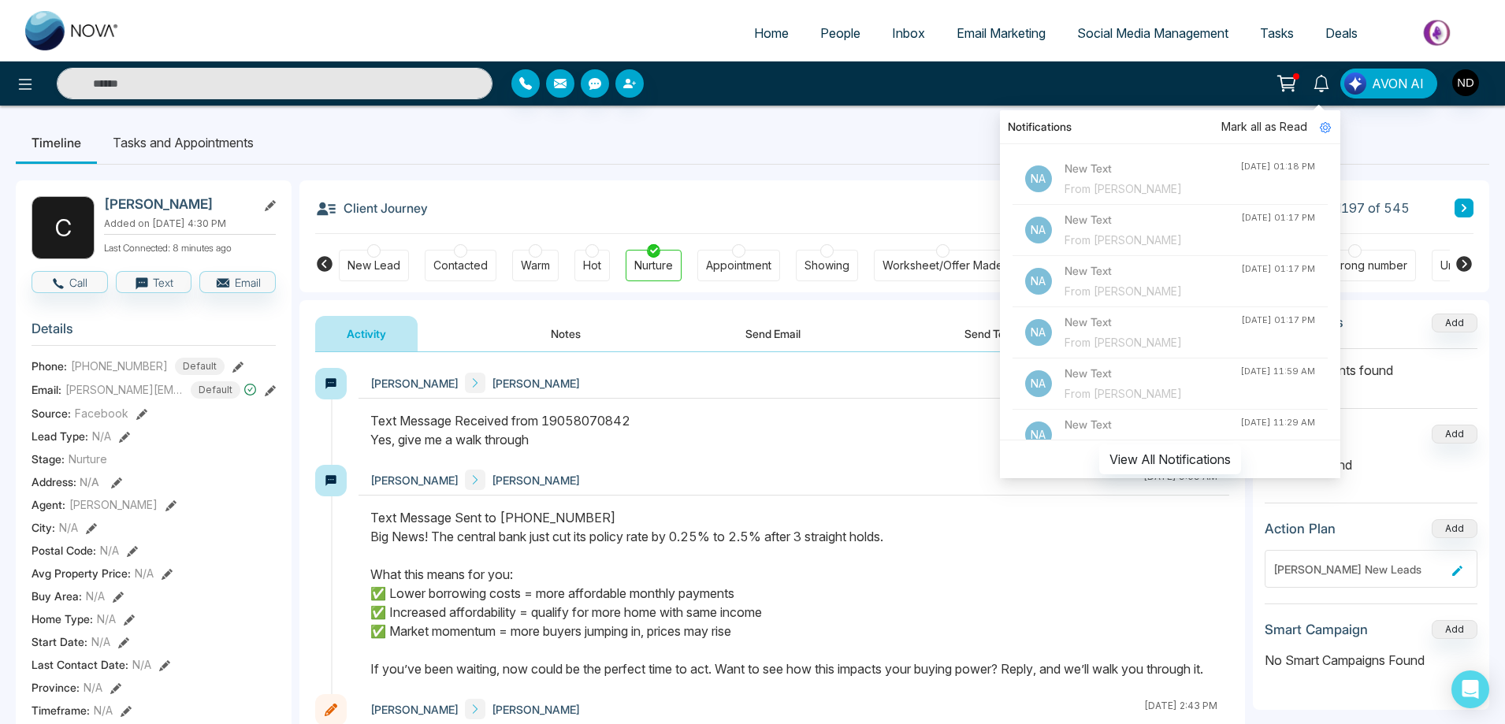
click at [786, 451] on div at bounding box center [794, 438] width 871 height 54
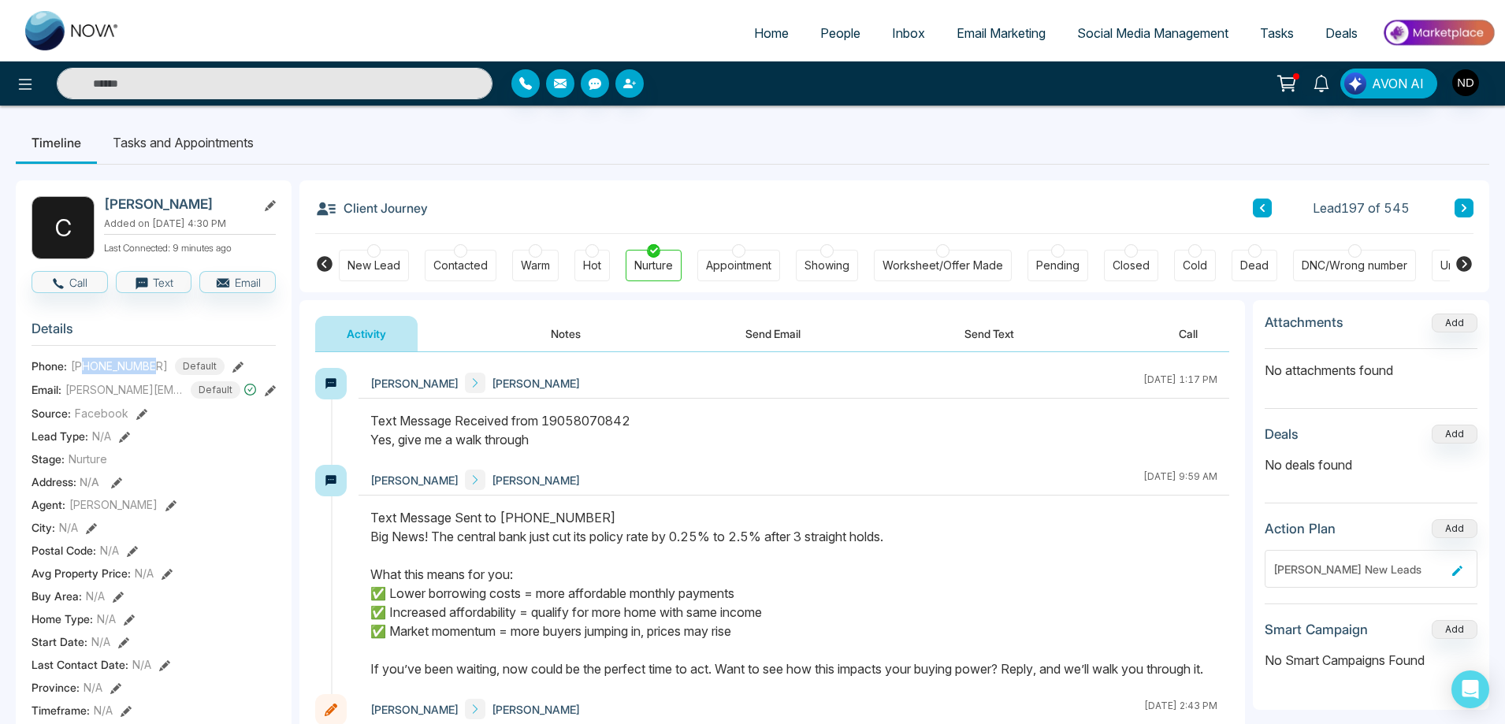
drag, startPoint x: 84, startPoint y: 365, endPoint x: 155, endPoint y: 364, distance: 70.9
click at [155, 364] on span "+19058070842" at bounding box center [119, 366] width 97 height 17
copy span "9058070842"
click at [950, 438] on div "Text Message Received from 19058070842 Yes, give me a walk through" at bounding box center [793, 430] width 847 height 38
click at [997, 337] on button "Send Text" at bounding box center [989, 333] width 113 height 35
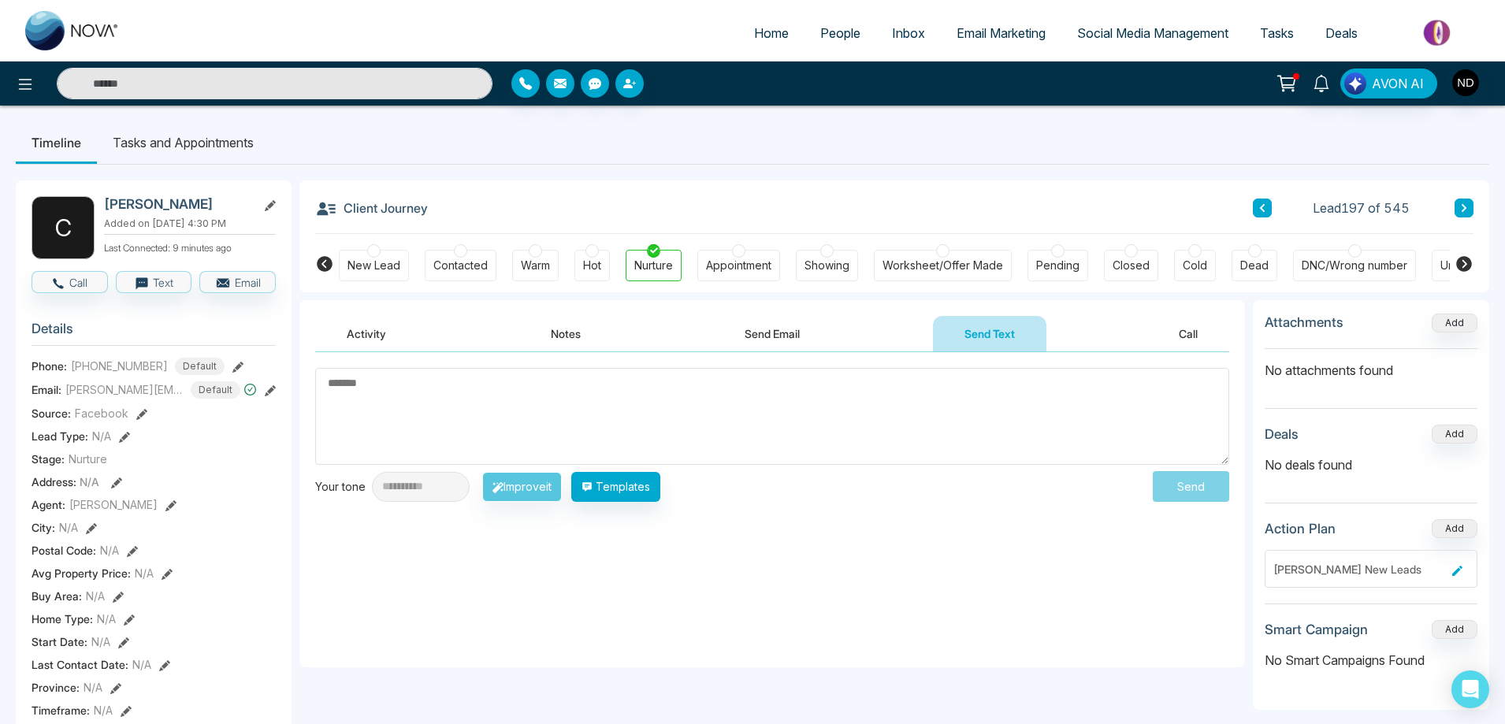
click at [686, 411] on textarea at bounding box center [772, 416] width 914 height 97
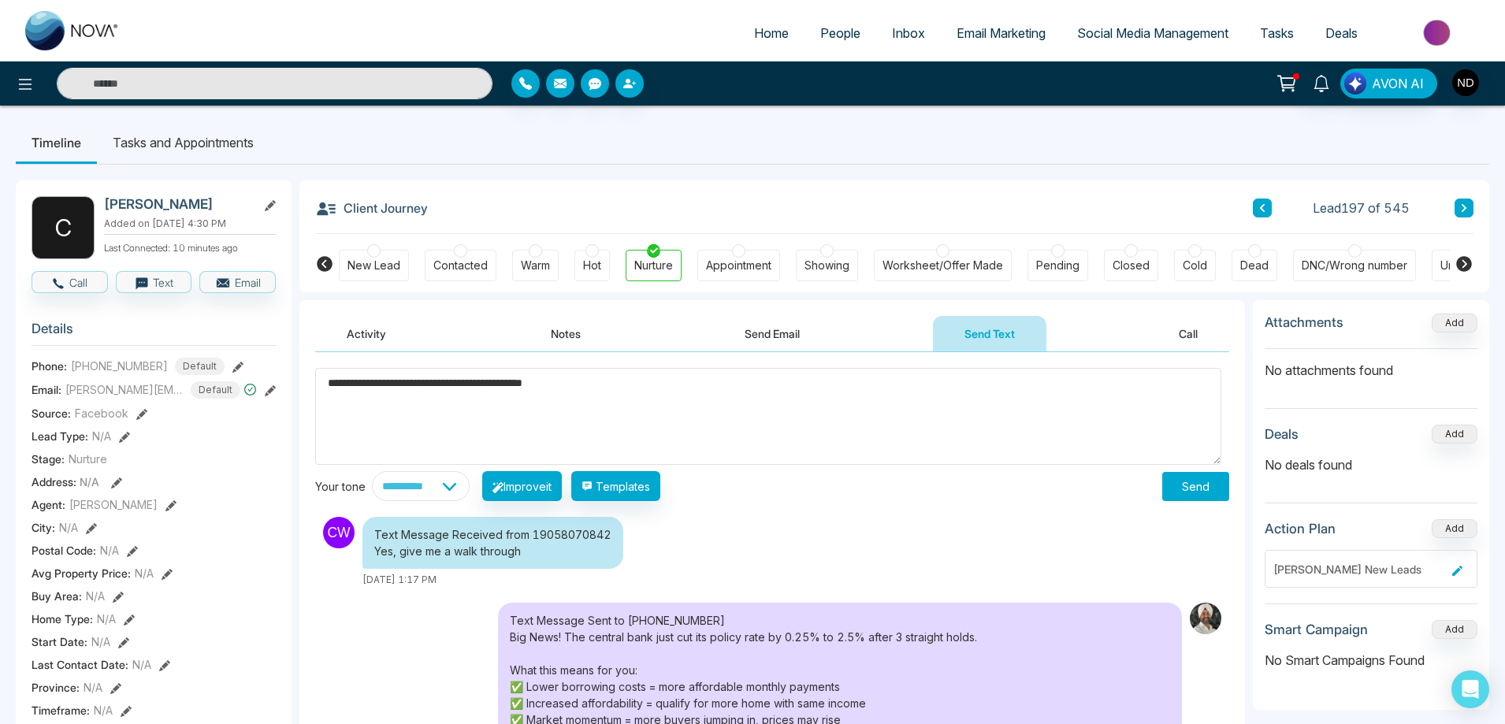
click at [0, 0] on span "******" at bounding box center [0, 0] width 0 height 0
click at [0, 0] on div "*" at bounding box center [0, 0] width 0 height 0
click at [0, 0] on span "***" at bounding box center [0, 0] width 0 height 0
click at [0, 0] on span "******" at bounding box center [0, 0] width 0 height 0
click at [0, 0] on icon "Quick settings" at bounding box center [0, 0] width 0 height 0
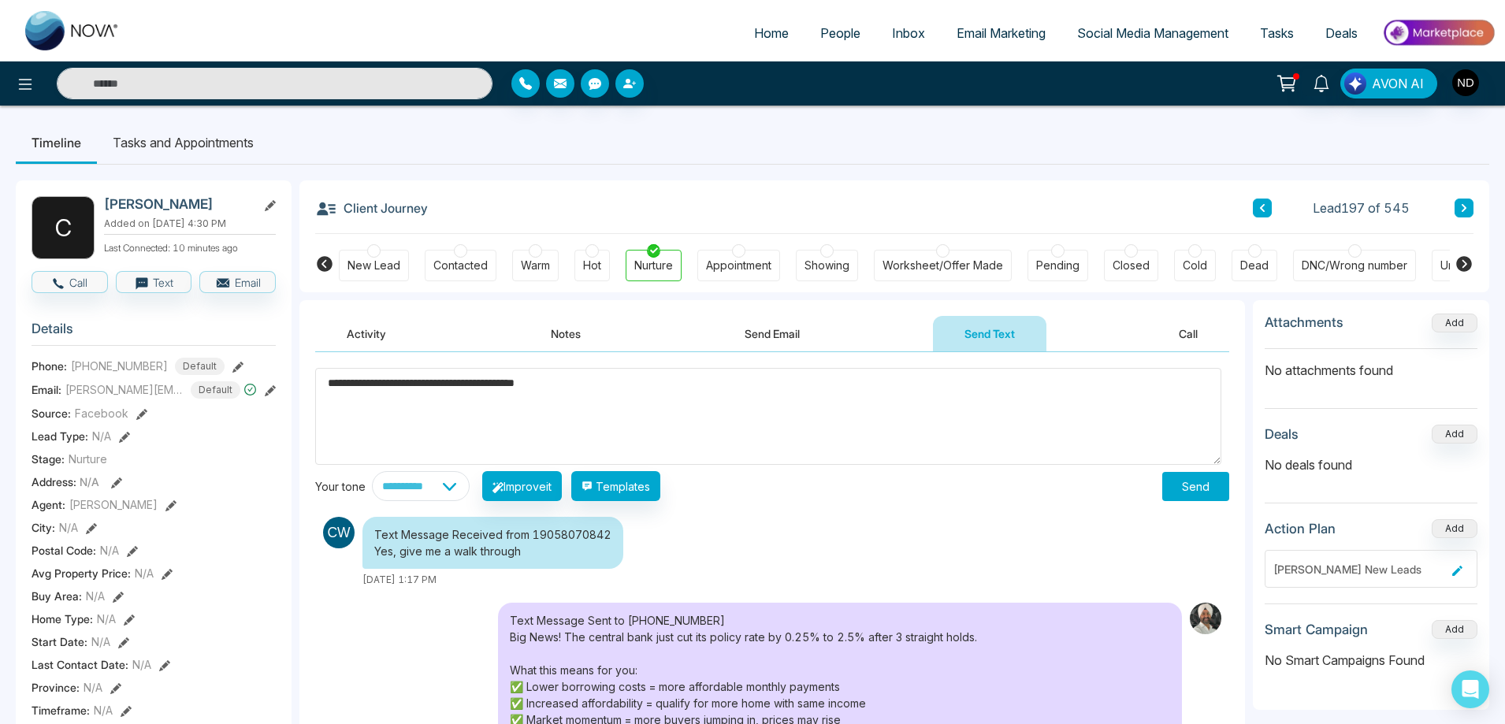
click at [0, 0] on div "**********" at bounding box center [0, 0] width 0 height 0
click at [940, 430] on textarea "**********" at bounding box center [768, 416] width 906 height 97
click at [1052, 430] on body "Home People Inbox Email Marketing Social Media Management Tasks Deals Notificat…" at bounding box center [752, 362] width 1505 height 724
click at [864, 375] on textarea "**********" at bounding box center [768, 416] width 906 height 97
type textarea "**********"
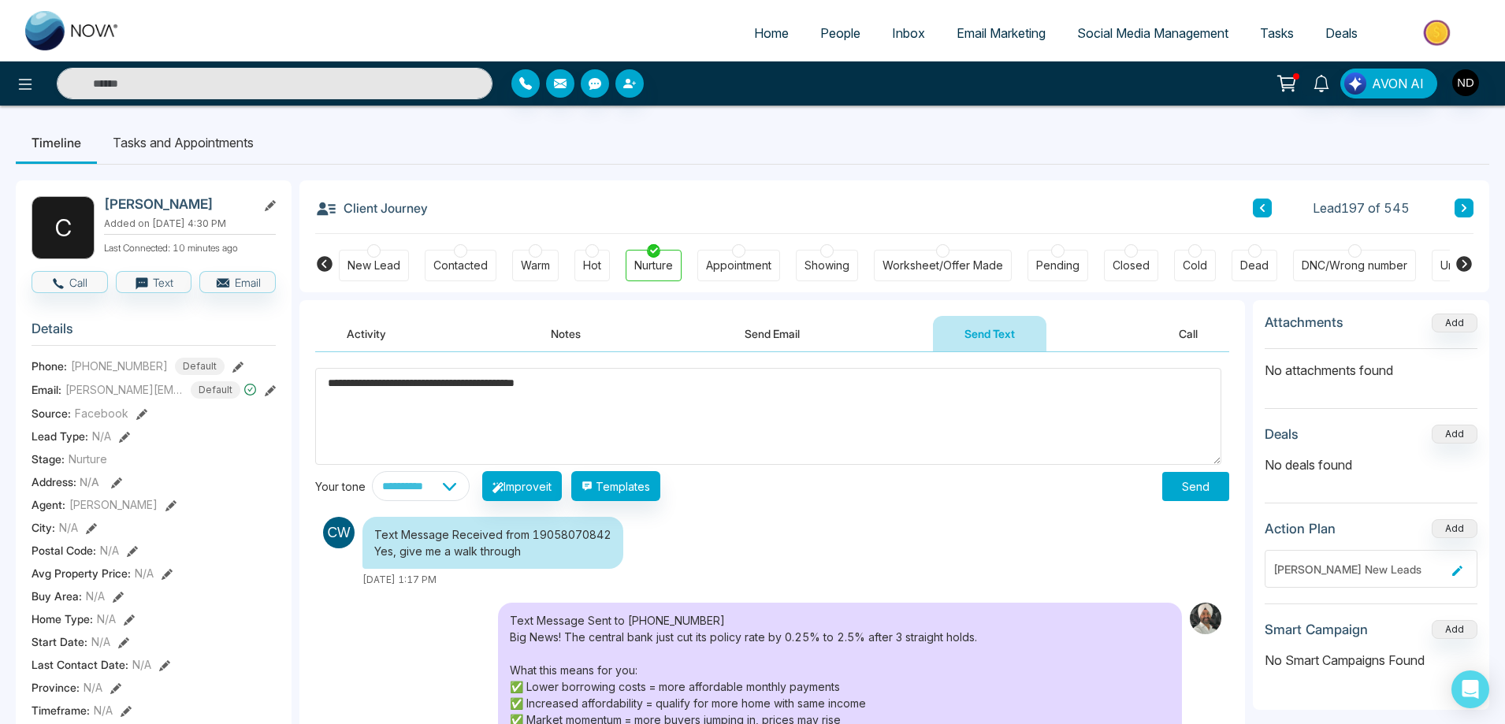
click at [1198, 492] on button "Send" at bounding box center [1195, 486] width 67 height 29
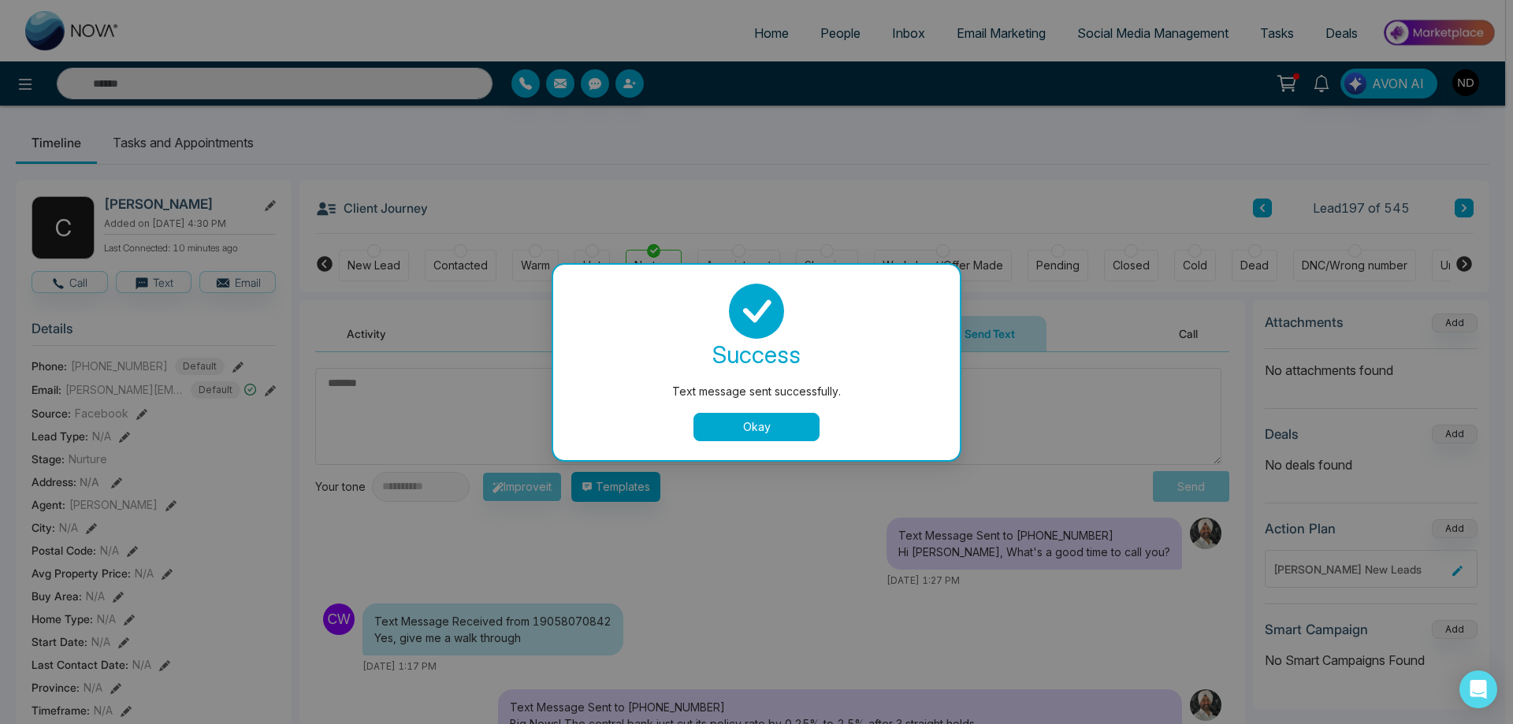
click at [760, 432] on button "Okay" at bounding box center [756, 427] width 126 height 28
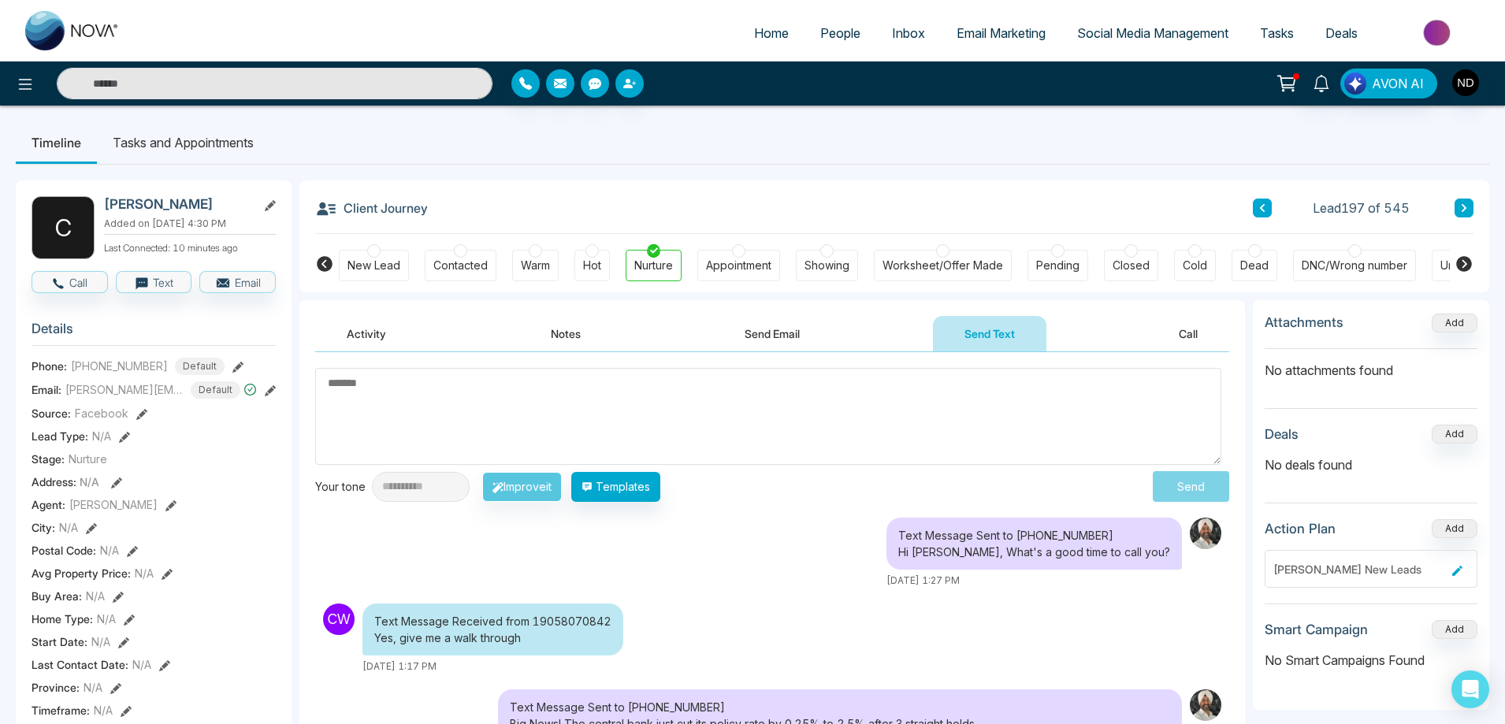
click at [816, 415] on textarea at bounding box center [768, 416] width 906 height 97
click at [729, 553] on div "Text Message Sent to +19058070842 Hi Christopher, What's a good time to call yo…" at bounding box center [772, 553] width 914 height 70
click at [787, 157] on ul "Timeline Tasks and Appointments" at bounding box center [753, 142] width 1474 height 43
click at [678, 458] on textarea "To enrich screen reader interactions, please activate Accessibility in Grammarl…" at bounding box center [772, 416] width 914 height 97
click at [567, 336] on button "Notes" at bounding box center [565, 333] width 93 height 35
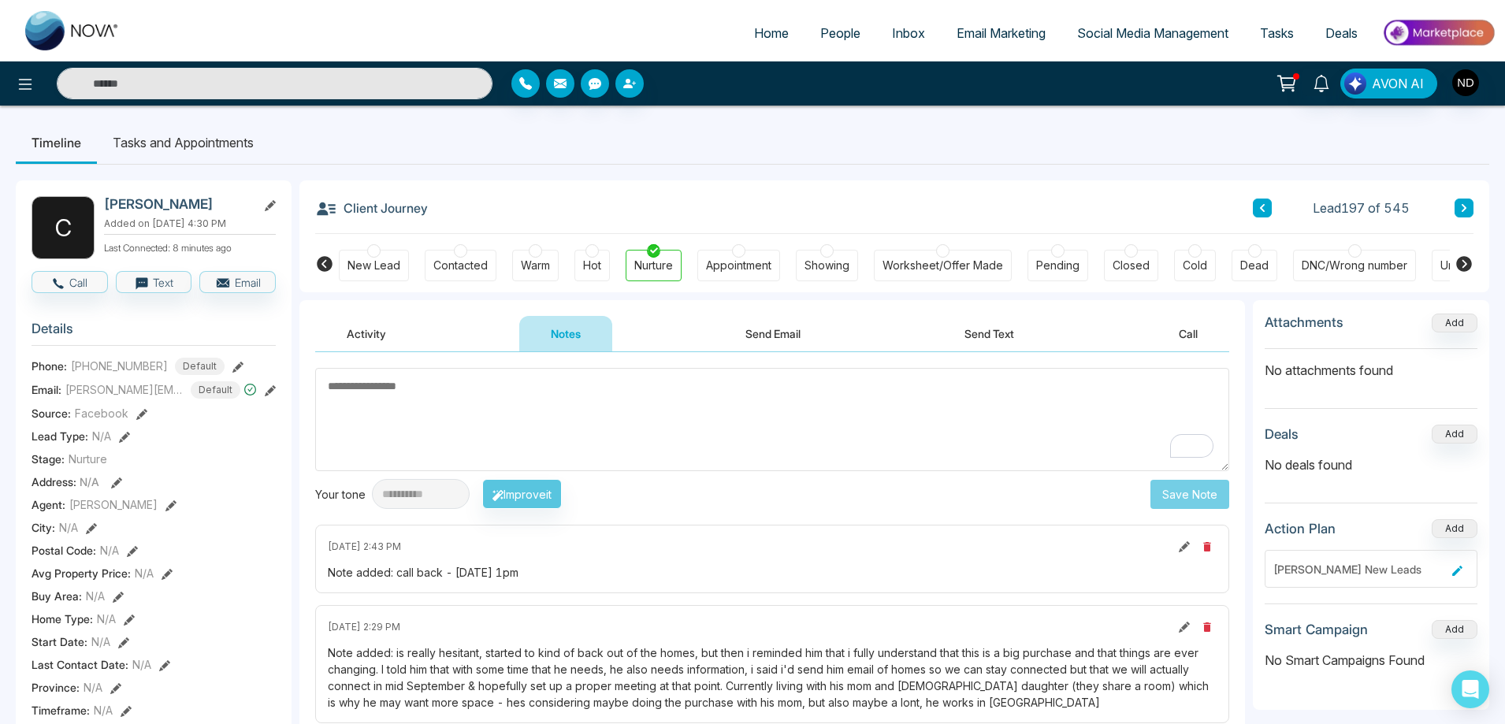
click at [149, 143] on li "Tasks and Appointments" at bounding box center [183, 142] width 173 height 43
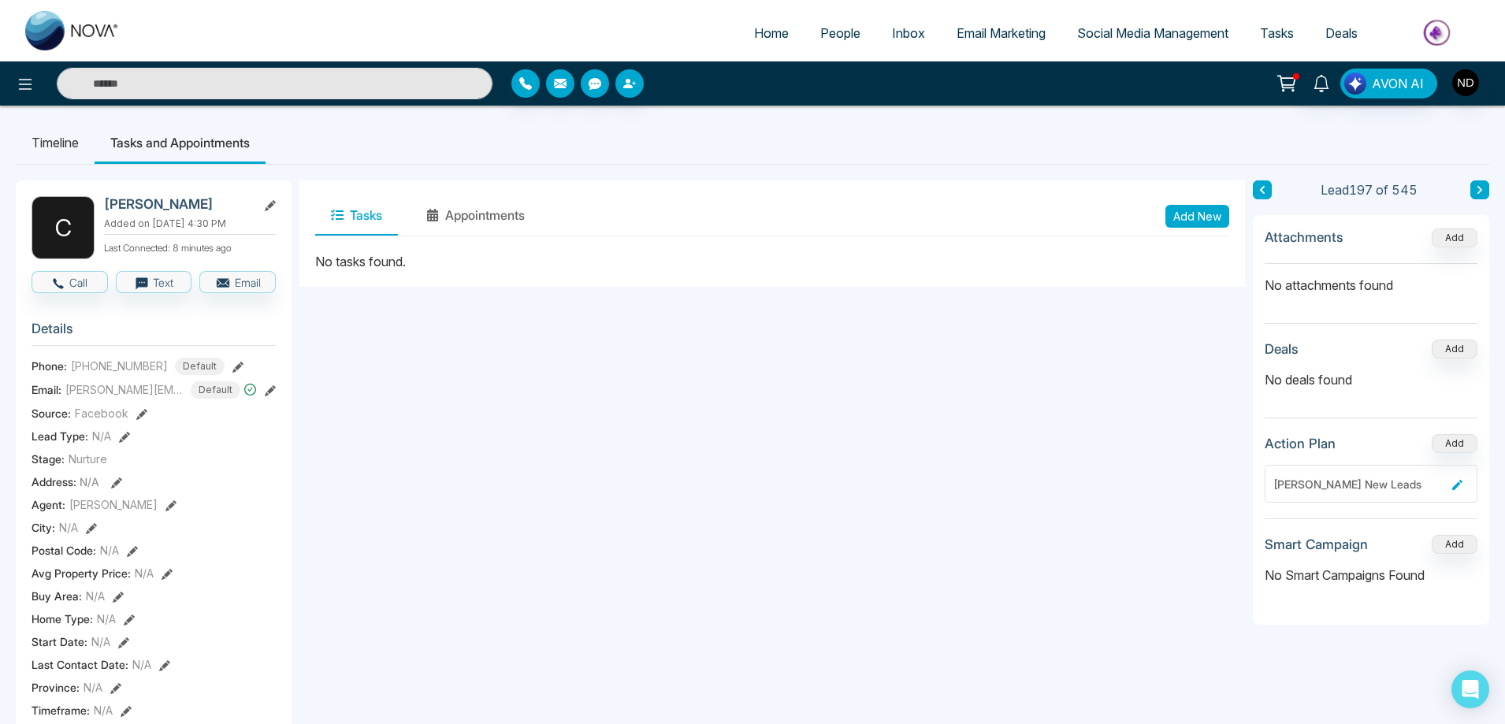
click at [1211, 214] on button "Add New" at bounding box center [1197, 216] width 64 height 23
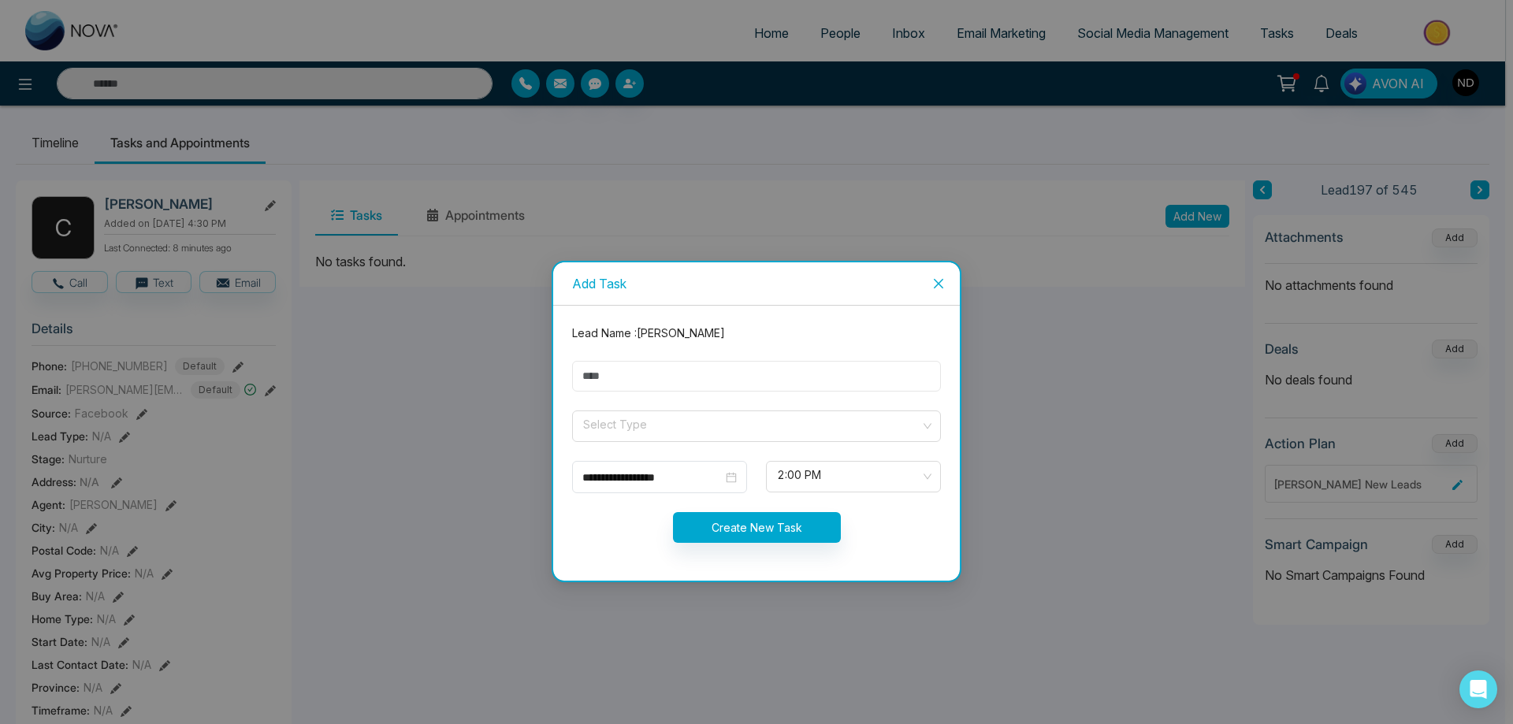
click at [678, 378] on input "text" at bounding box center [756, 376] width 369 height 31
type input "**********"
click at [696, 431] on input "search" at bounding box center [751, 423] width 339 height 24
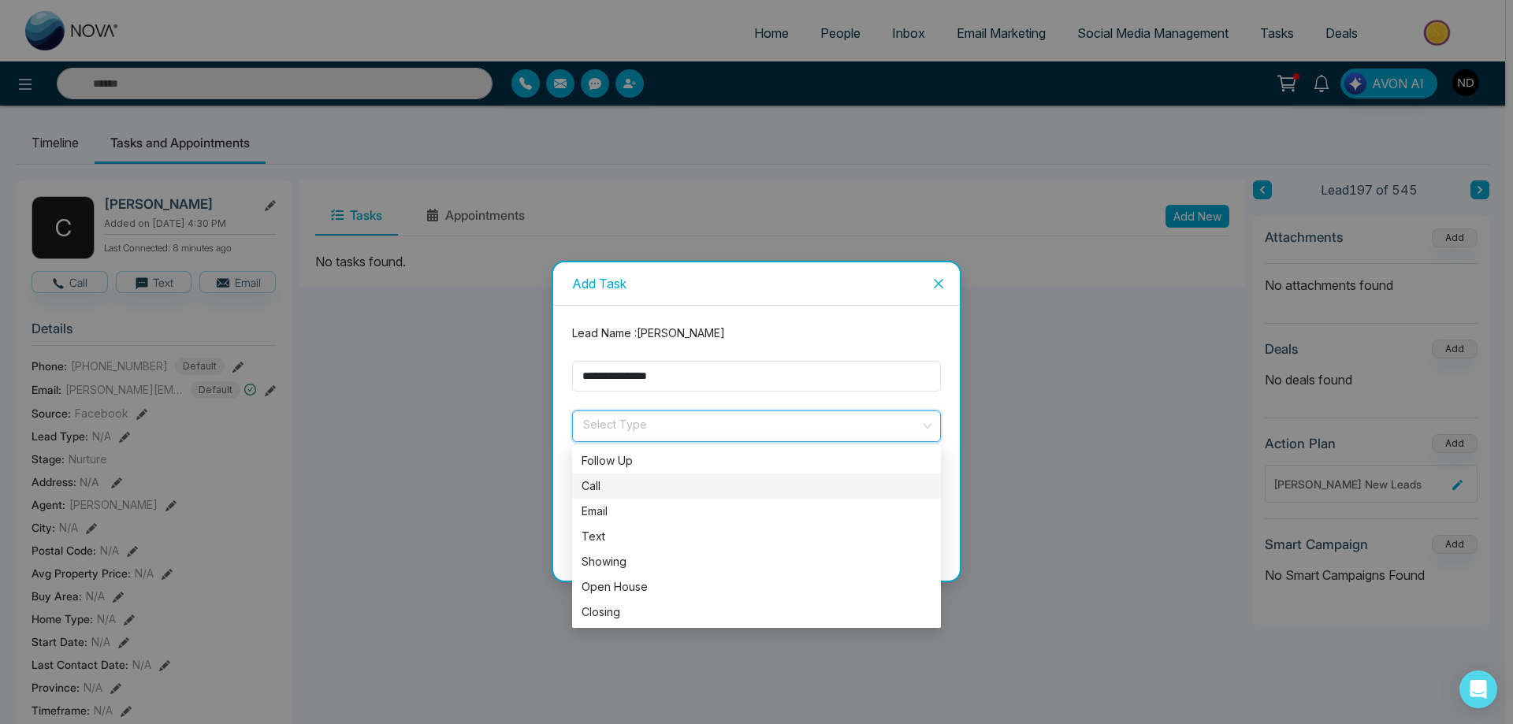
click at [593, 487] on div "Call" at bounding box center [757, 486] width 350 height 17
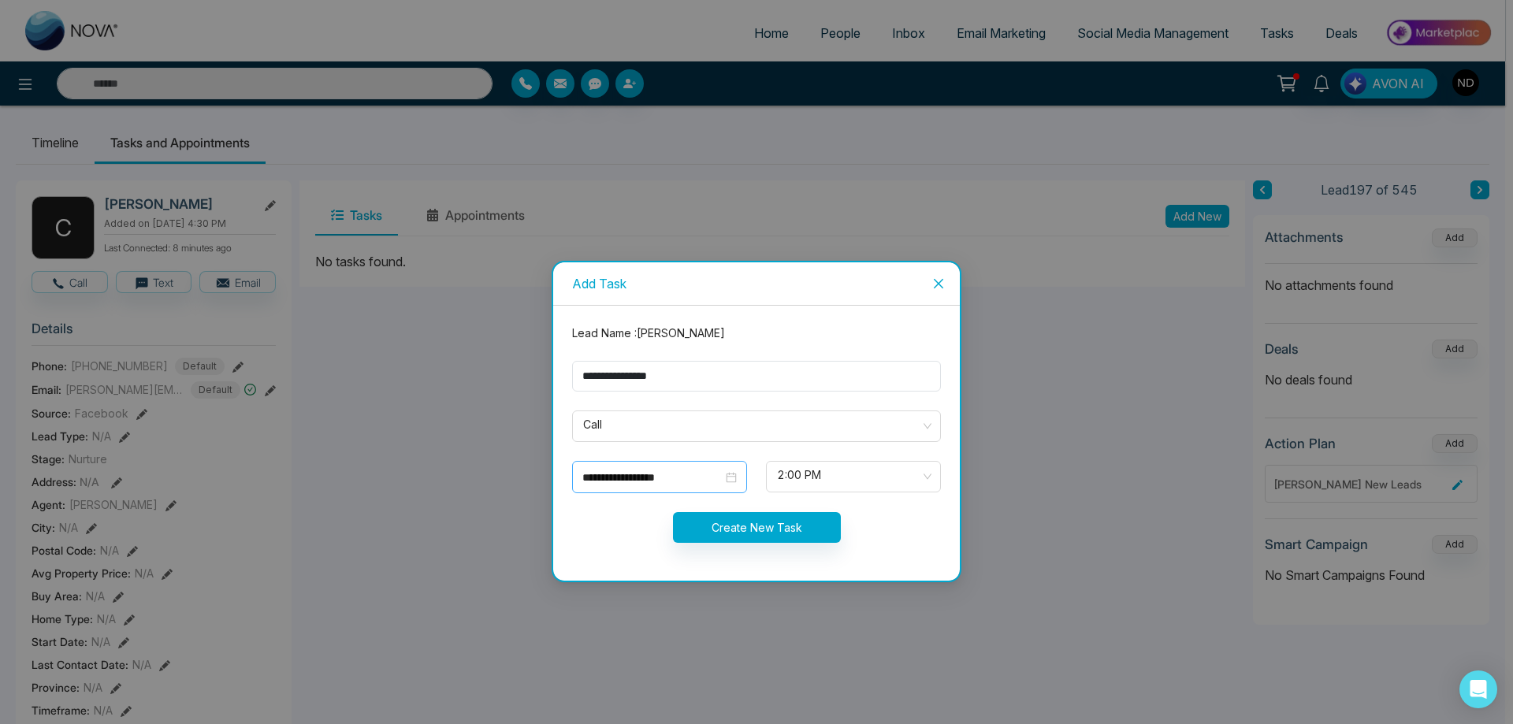
click at [737, 475] on div "**********" at bounding box center [659, 477] width 175 height 32
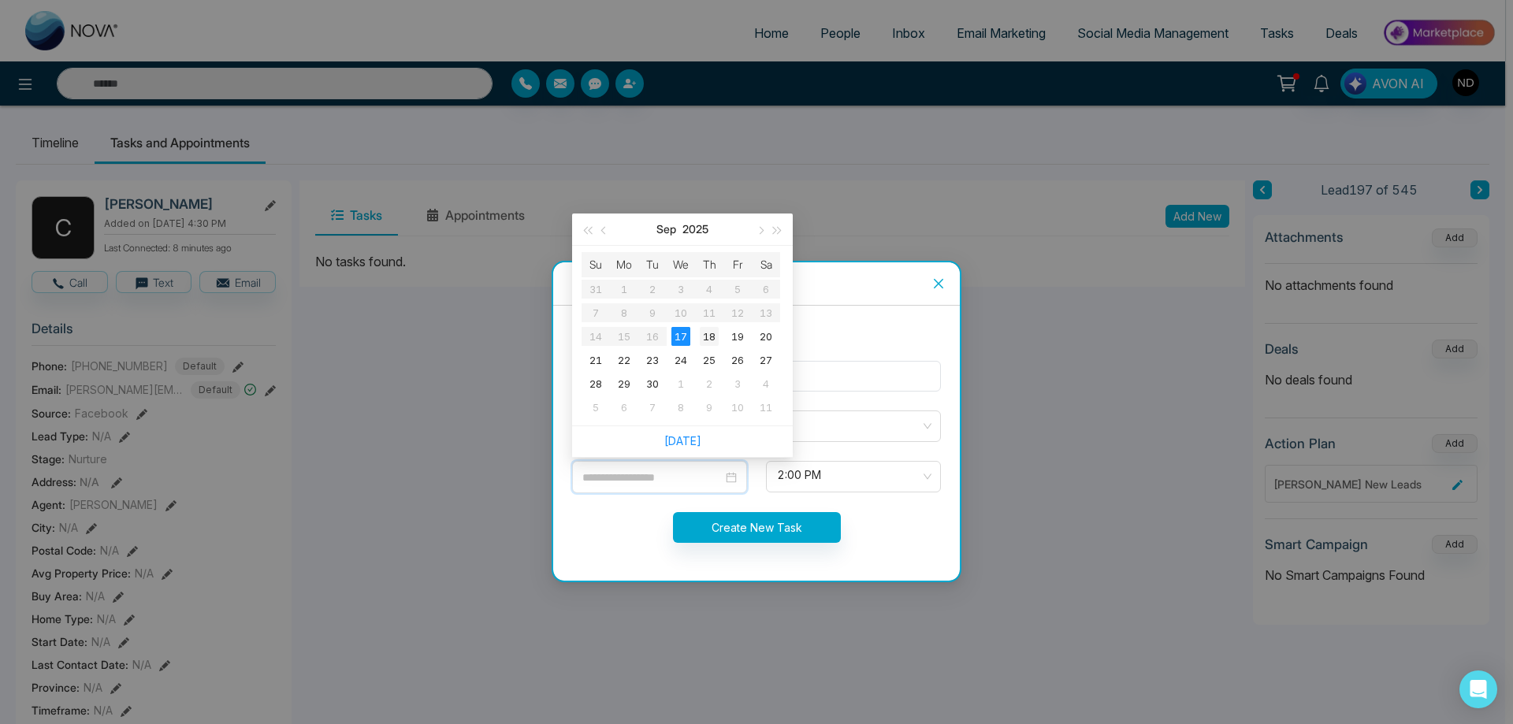
type input "**********"
click at [708, 340] on div "18" at bounding box center [709, 336] width 19 height 19
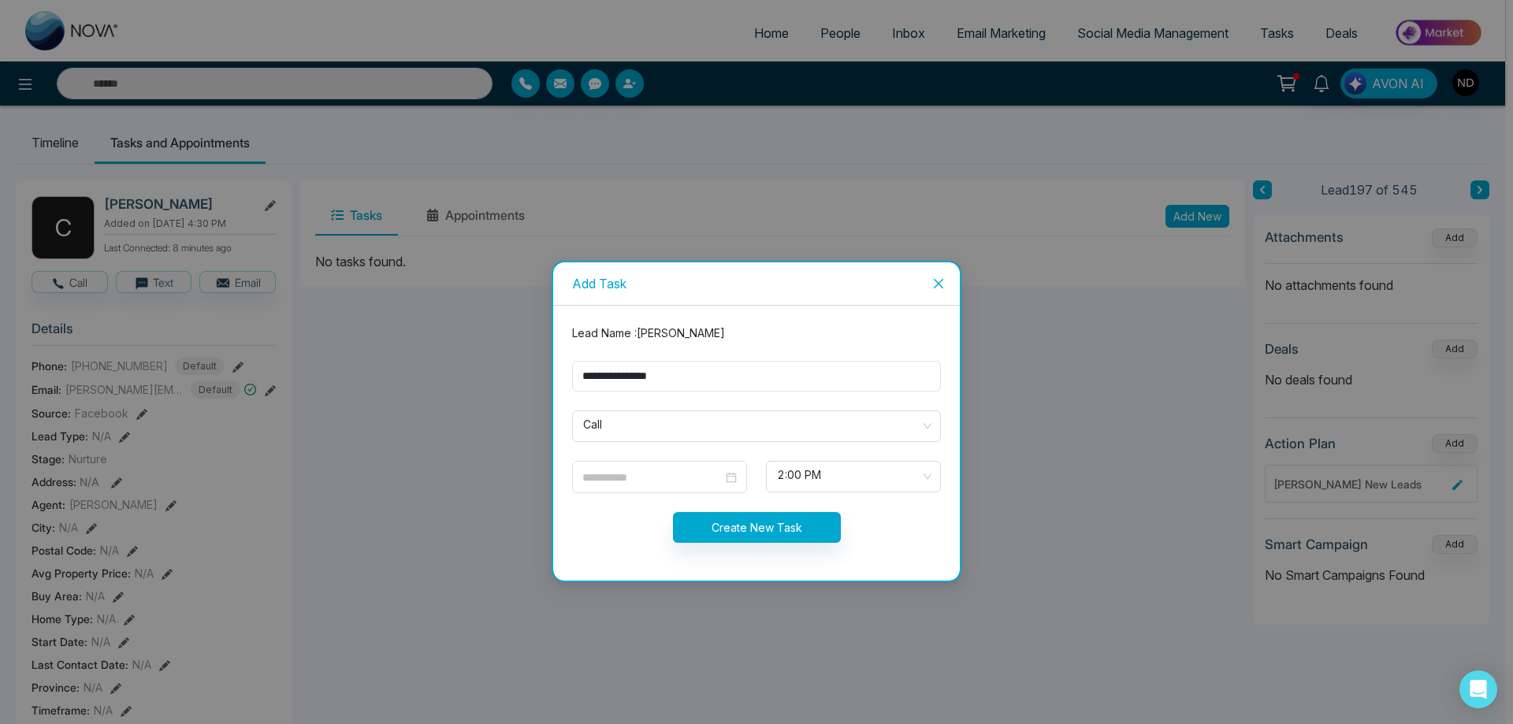
type input "**********"
click at [930, 473] on div "2:00 PM" at bounding box center [853, 477] width 175 height 32
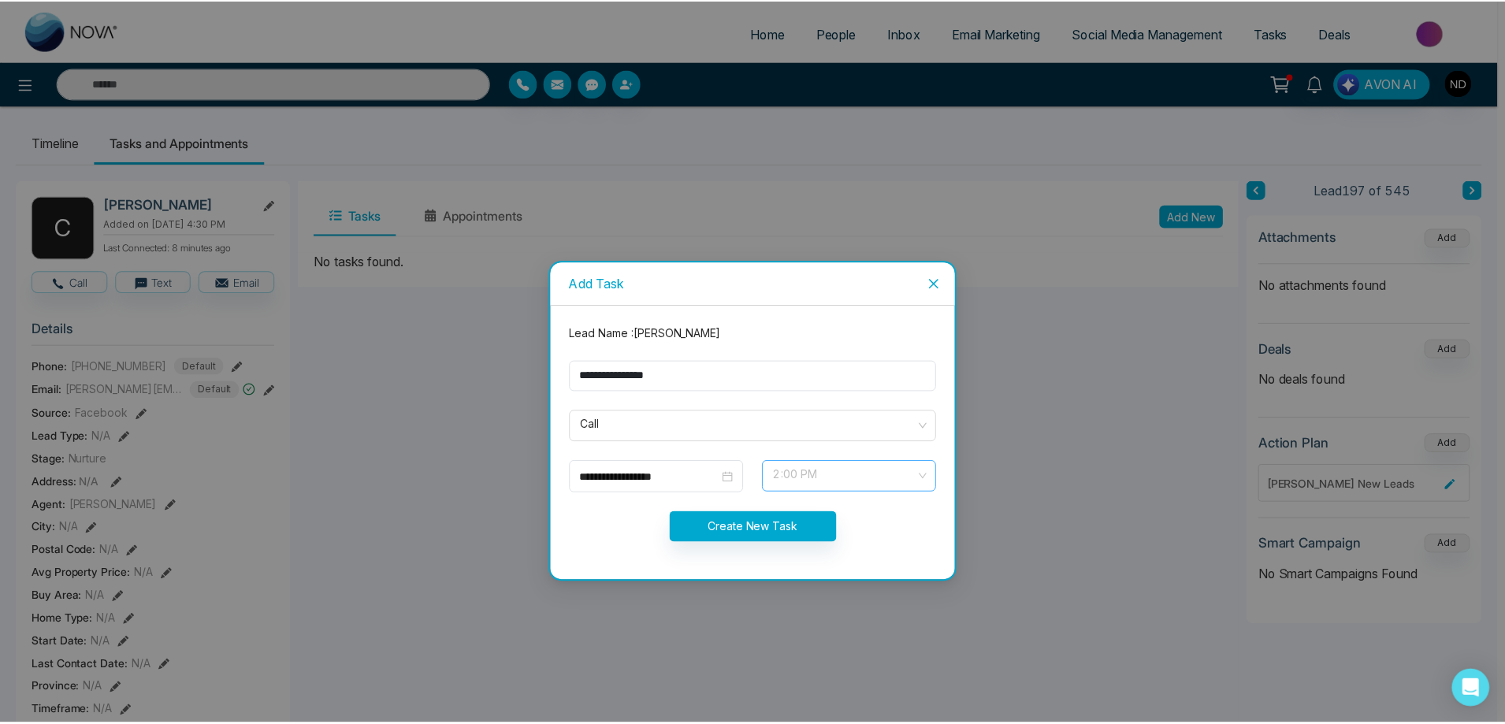
scroll to position [530, 0]
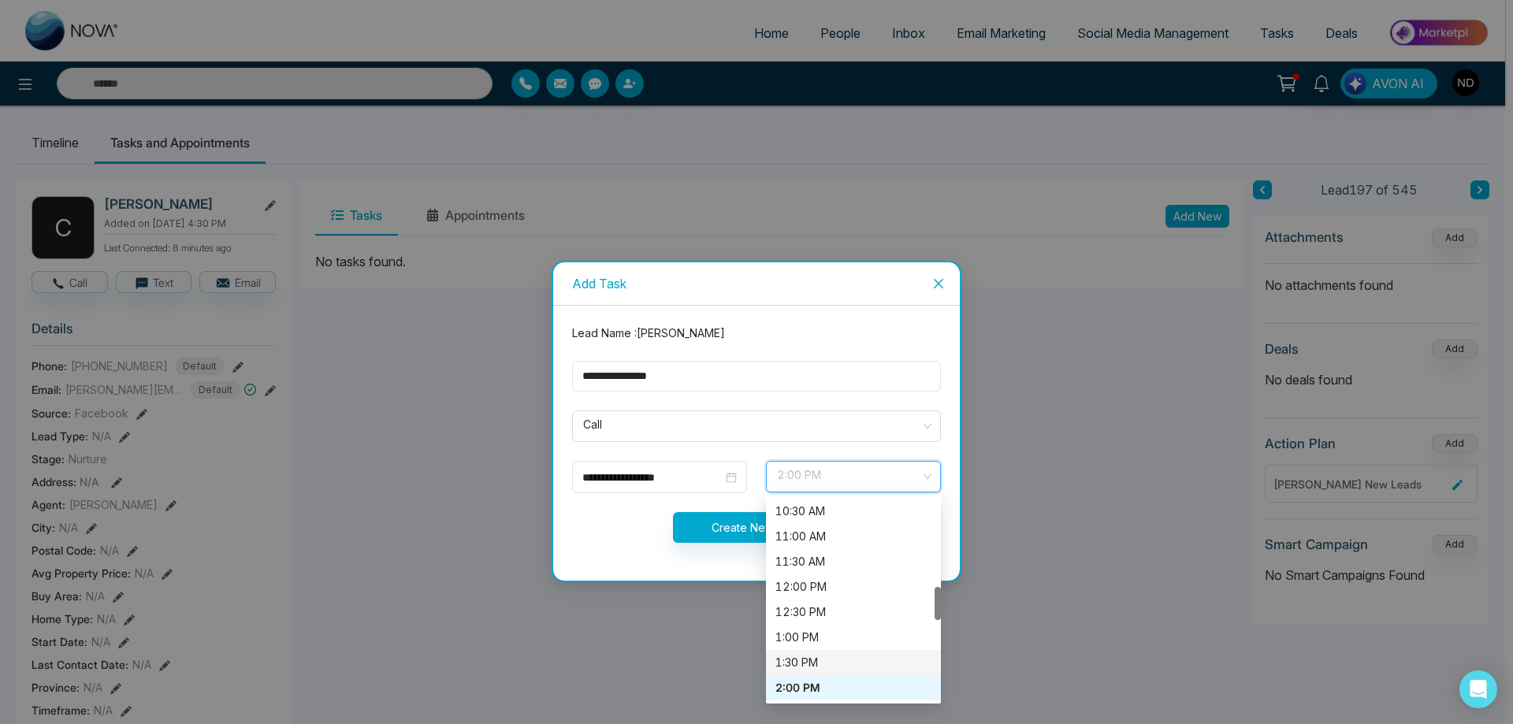
click at [804, 666] on div "1:30 PM" at bounding box center [853, 662] width 156 height 17
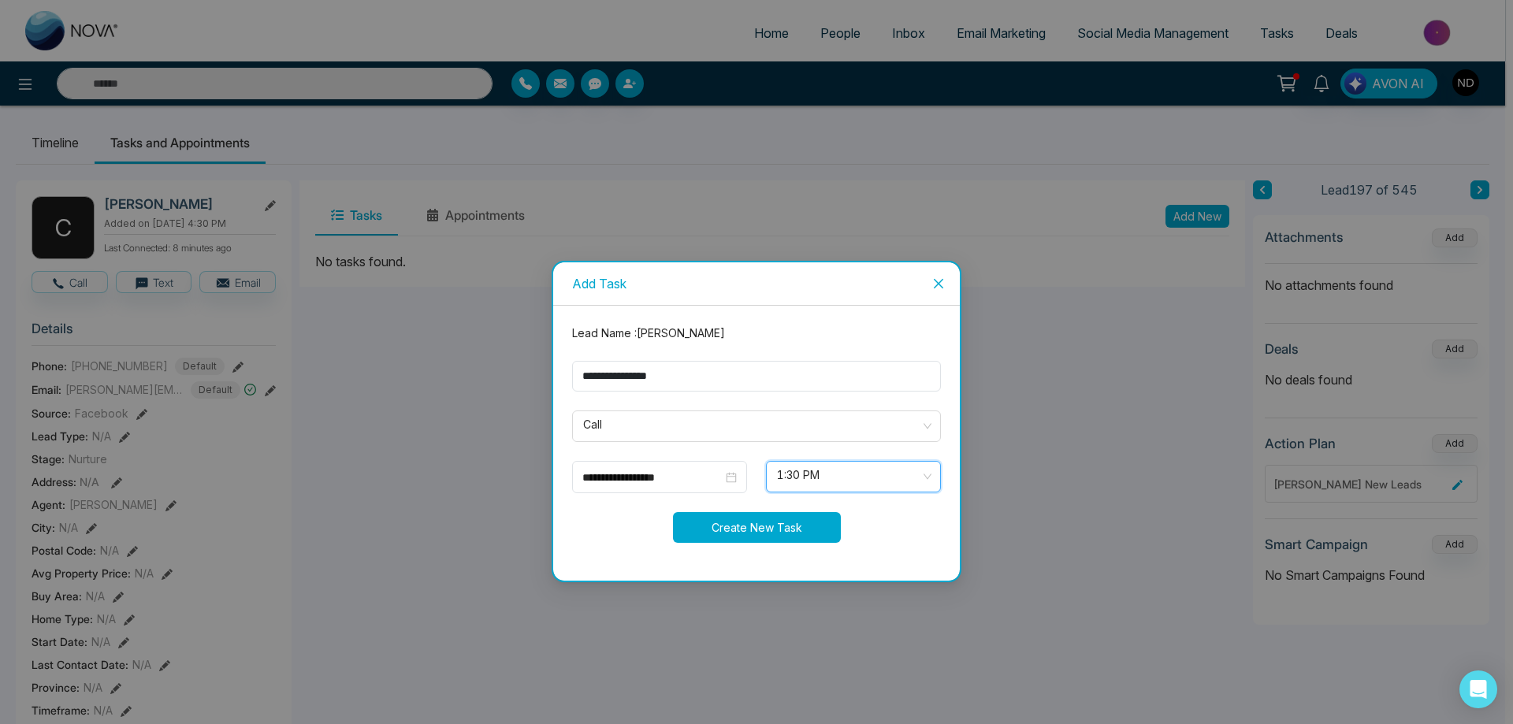
click at [750, 526] on button "Create New Task" at bounding box center [757, 527] width 168 height 31
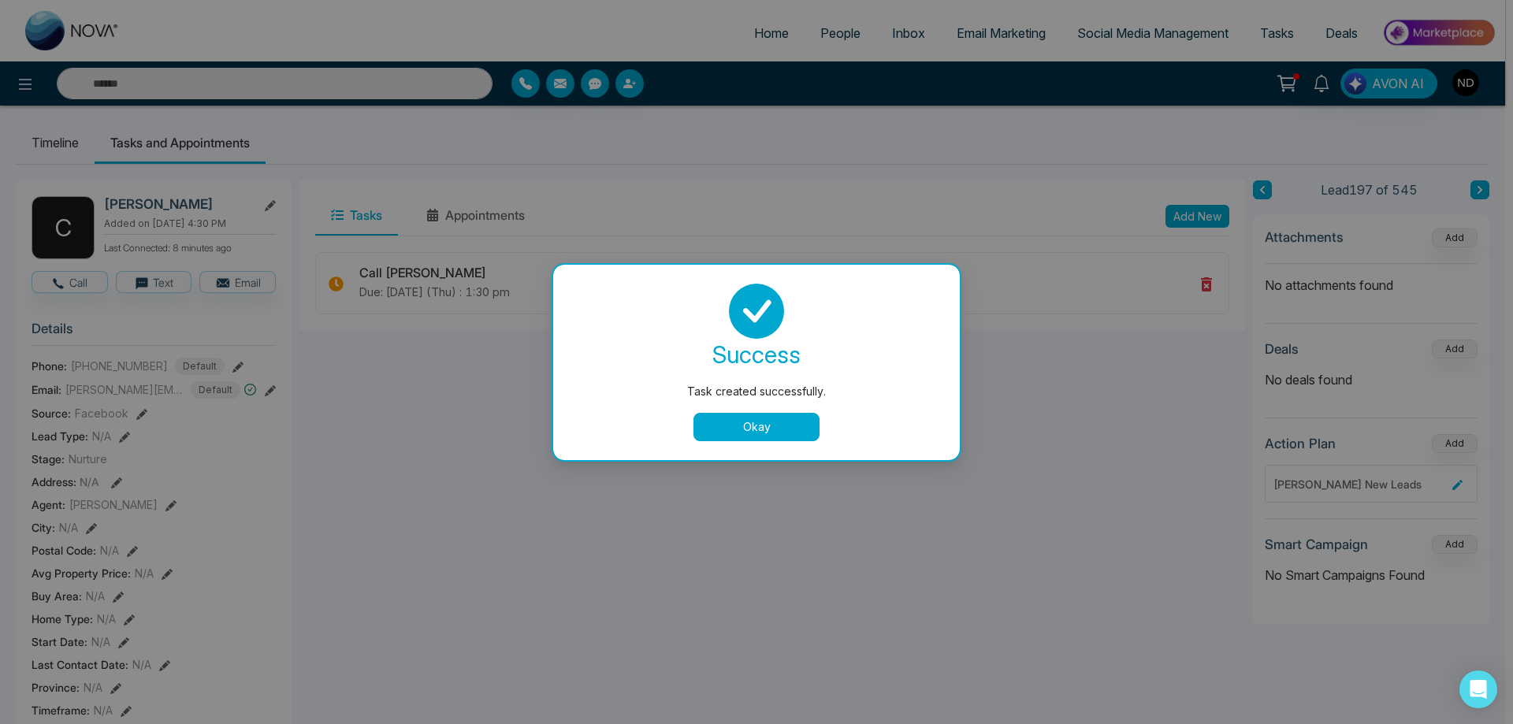
click at [783, 432] on button "Okay" at bounding box center [756, 427] width 126 height 28
